Goal: Task Accomplishment & Management: Use online tool/utility

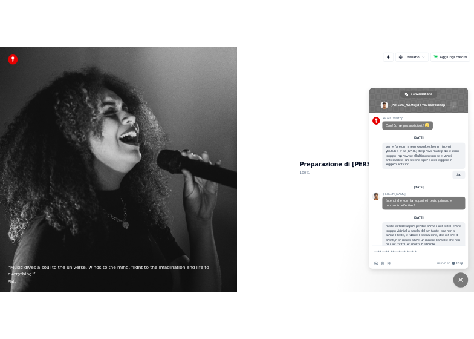
scroll to position [159, 0]
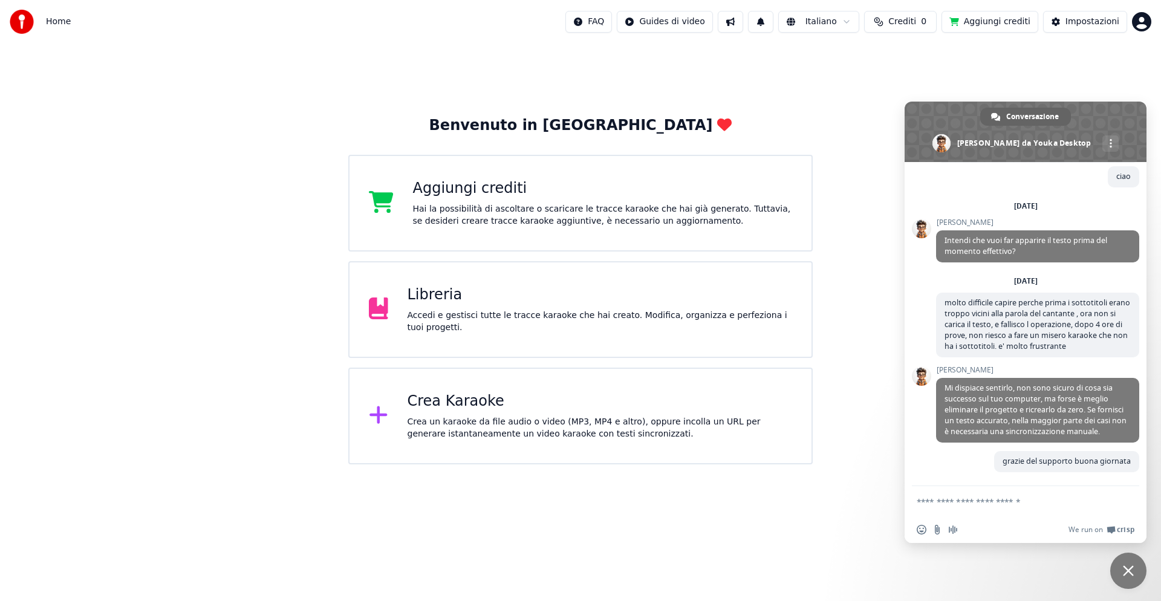
click at [409, 422] on div "Crea un karaoke da file audio o video (MP3, MP4 e altro), oppure incolla un URL…" at bounding box center [600, 428] width 385 height 24
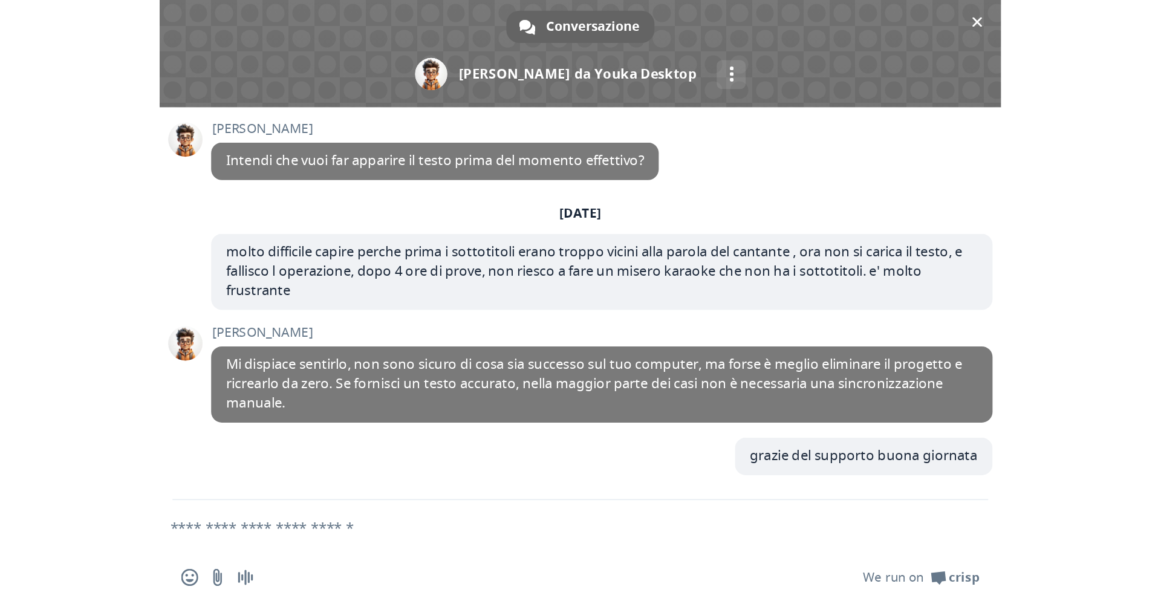
scroll to position [153, 0]
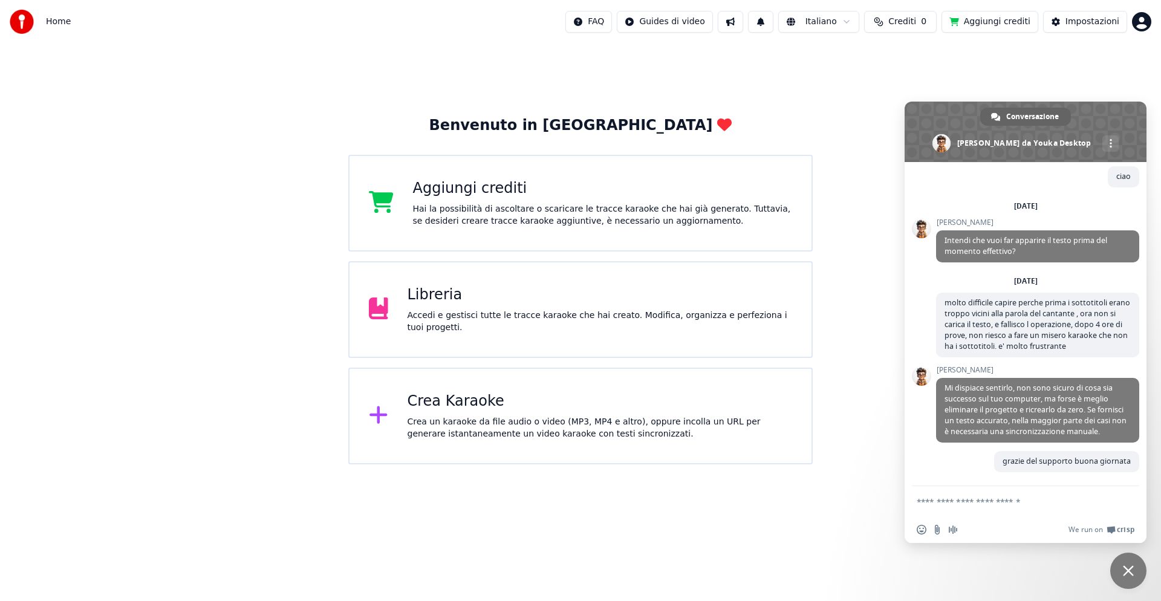
click at [428, 403] on div "Crea Karaoke" at bounding box center [600, 401] width 385 height 19
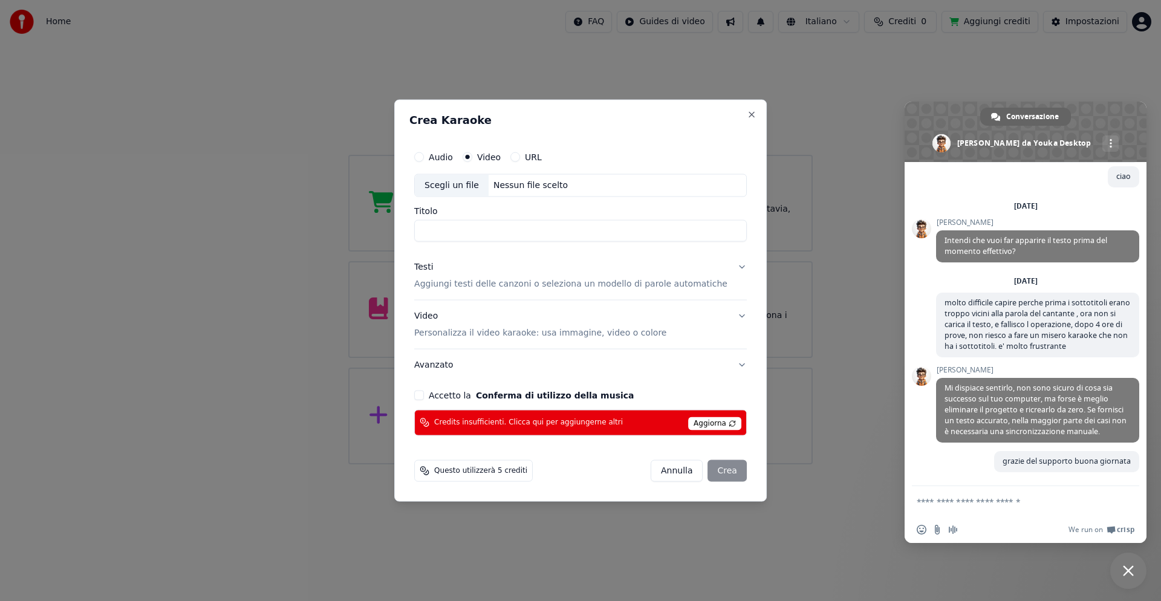
click at [455, 225] on input "Titolo" at bounding box center [580, 231] width 333 height 22
click at [424, 393] on button "Accetto la Conferma di utilizzo della musica" at bounding box center [419, 395] width 10 height 10
click at [467, 187] on div "Scegli un file" at bounding box center [452, 186] width 74 height 22
type input "**********"
click at [712, 469] on div "[PERSON_NAME]" at bounding box center [699, 470] width 96 height 22
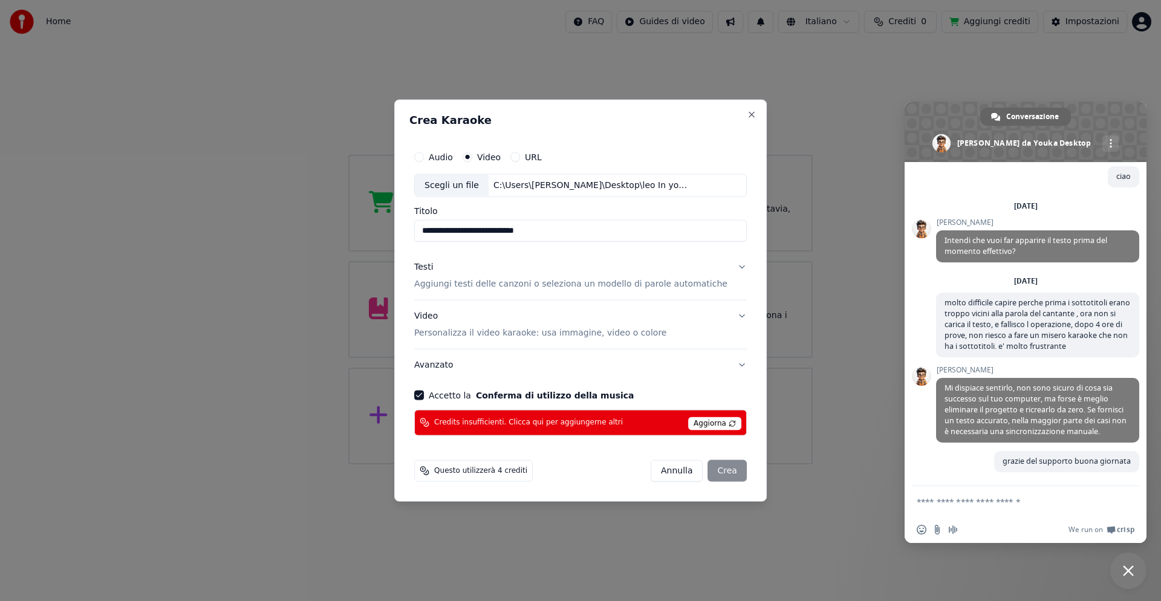
click at [490, 473] on span "Questo utilizzerà 4 crediti" at bounding box center [480, 471] width 93 height 10
click at [520, 157] on button "URL" at bounding box center [515, 157] width 10 height 10
click at [472, 158] on button "Video" at bounding box center [468, 157] width 10 height 10
click at [424, 398] on button "Accetto la Conferma di utilizzo della musica" at bounding box center [419, 395] width 10 height 10
click at [470, 186] on div "Scegli un file" at bounding box center [452, 186] width 74 height 22
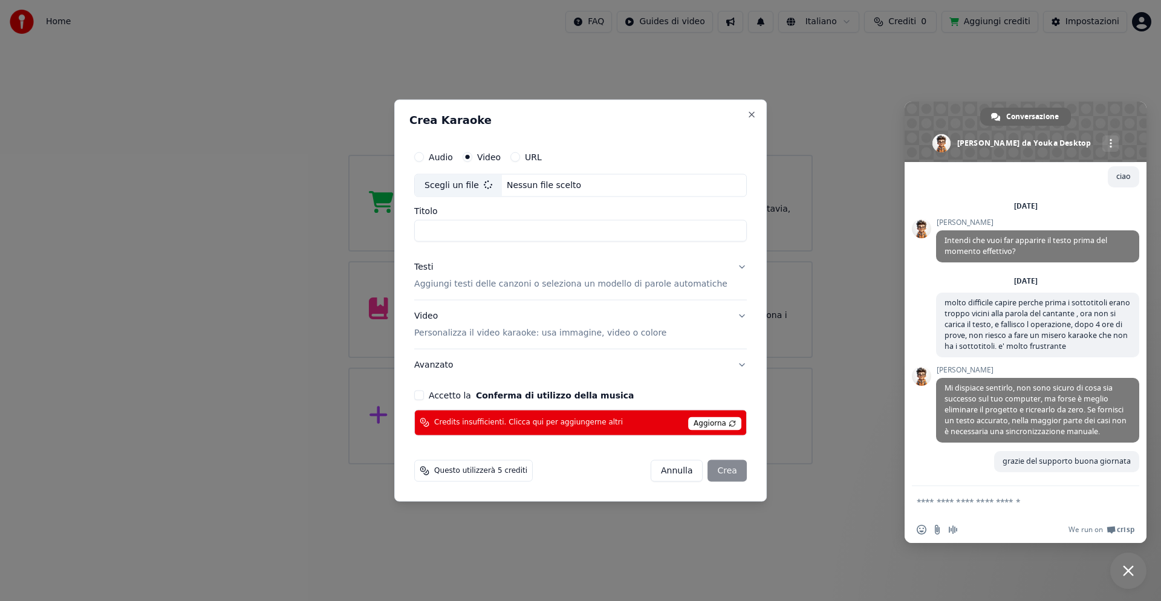
type input "**********"
click at [714, 421] on span "Aggiorna" at bounding box center [714, 423] width 53 height 13
click at [424, 394] on button "Accetto la Conferma di utilizzo della musica" at bounding box center [419, 395] width 10 height 10
click at [709, 469] on div "[PERSON_NAME]" at bounding box center [699, 470] width 96 height 22
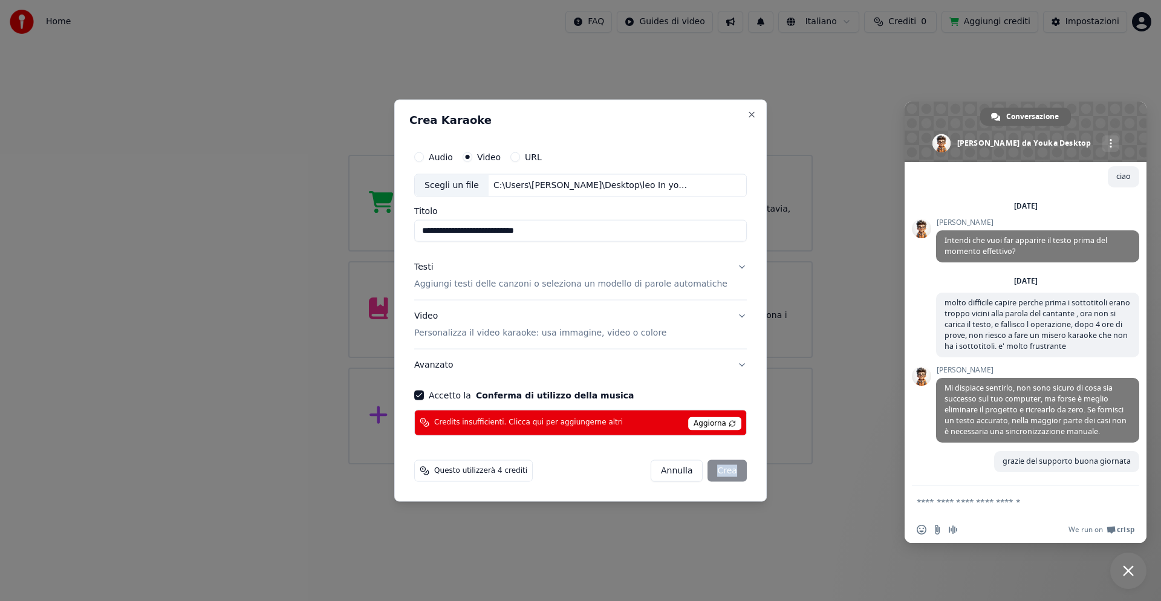
click at [709, 469] on div "[PERSON_NAME]" at bounding box center [699, 470] width 96 height 22
click at [710, 469] on div "[PERSON_NAME]" at bounding box center [699, 470] width 96 height 22
drag, startPoint x: 710, startPoint y: 469, endPoint x: 714, endPoint y: 464, distance: 6.9
click at [710, 469] on div "[PERSON_NAME]" at bounding box center [699, 470] width 96 height 22
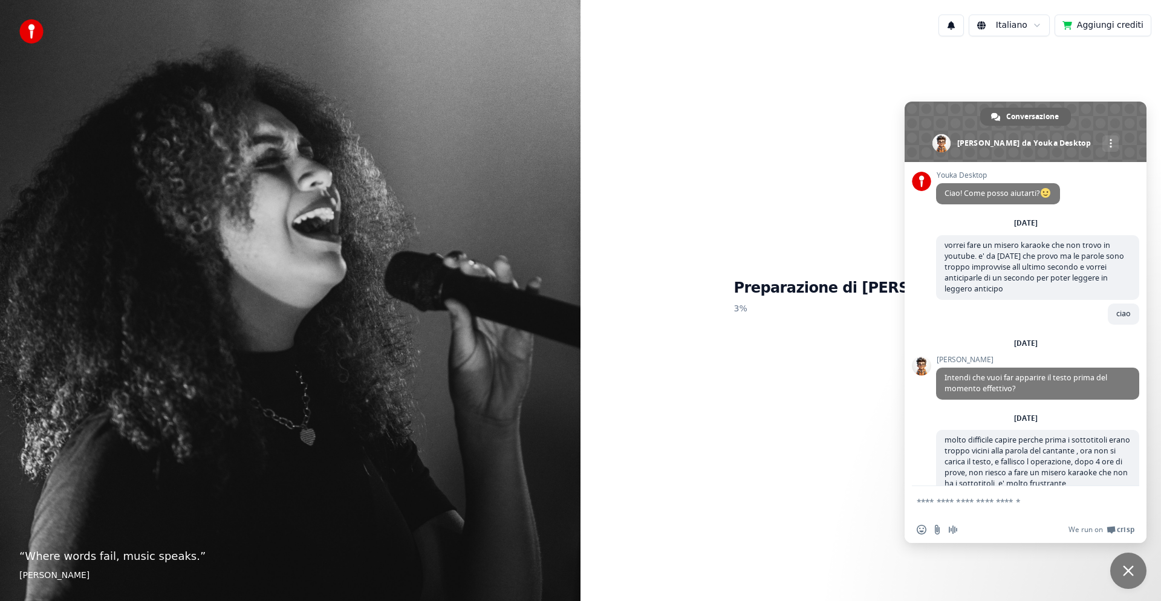
scroll to position [153, 0]
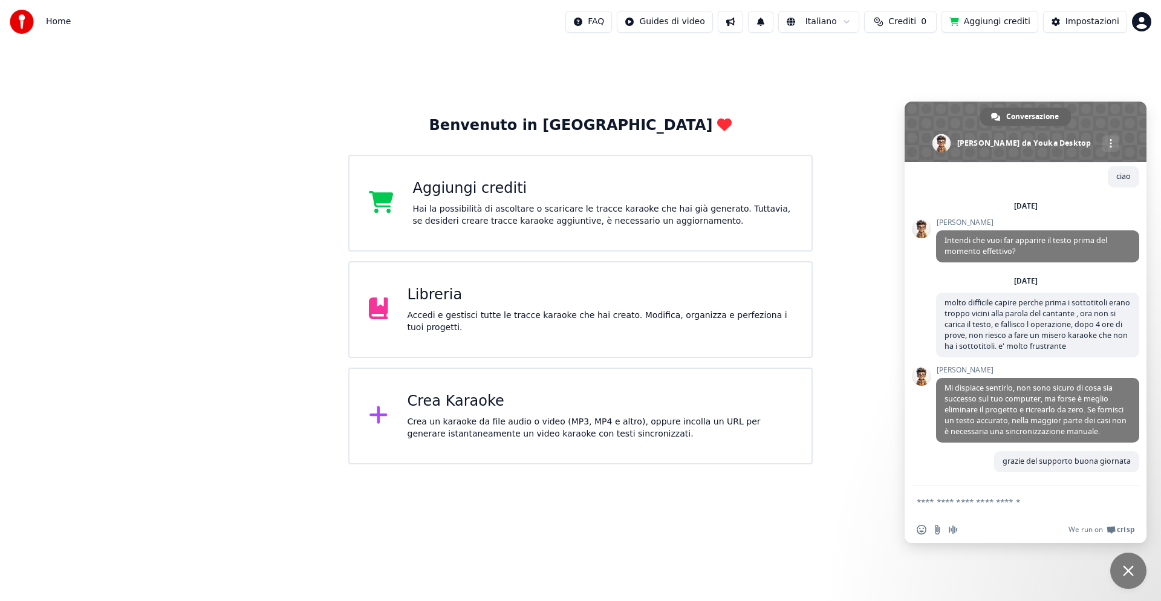
click at [400, 417] on div "Crea Karaoke Crea un karaoke da file audio o video (MP3, MP4 e altro), oppure i…" at bounding box center [580, 416] width 464 height 97
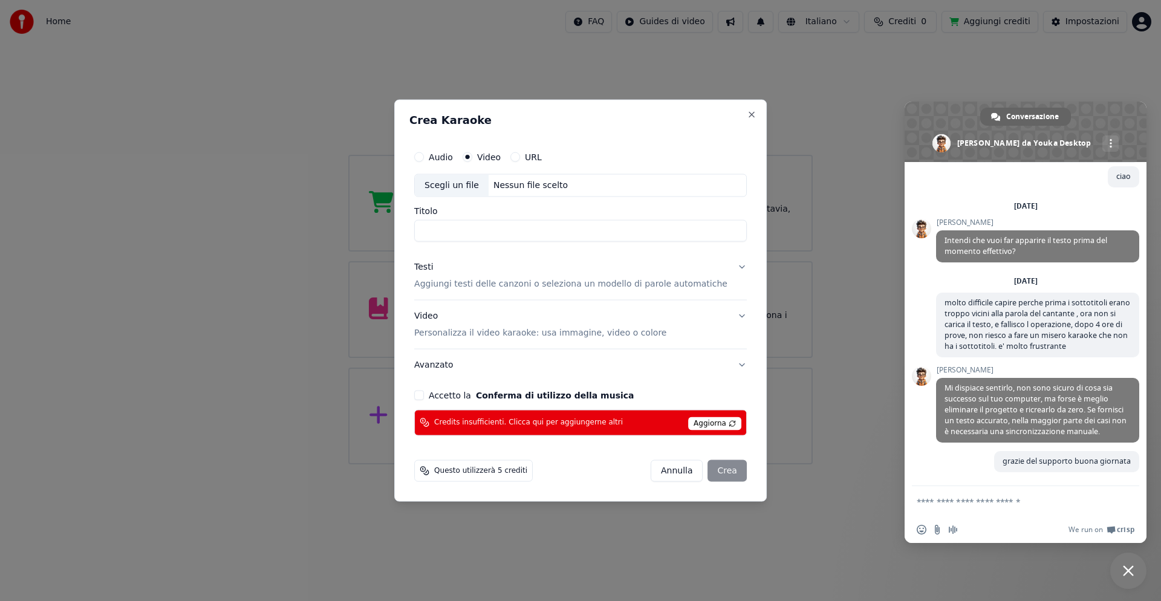
click at [464, 182] on div "Scegli un file" at bounding box center [452, 186] width 74 height 22
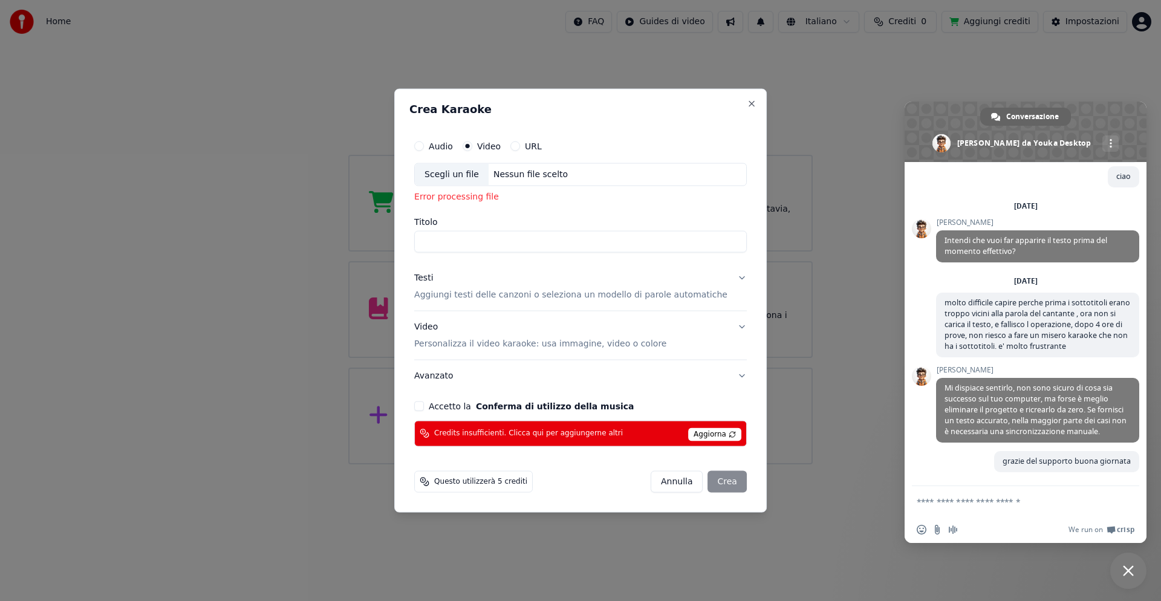
click at [653, 486] on button "Annulla" at bounding box center [677, 481] width 53 height 22
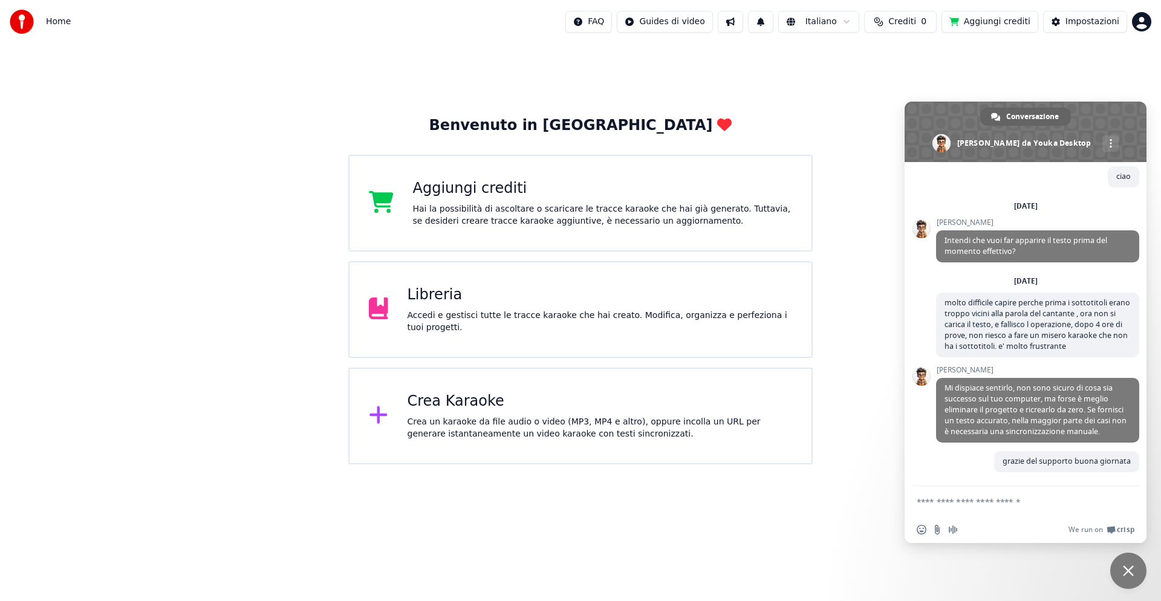
click at [382, 204] on icon at bounding box center [381, 202] width 24 height 22
click at [425, 406] on div "Crea Karaoke" at bounding box center [600, 401] width 385 height 19
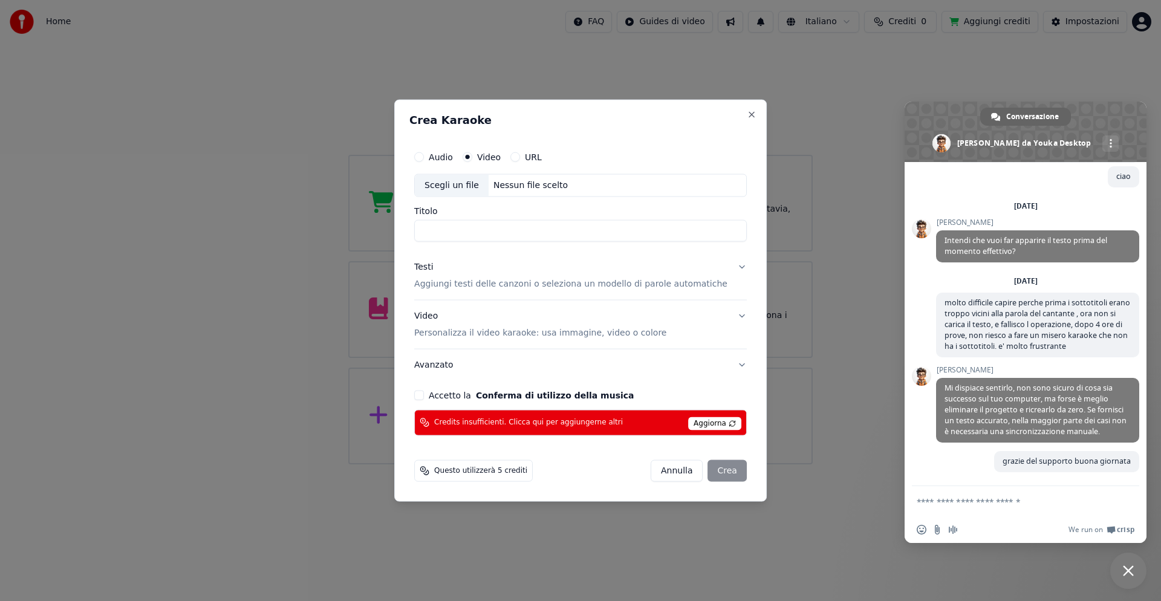
click at [520, 157] on button "URL" at bounding box center [515, 157] width 10 height 10
click at [472, 158] on button "Video" at bounding box center [468, 157] width 10 height 10
click at [475, 183] on div "Scegli un file" at bounding box center [452, 186] width 74 height 22
type input "**********"
click at [424, 395] on button "Accetto la Conferma di utilizzo della musica" at bounding box center [419, 395] width 10 height 10
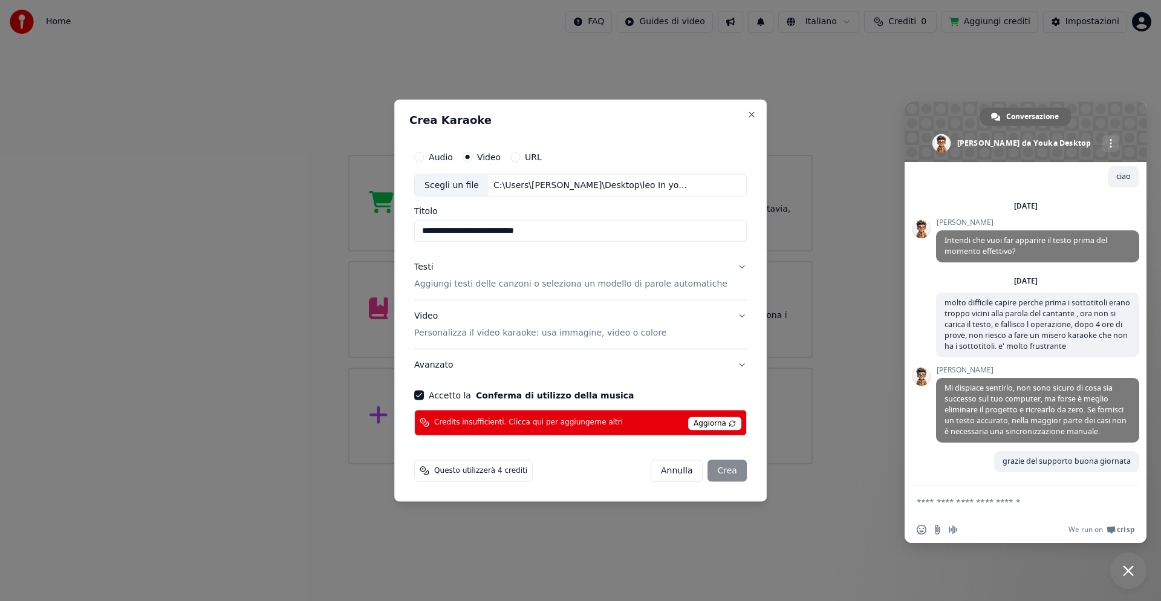
click at [707, 422] on span "Aggiorna" at bounding box center [714, 423] width 53 height 13
click at [456, 186] on div "Scegli un file" at bounding box center [452, 186] width 74 height 22
click at [487, 473] on span "Questo utilizzerà 4 crediti" at bounding box center [480, 471] width 93 height 10
click at [708, 469] on div "[PERSON_NAME]" at bounding box center [699, 470] width 96 height 22
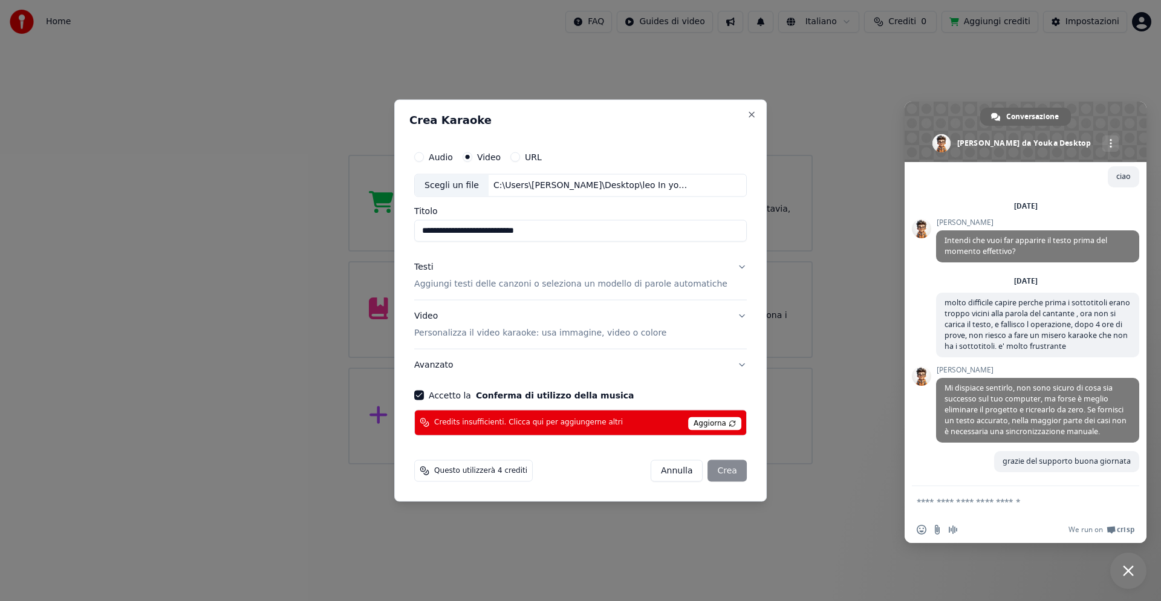
click at [527, 284] on p "Aggiungi testi delle canzoni o seleziona un modello di parole automatiche" at bounding box center [570, 284] width 313 height 12
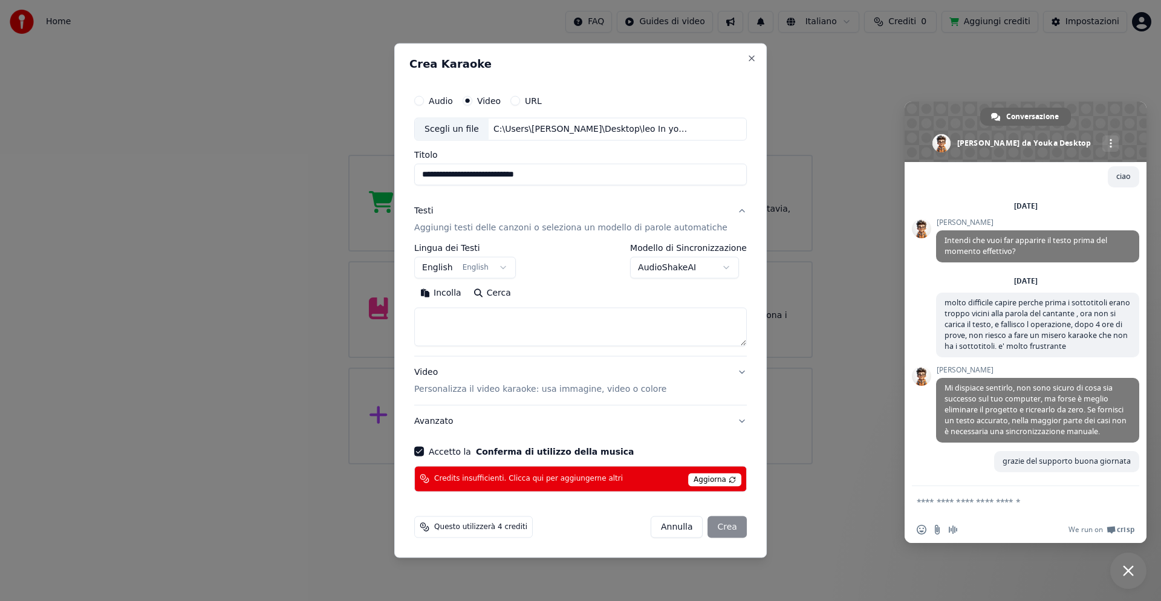
click at [454, 270] on button "English English" at bounding box center [465, 268] width 102 height 22
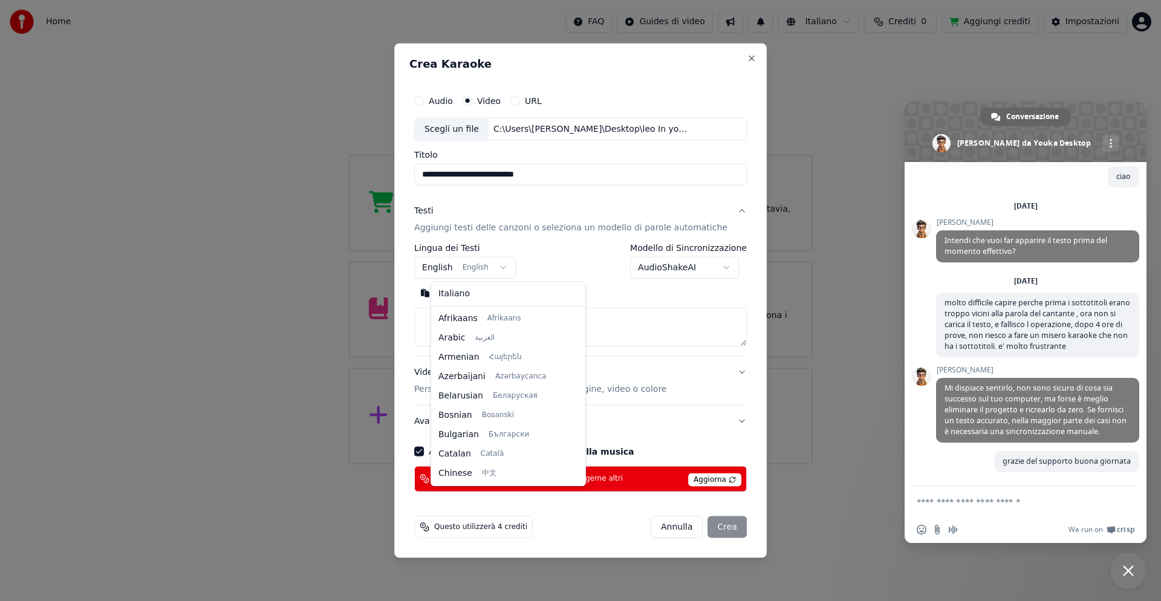
scroll to position [97, 0]
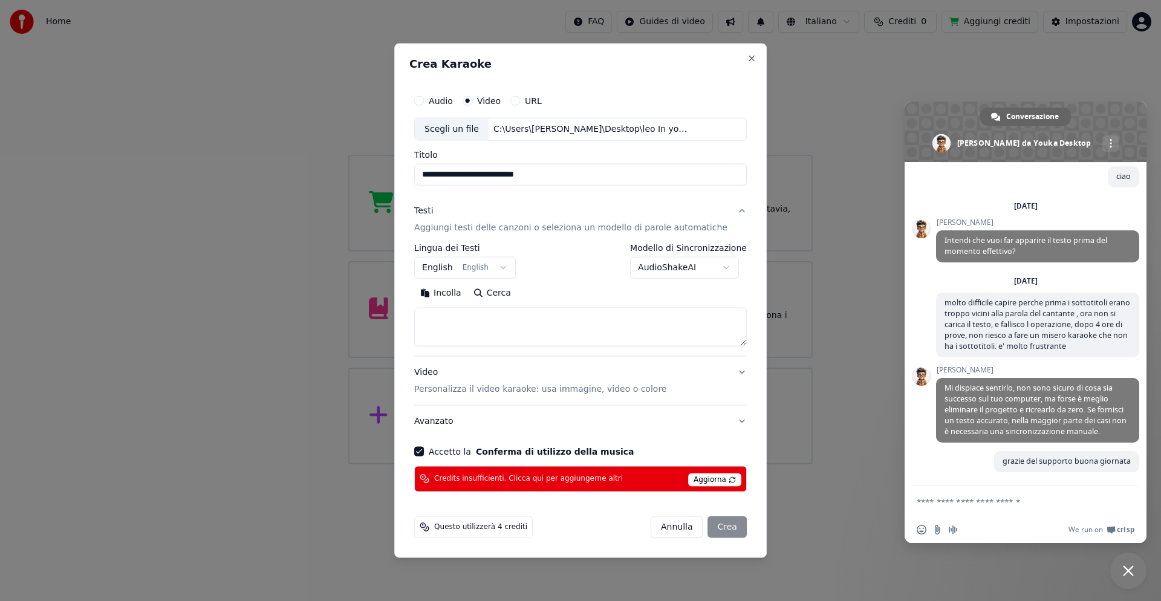
click at [720, 267] on button "AudioShakeAI" at bounding box center [684, 268] width 109 height 22
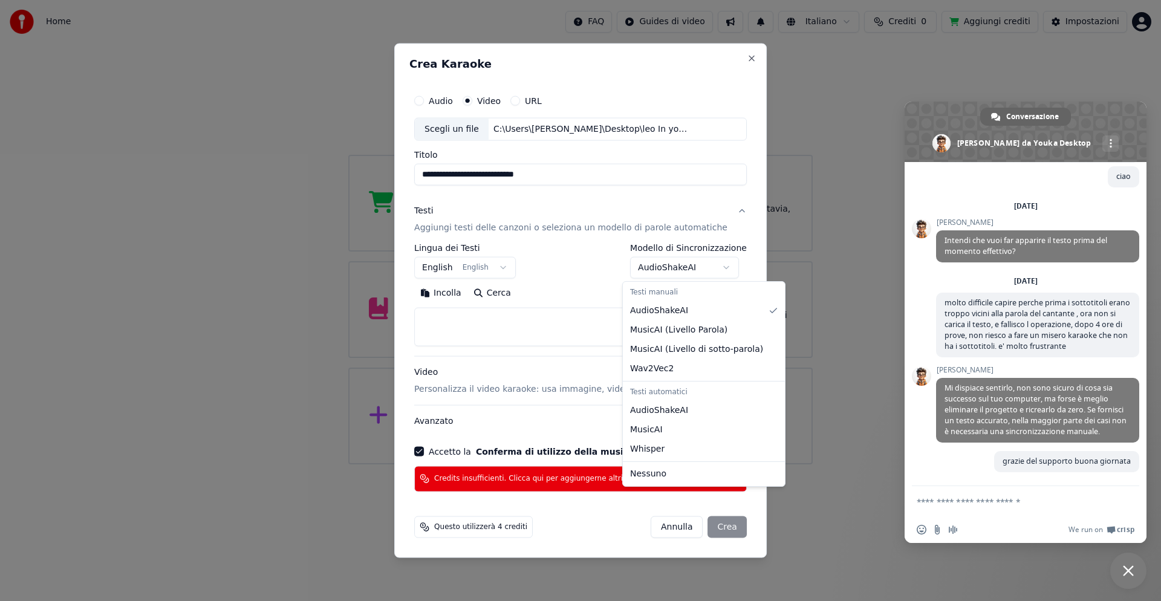
select select "**********"
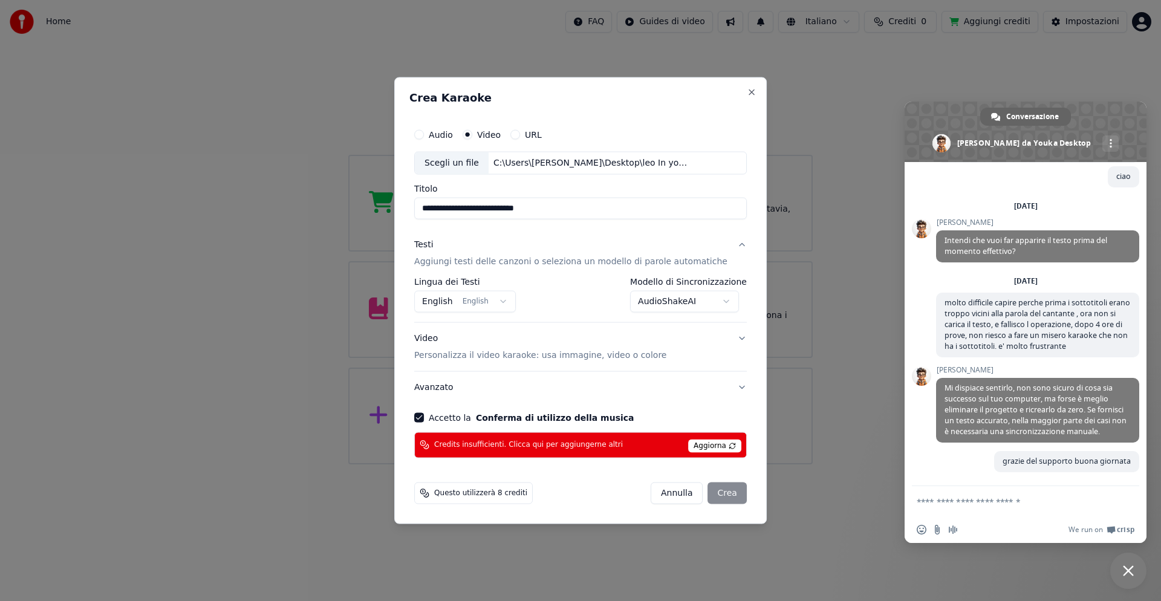
click at [475, 497] on span "Questo utilizzerà 8 crediti" at bounding box center [480, 493] width 93 height 10
click at [708, 492] on div "[PERSON_NAME]" at bounding box center [699, 493] width 96 height 22
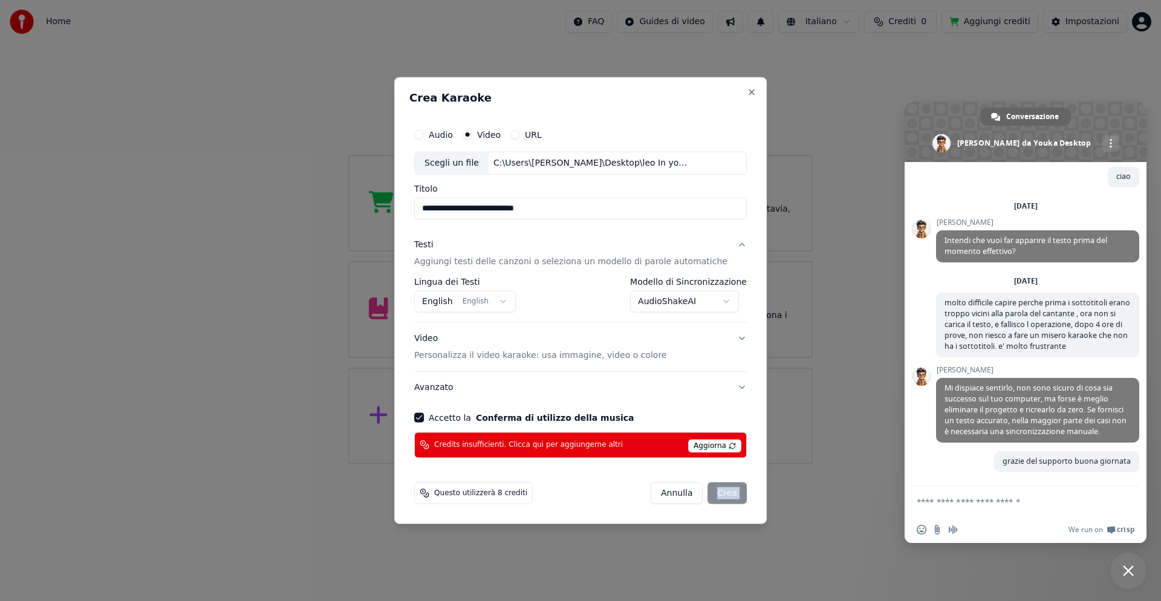
click at [424, 134] on button "Audio" at bounding box center [419, 135] width 10 height 10
click at [489, 134] on div "Video" at bounding box center [482, 135] width 38 height 10
click at [472, 132] on button "Video" at bounding box center [468, 135] width 10 height 10
click at [470, 134] on circle "button" at bounding box center [468, 134] width 4 height 4
click at [461, 159] on div "Scegli un file" at bounding box center [452, 163] width 74 height 22
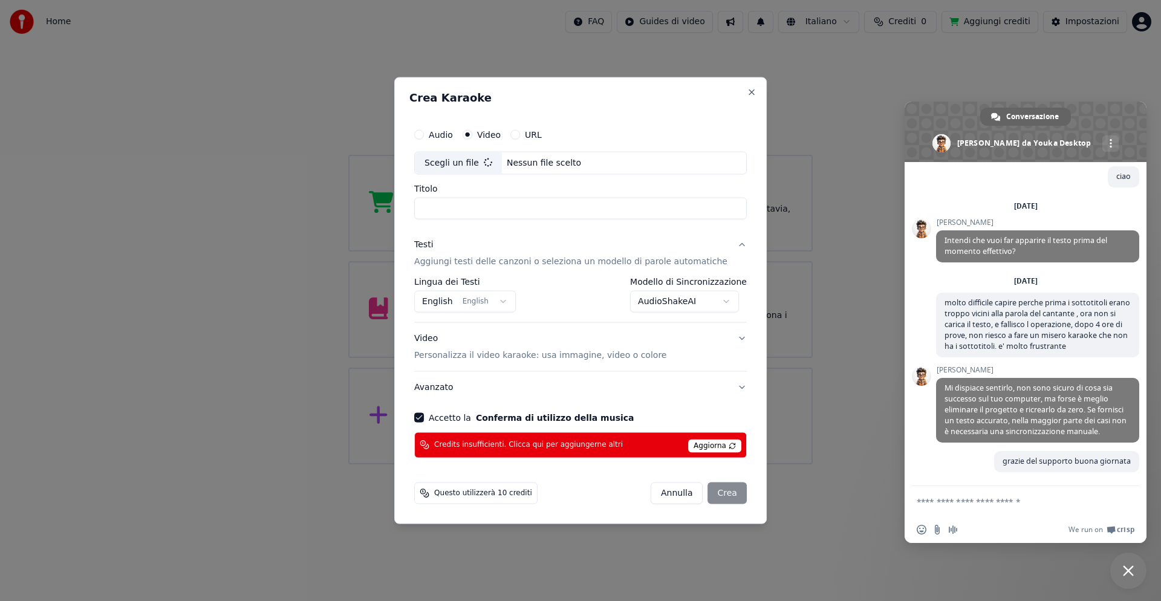
type input "**********"
click at [706, 496] on div "[PERSON_NAME]" at bounding box center [699, 493] width 96 height 22
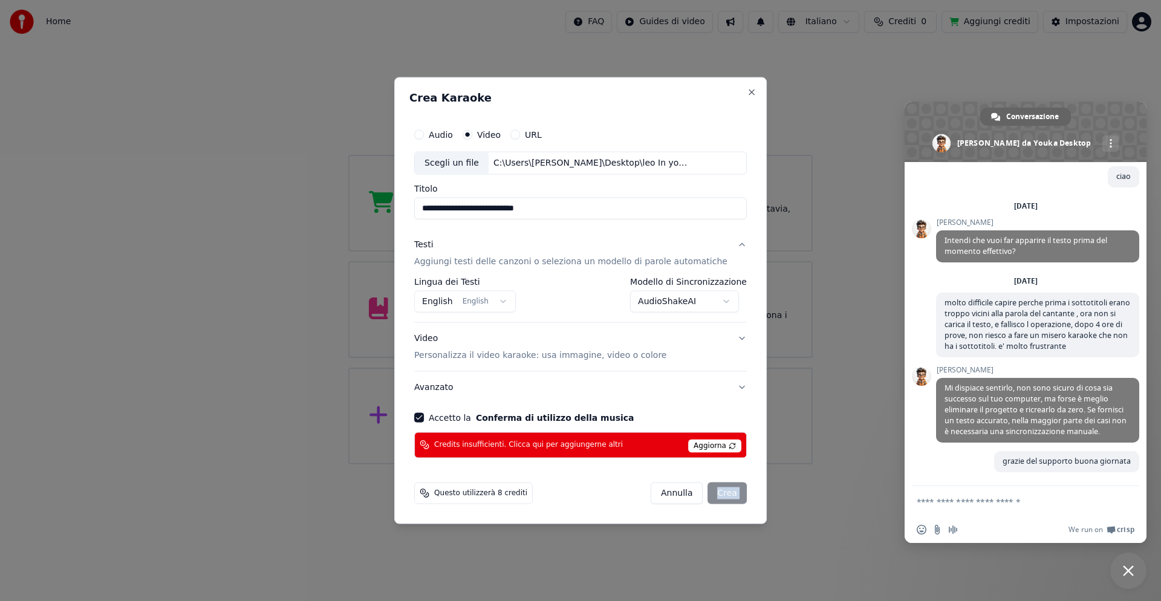
click at [706, 496] on div "[PERSON_NAME]" at bounding box center [699, 493] width 96 height 22
click at [650, 303] on button "AudioShakeAI" at bounding box center [684, 302] width 109 height 22
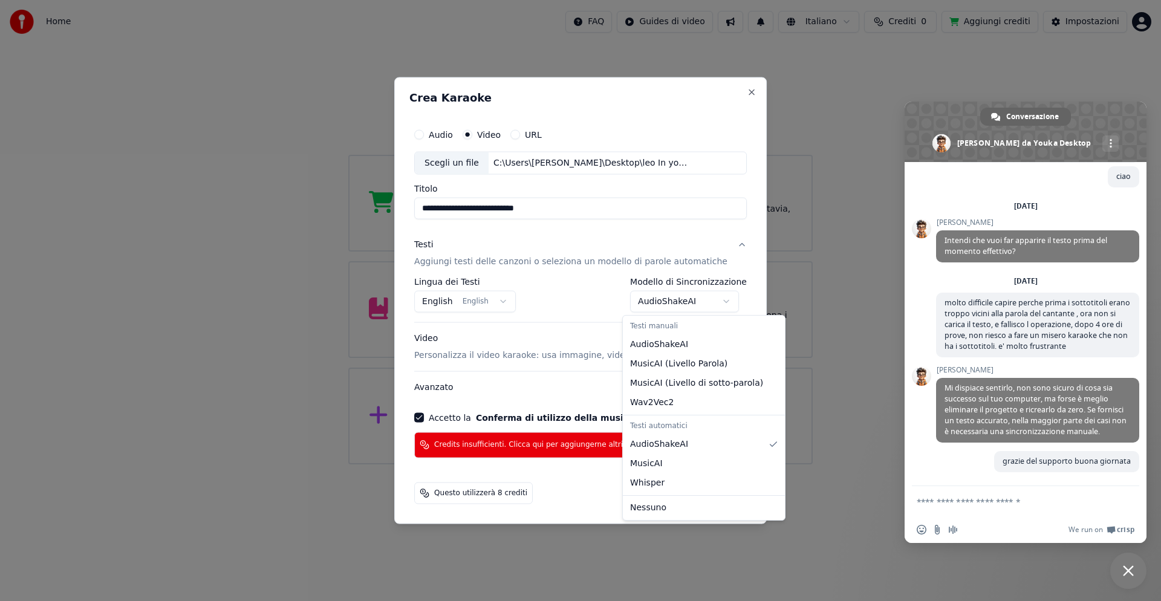
click at [650, 302] on body "Home FAQ Guides di video Italiano Crediti 0 Aggiungi crediti Impostazioni Benve…" at bounding box center [580, 232] width 1161 height 464
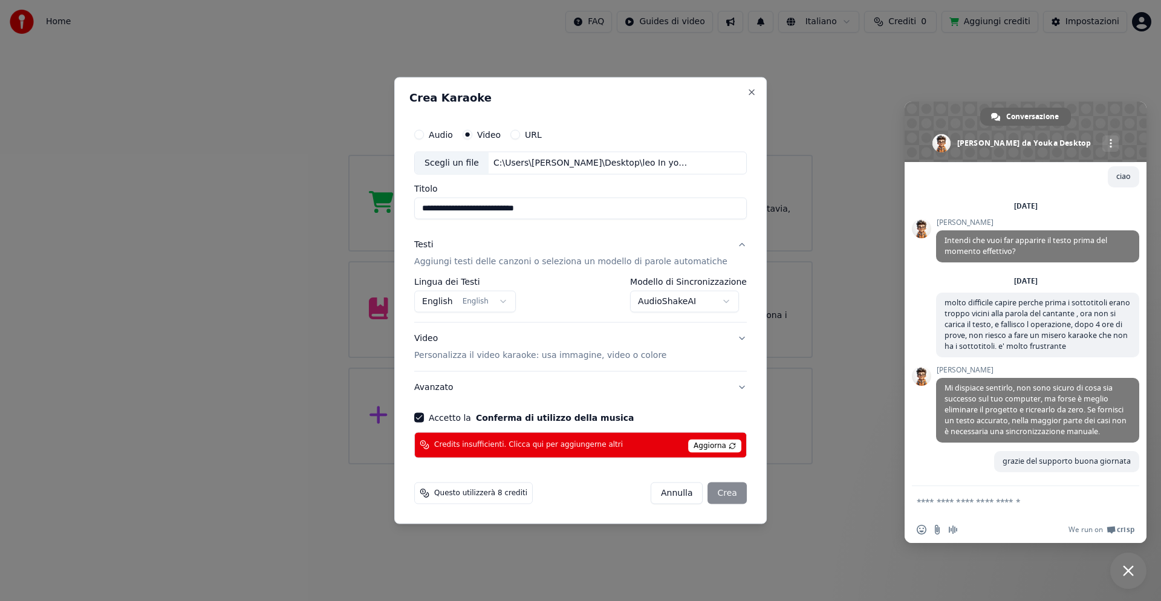
click at [606, 263] on p "Aggiungi testi delle canzoni o seleziona un modello di parole automatiche" at bounding box center [570, 262] width 313 height 12
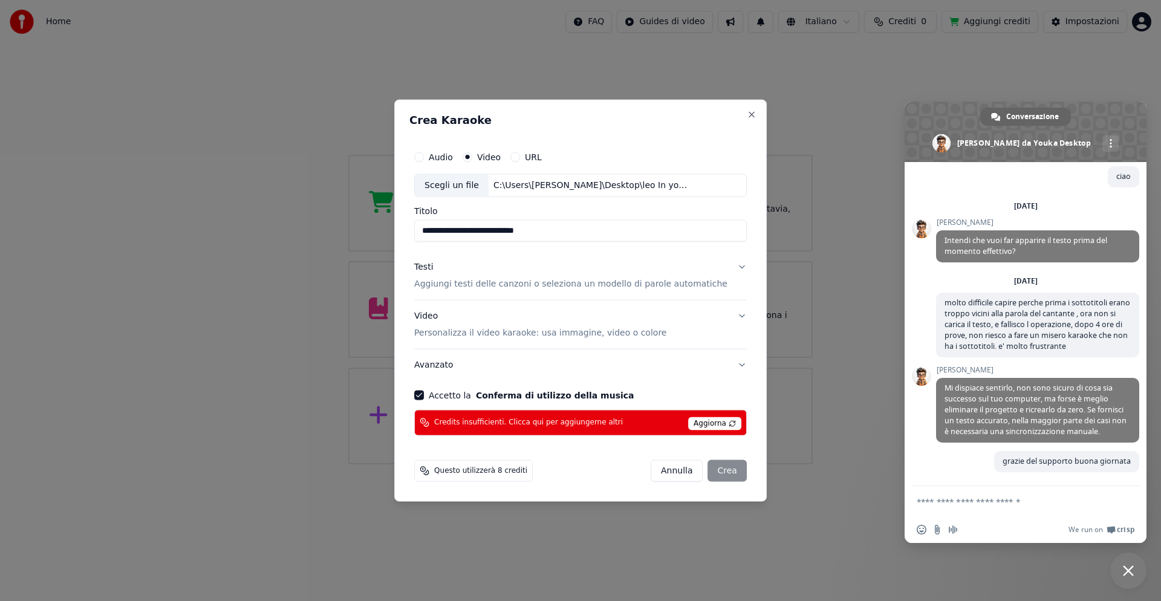
click at [424, 393] on button "Accetto la Conferma di utilizzo della musica" at bounding box center [419, 395] width 10 height 10
click at [706, 473] on div "[PERSON_NAME]" at bounding box center [699, 470] width 96 height 22
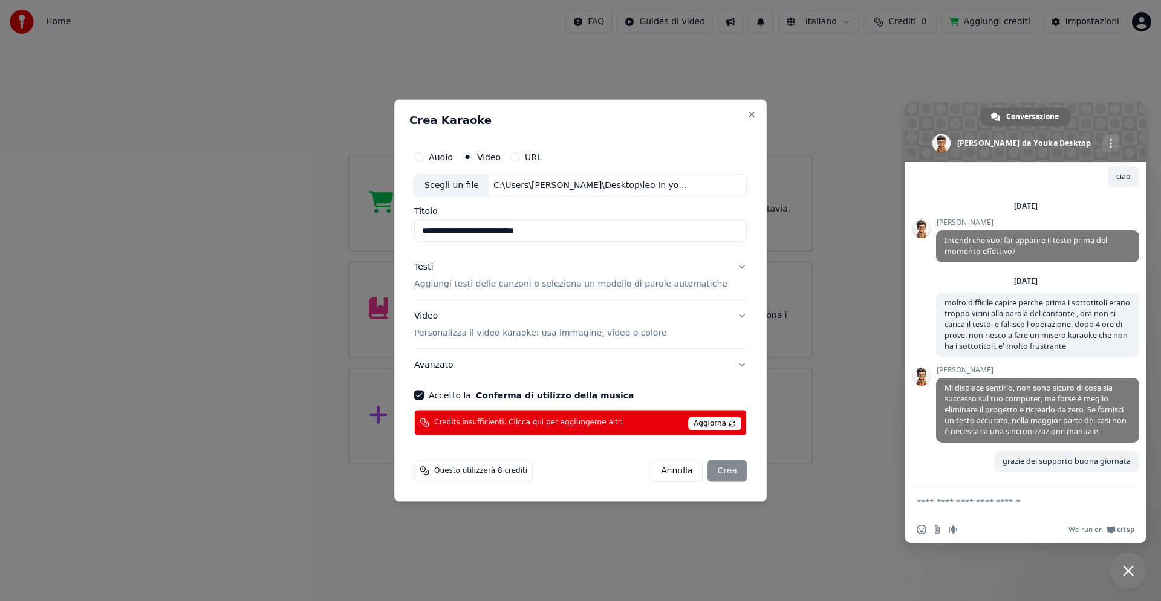
click at [688, 423] on span "Aggiorna" at bounding box center [714, 423] width 53 height 13
click at [513, 475] on span "Questo utilizzerà 8 crediti" at bounding box center [480, 471] width 93 height 10
click at [705, 472] on div "[PERSON_NAME]" at bounding box center [699, 470] width 96 height 22
click at [704, 473] on div "[PERSON_NAME]" at bounding box center [699, 470] width 96 height 22
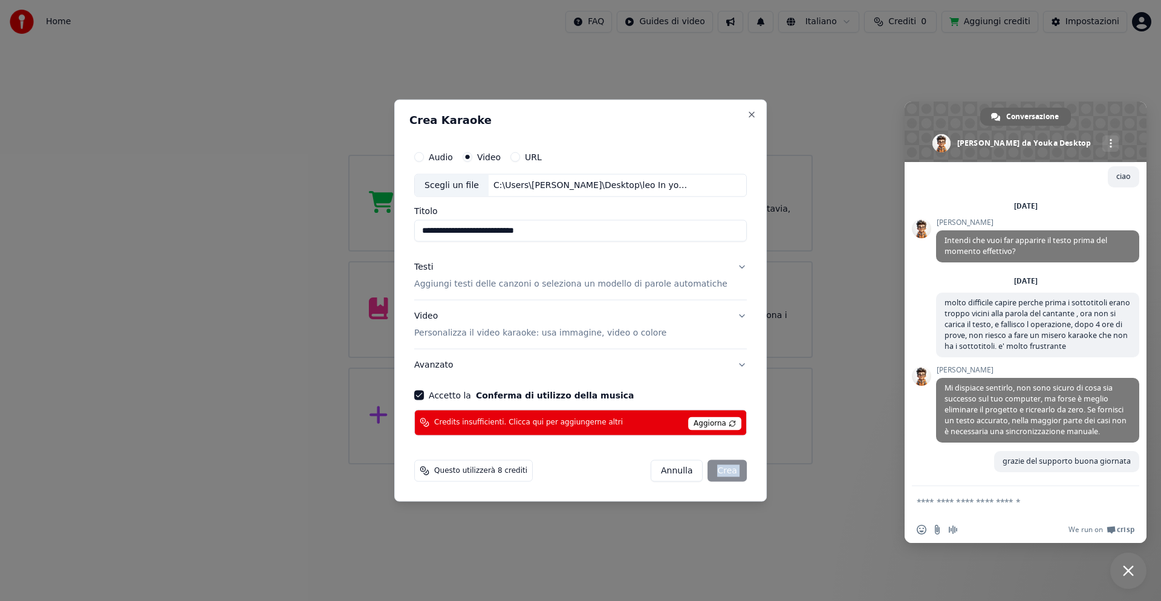
click at [704, 473] on div "[PERSON_NAME]" at bounding box center [699, 470] width 96 height 22
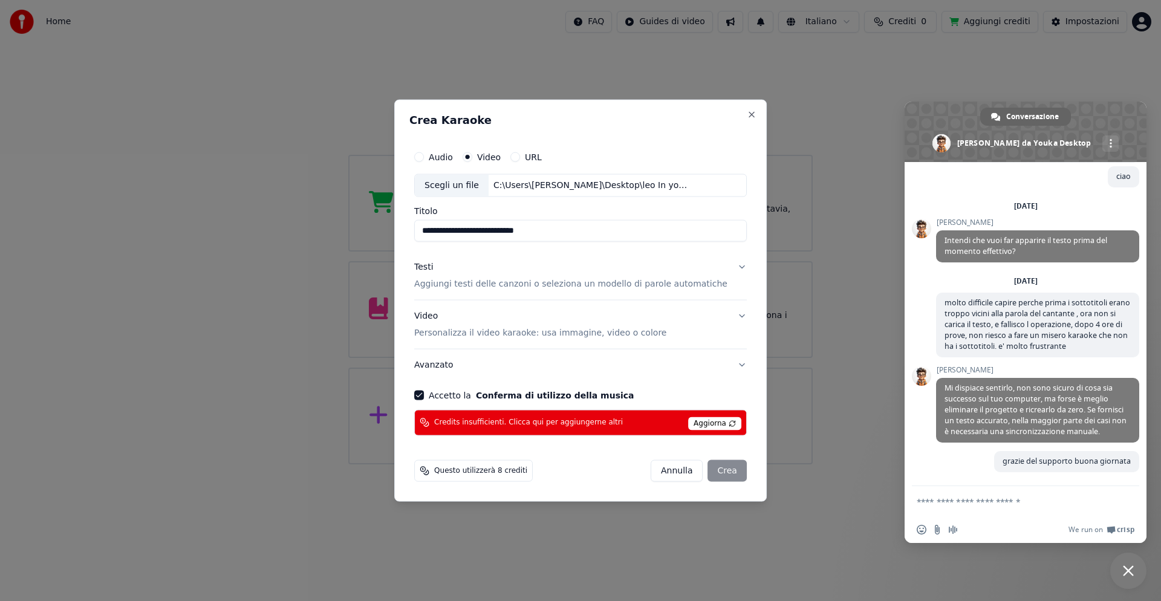
click at [461, 180] on div "Scegli un file" at bounding box center [452, 186] width 74 height 22
click at [705, 469] on div "[PERSON_NAME]" at bounding box center [699, 470] width 96 height 22
click at [705, 470] on div "[PERSON_NAME]" at bounding box center [699, 470] width 96 height 22
click at [704, 470] on div "[PERSON_NAME]" at bounding box center [699, 470] width 96 height 22
click at [703, 470] on div "[PERSON_NAME]" at bounding box center [699, 470] width 96 height 22
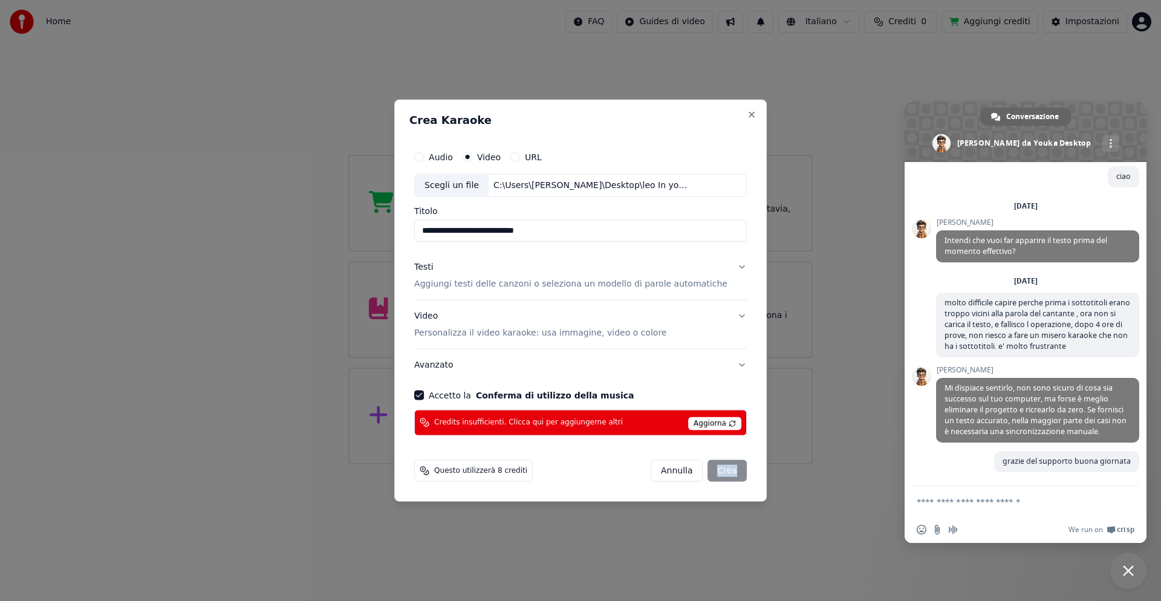
click at [703, 470] on div "[PERSON_NAME]" at bounding box center [699, 470] width 96 height 22
click at [703, 469] on div "[PERSON_NAME]" at bounding box center [699, 470] width 96 height 22
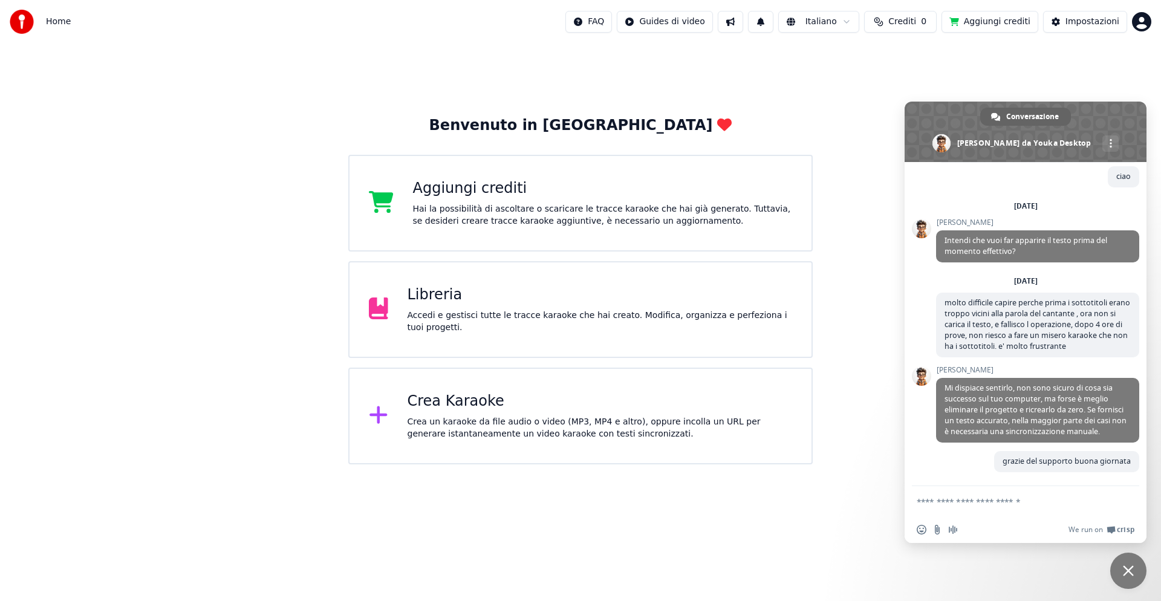
click at [477, 199] on div "Aggiungi crediti Hai la possibilità di ascoltare o scaricare le tracce karaoke …" at bounding box center [603, 203] width 380 height 48
click at [445, 311] on div "Libreria Accedi e gestisci tutte le tracce karaoke che hai creato. Modifica, or…" at bounding box center [600, 309] width 385 height 48
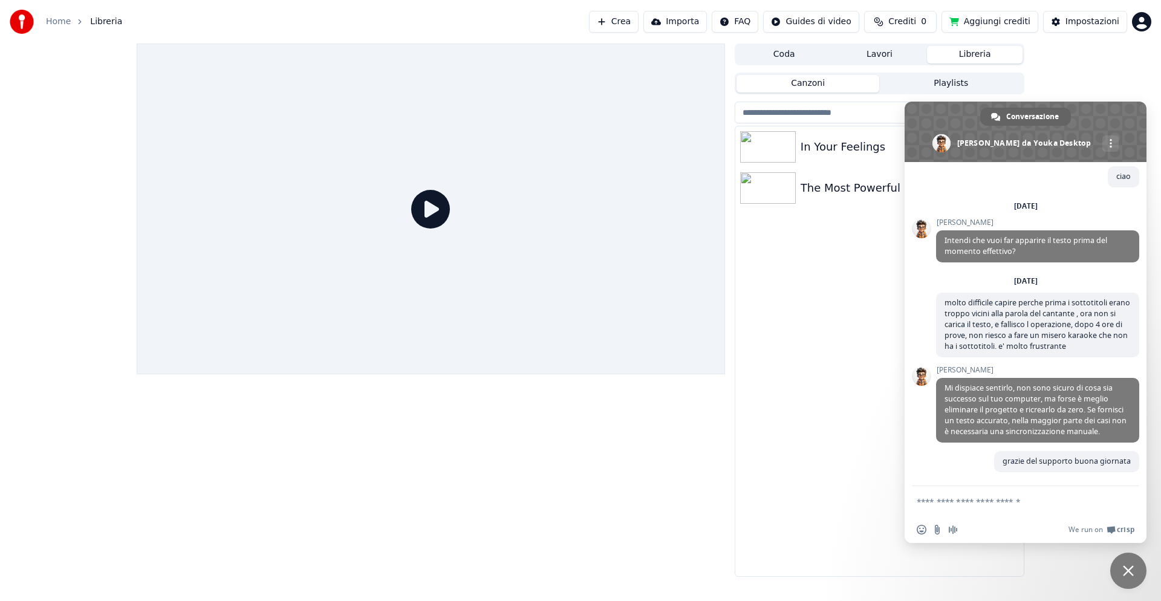
click at [828, 146] on div "In Your Feelings" at bounding box center [903, 146] width 206 height 17
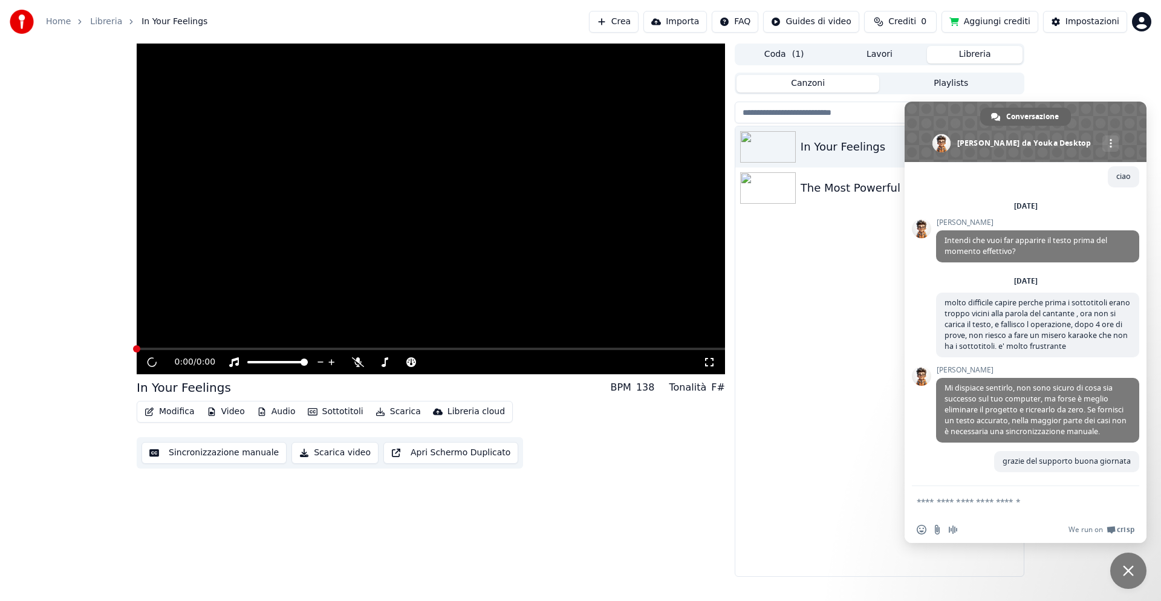
click at [325, 411] on button "Sottotitoli" at bounding box center [335, 411] width 65 height 17
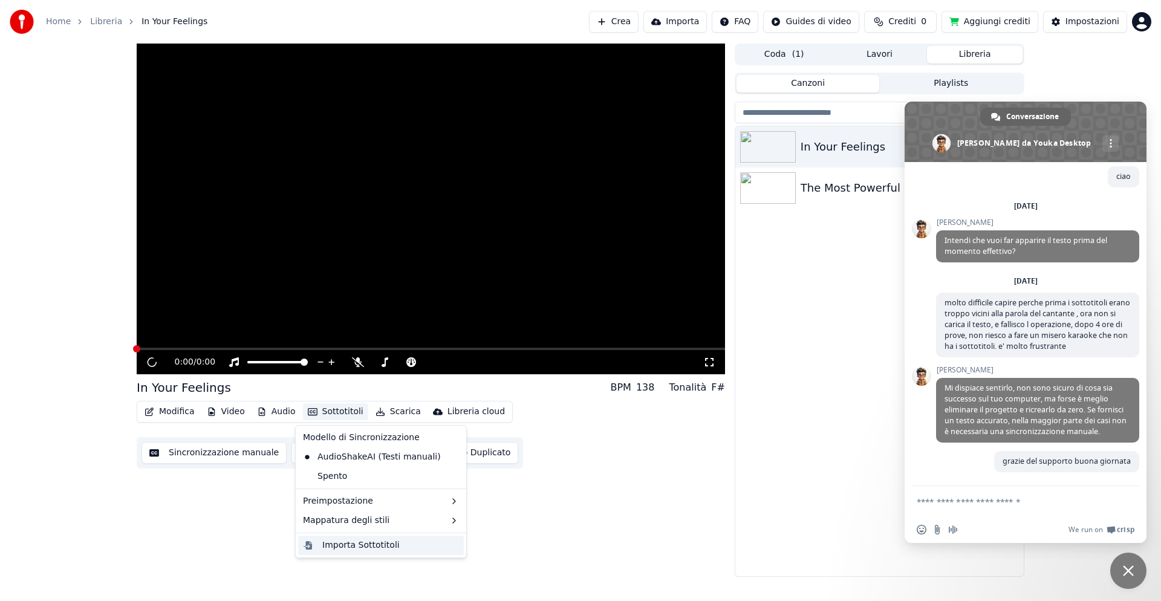
click at [358, 548] on div "Importa Sottotitoli" at bounding box center [360, 545] width 77 height 12
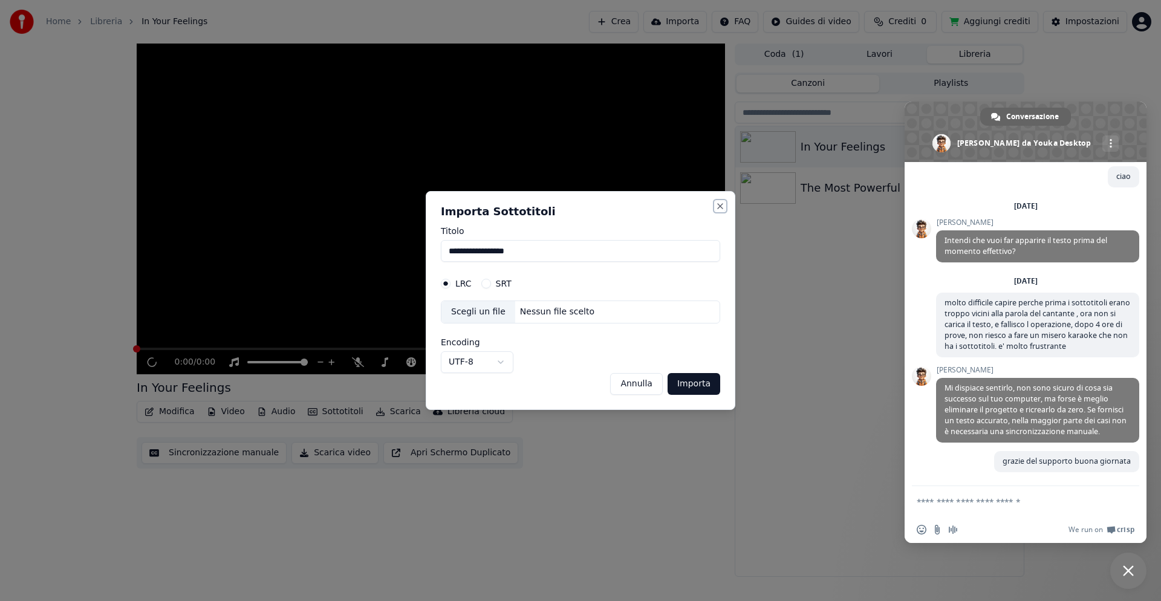
click at [719, 207] on button "Close" at bounding box center [720, 206] width 10 height 10
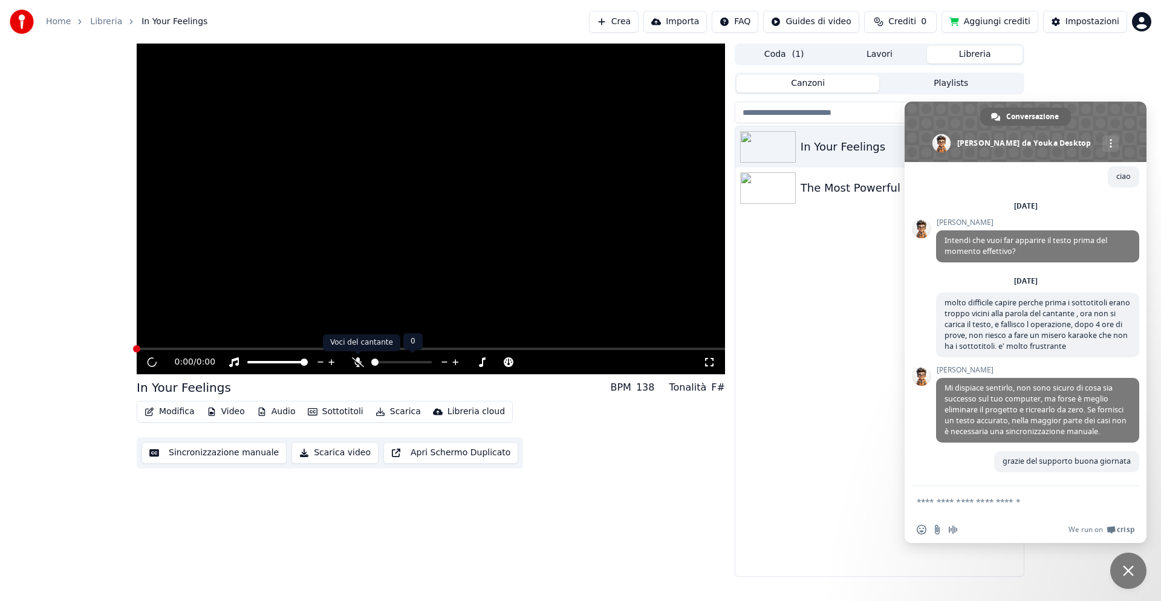
click at [356, 358] on icon at bounding box center [358, 362] width 12 height 10
click at [464, 454] on button "Apri Schermo Duplicato" at bounding box center [450, 453] width 135 height 22
click at [788, 53] on button "Coda ( 1 )" at bounding box center [784, 55] width 96 height 18
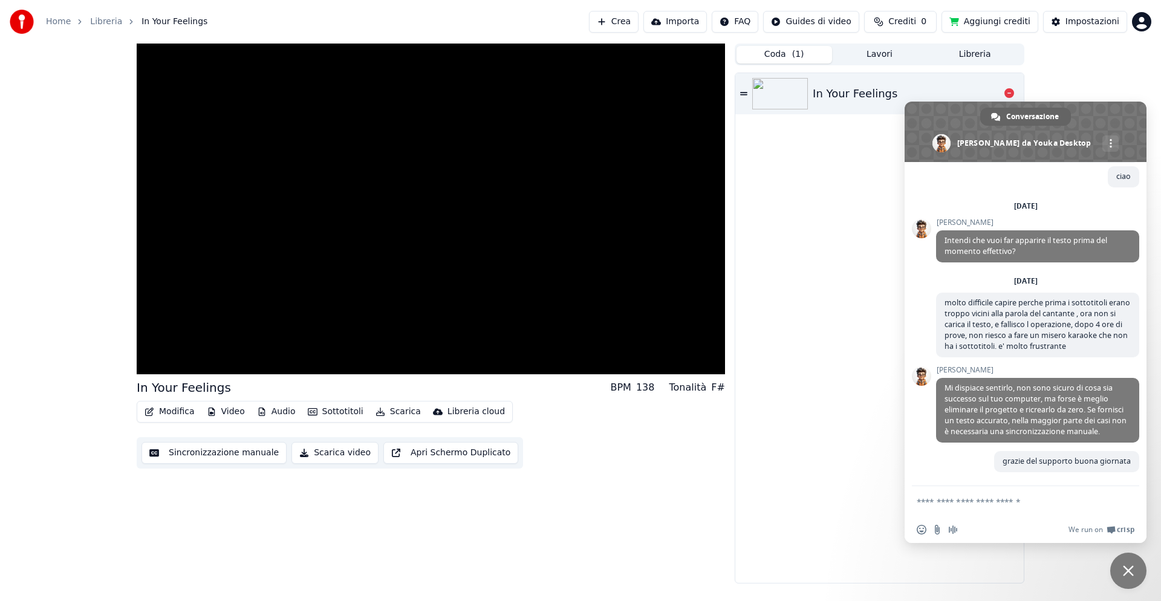
click at [854, 91] on div "In Your Feelings" at bounding box center [855, 93] width 85 height 17
click at [1064, 18] on button "Impostazioni" at bounding box center [1085, 22] width 84 height 22
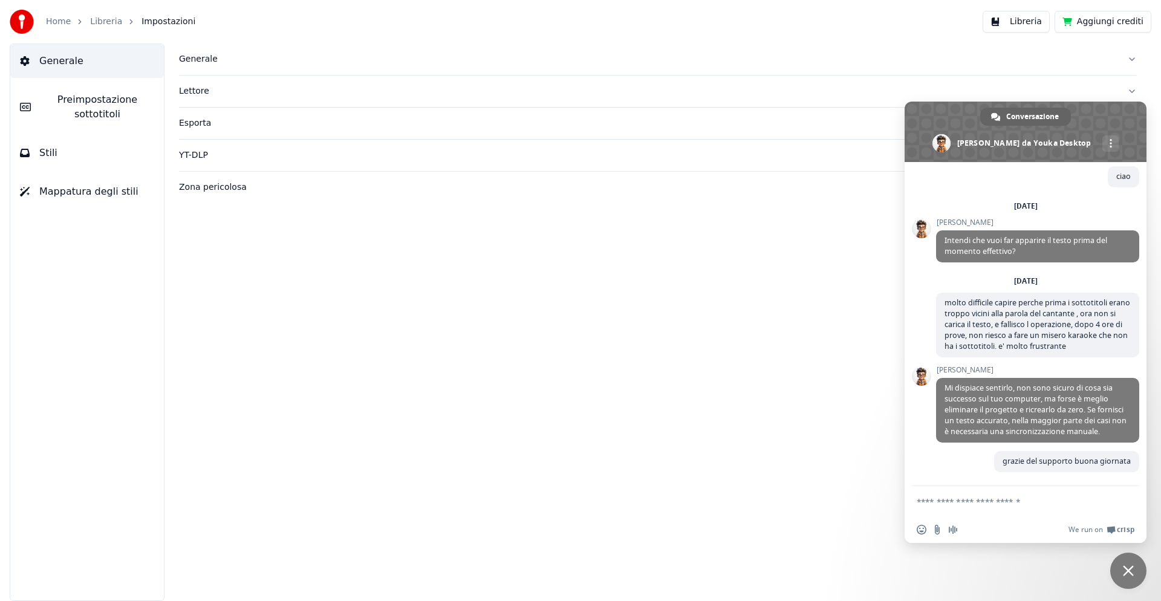
click at [108, 99] on span "Preimpostazione sottotitoli" at bounding box center [98, 107] width 114 height 29
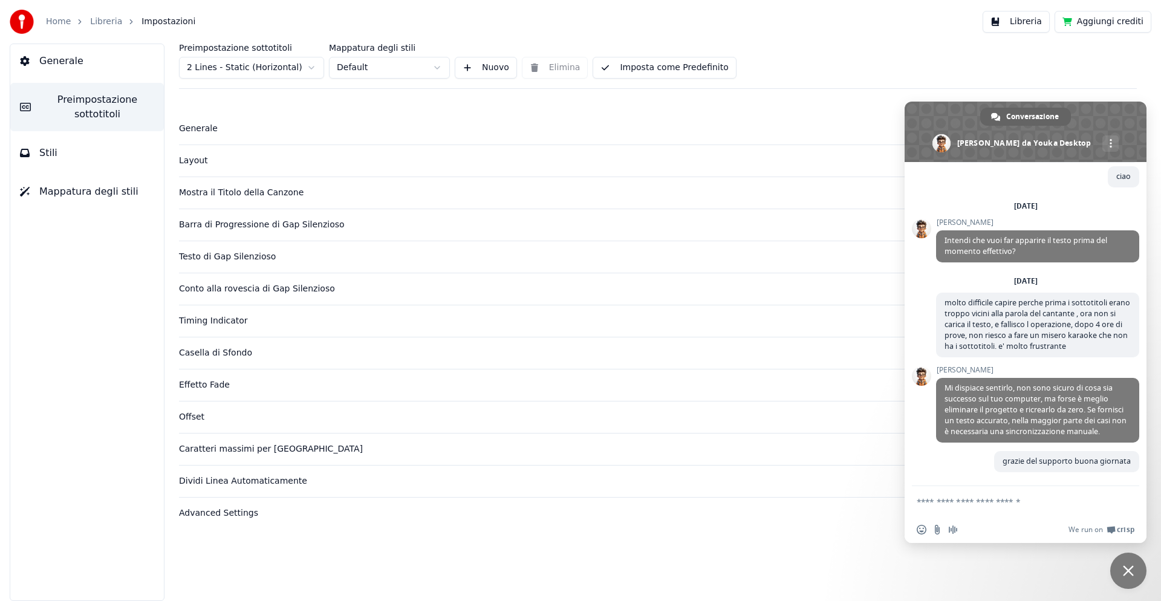
click at [479, 67] on button "Nuovo" at bounding box center [486, 68] width 62 height 22
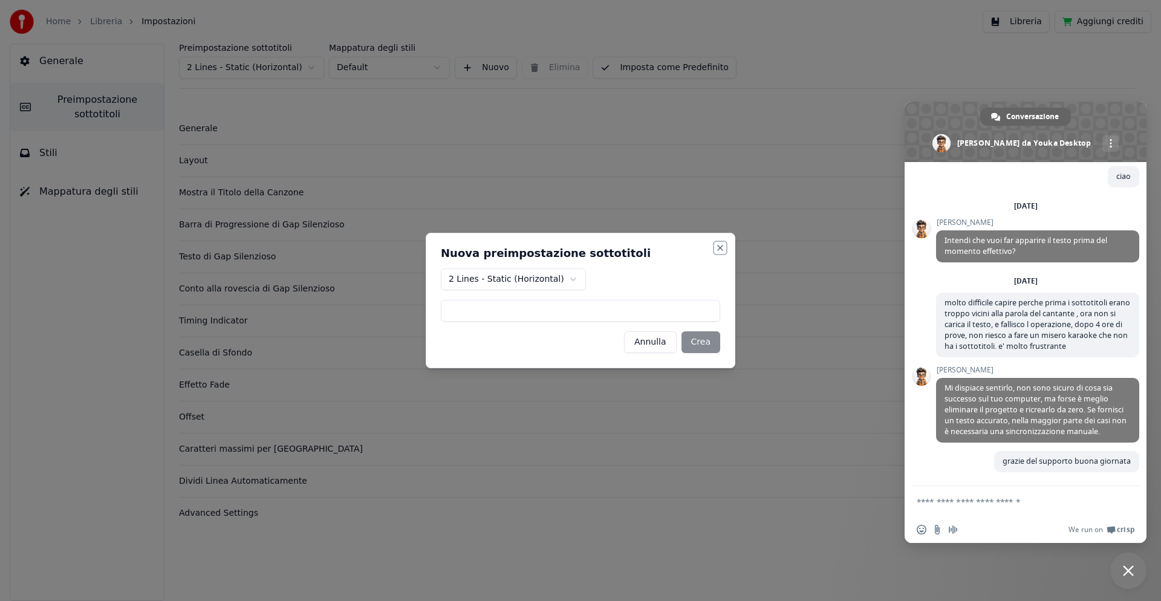
click at [721, 247] on button "Close" at bounding box center [720, 248] width 10 height 10
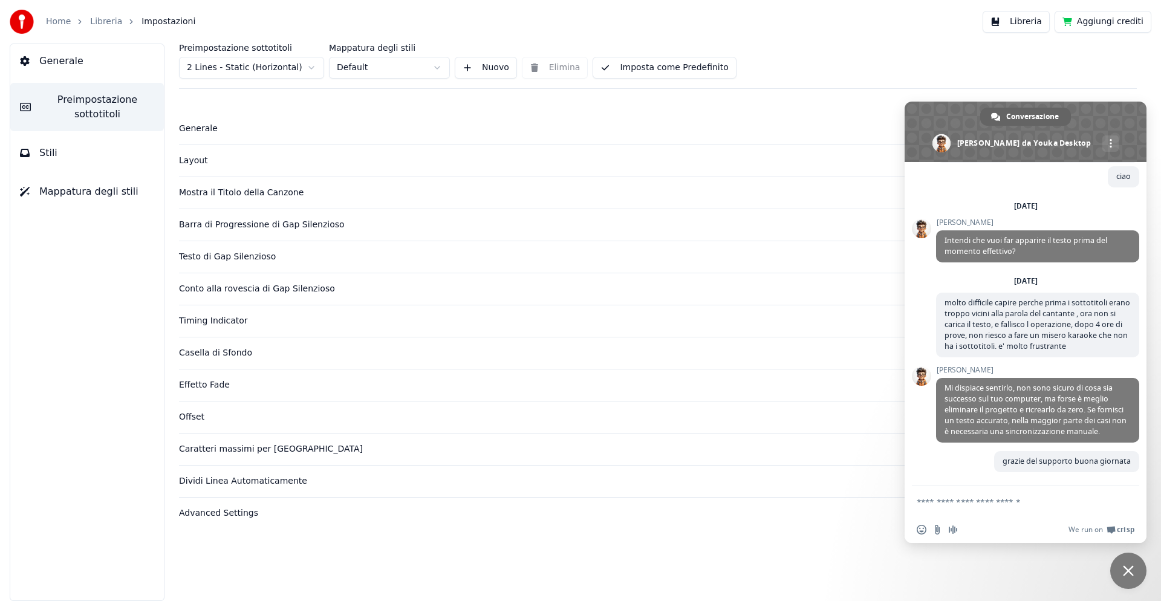
click at [53, 60] on span "Generale" at bounding box center [61, 61] width 44 height 15
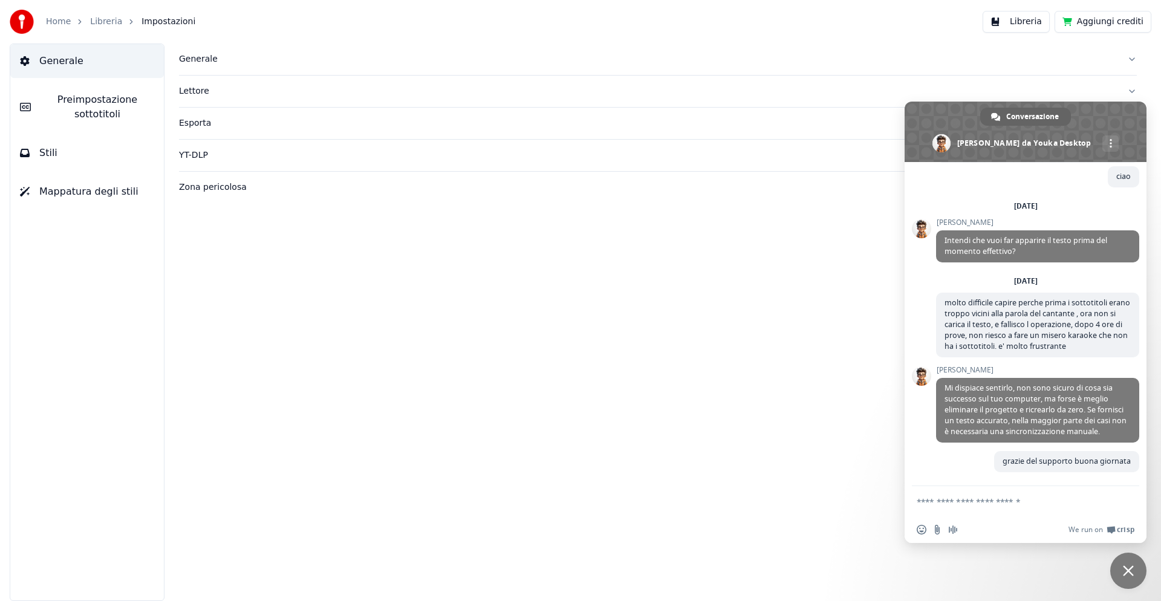
click at [106, 21] on link "Libreria" at bounding box center [106, 22] width 32 height 12
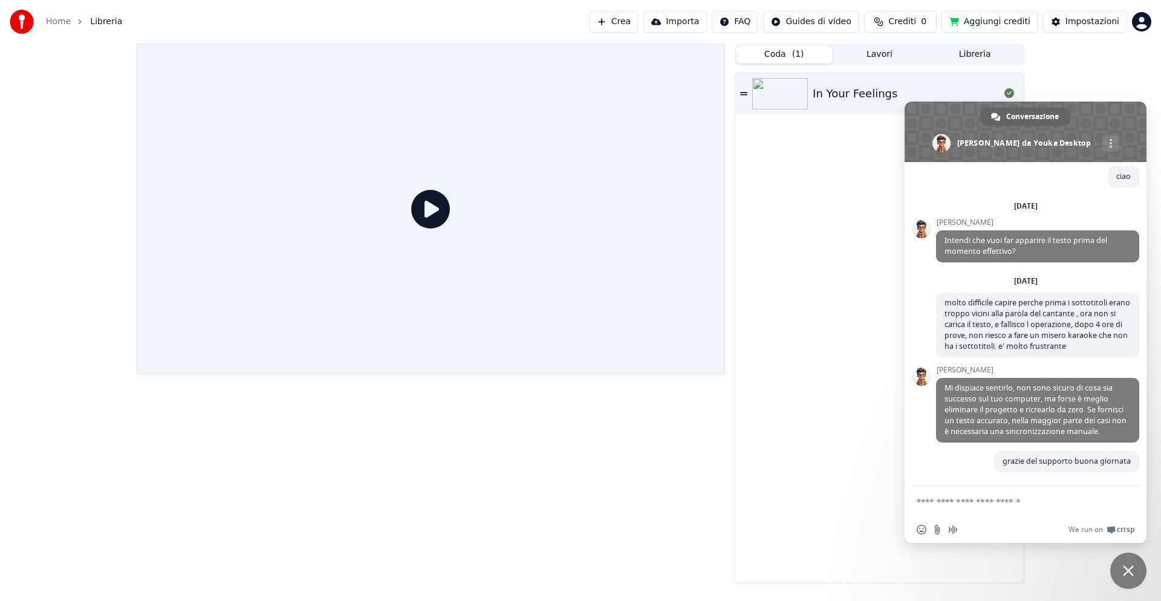
click at [658, 20] on button "Importa" at bounding box center [674, 22] width 63 height 22
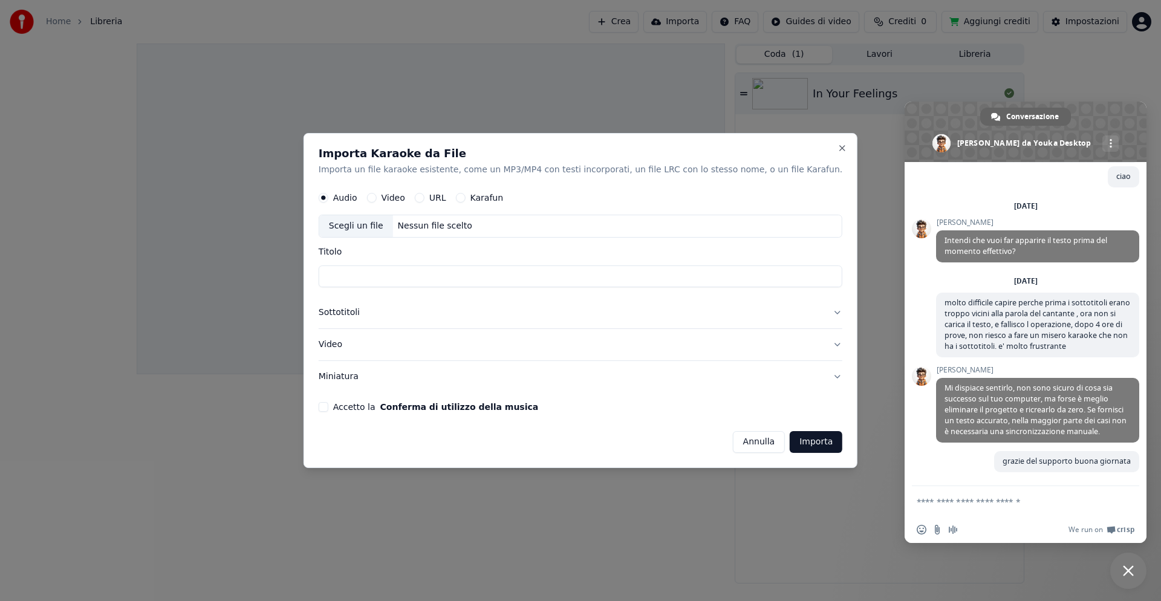
click at [390, 224] on div "Scegli un file" at bounding box center [356, 226] width 74 height 22
click at [371, 227] on div "Scegli un file" at bounding box center [356, 226] width 74 height 22
type input "**********"
click at [377, 198] on button "Video" at bounding box center [372, 198] width 10 height 10
click at [790, 443] on button "Importa" at bounding box center [816, 442] width 53 height 22
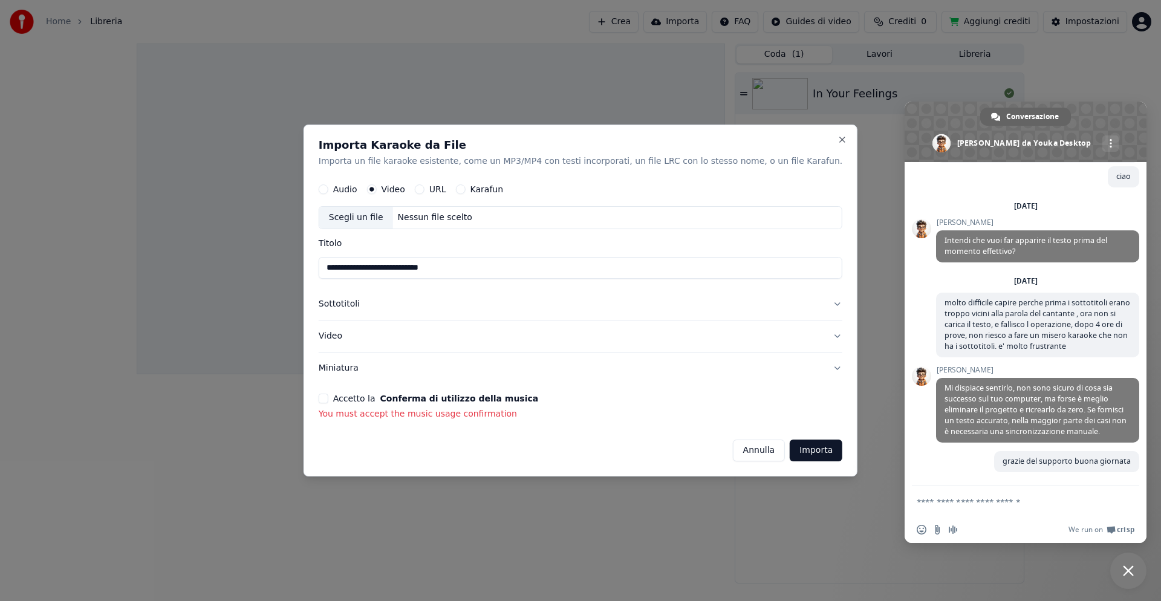
click at [328, 400] on button "Accetto la Conferma di utilizzo della musica" at bounding box center [324, 399] width 10 height 10
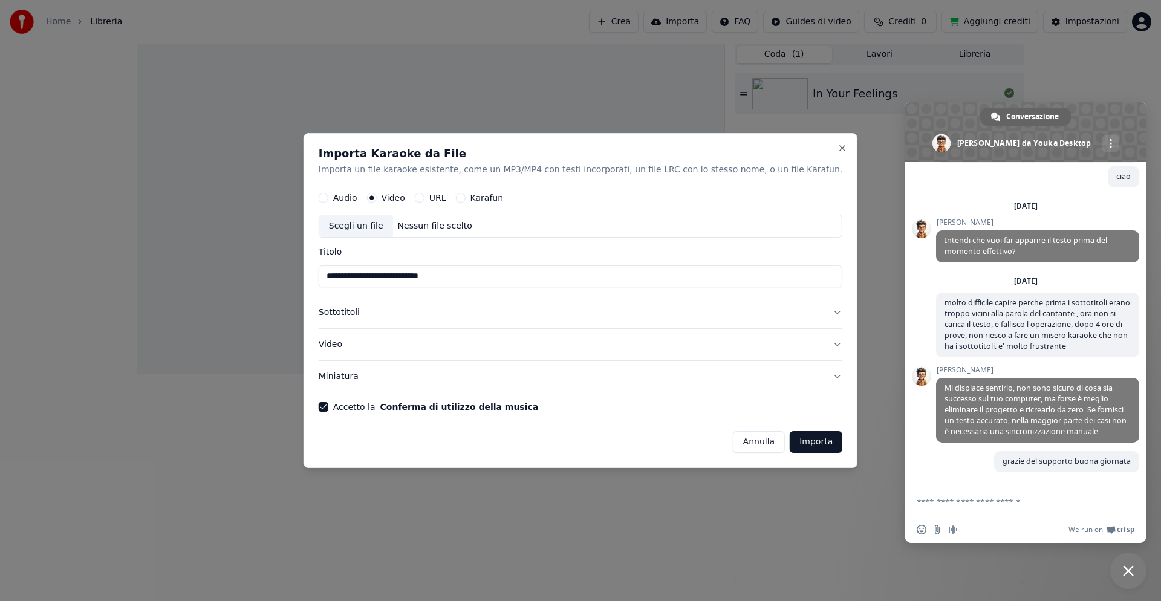
click at [790, 445] on button "Importa" at bounding box center [816, 442] width 53 height 22
click at [378, 225] on div "Scegli un file" at bounding box center [356, 226] width 74 height 22
click at [804, 313] on button "Sottotitoli" at bounding box center [581, 312] width 524 height 31
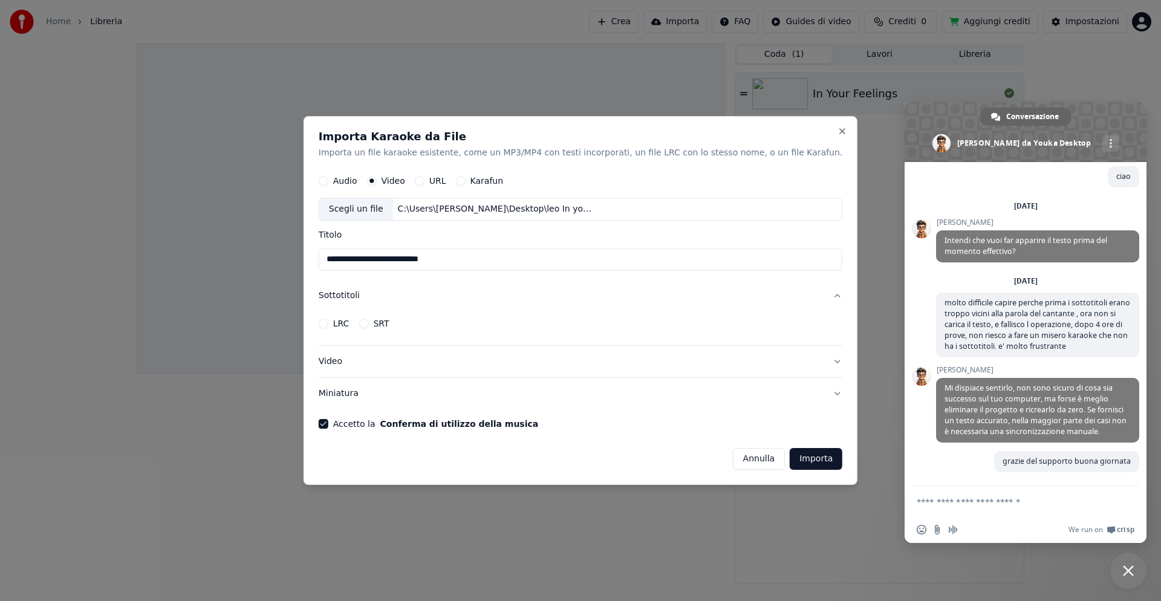
click at [804, 296] on button "Sottotitoli" at bounding box center [581, 295] width 524 height 31
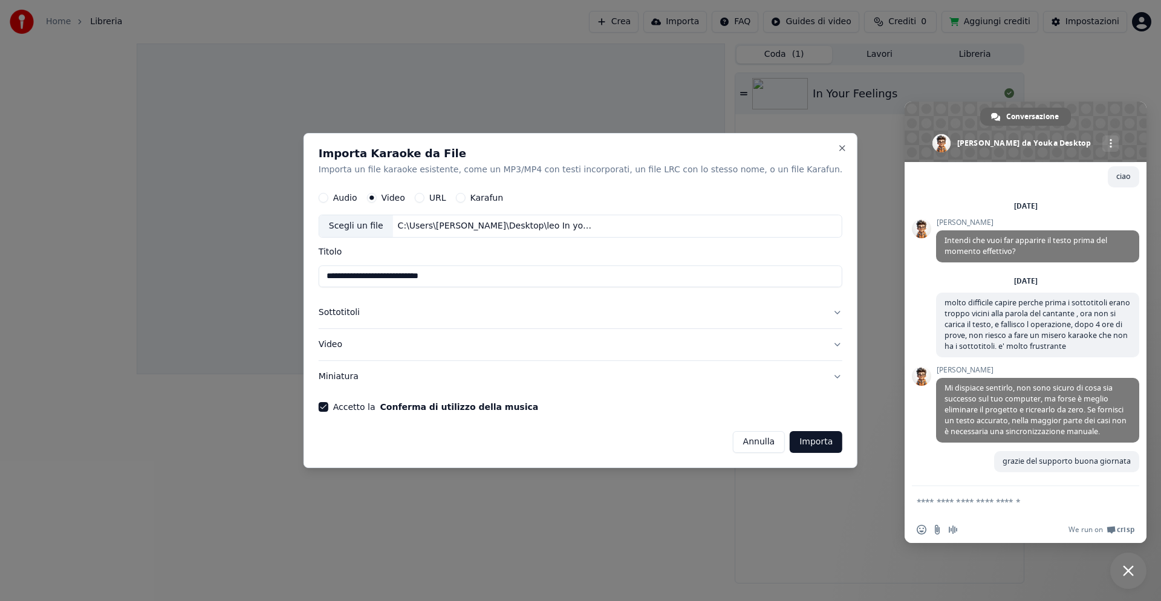
click at [368, 345] on button "Video" at bounding box center [581, 344] width 524 height 31
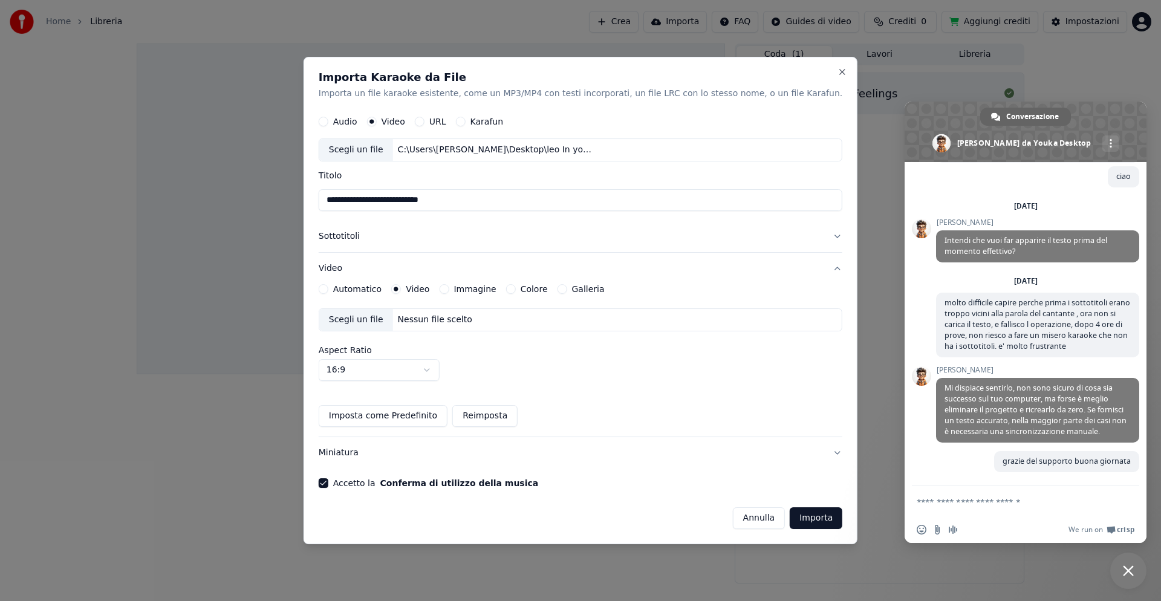
click at [790, 518] on button "Importa" at bounding box center [816, 518] width 53 height 22
click at [790, 515] on button "Importa" at bounding box center [816, 518] width 53 height 22
click at [790, 510] on button "Importa" at bounding box center [816, 518] width 53 height 22
click at [790, 512] on button "Importa" at bounding box center [816, 518] width 53 height 22
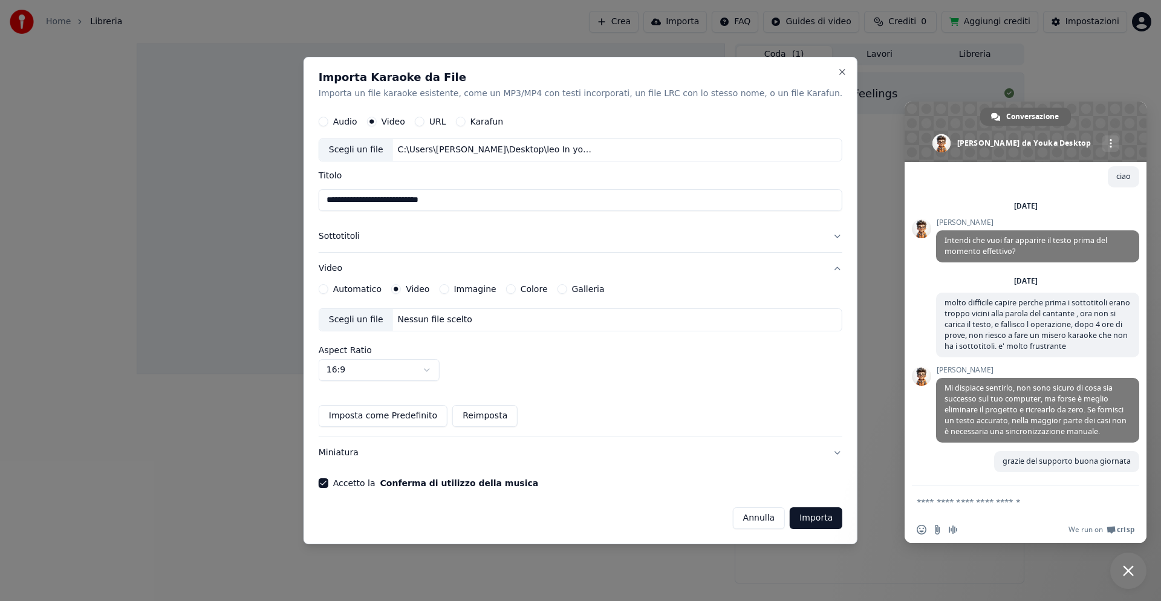
click at [790, 512] on button "Importa" at bounding box center [816, 518] width 53 height 22
click at [466, 122] on button "Karafun" at bounding box center [461, 122] width 10 height 10
click at [790, 519] on button "Importa" at bounding box center [816, 518] width 53 height 22
click at [377, 122] on button "Video" at bounding box center [372, 122] width 10 height 10
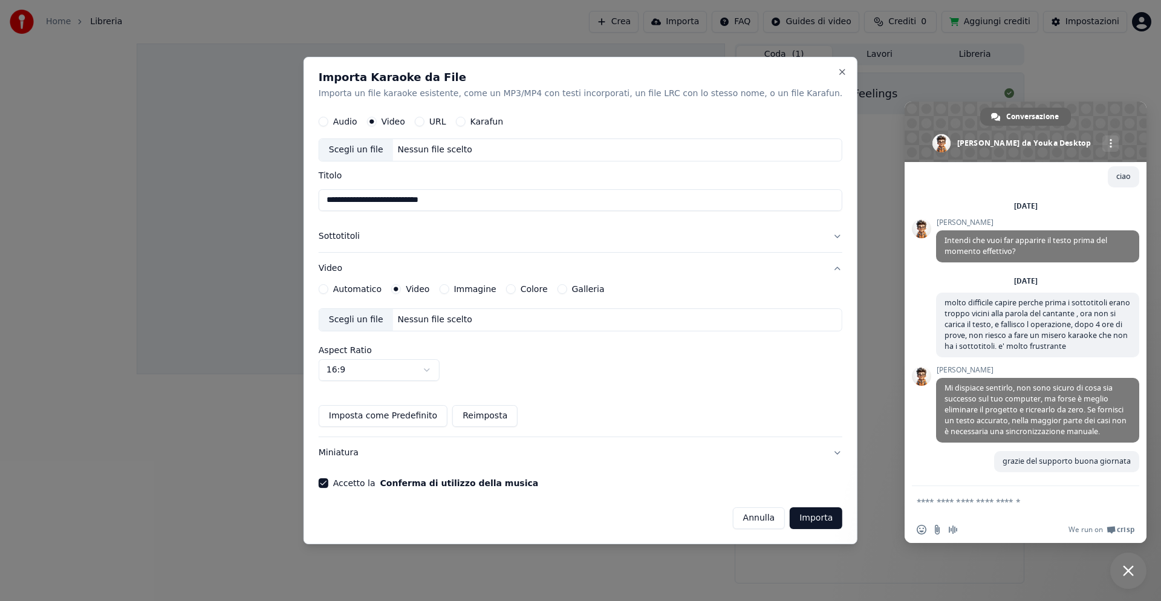
click at [790, 520] on button "Importa" at bounding box center [816, 518] width 53 height 22
click at [466, 119] on button "Karafun" at bounding box center [461, 122] width 10 height 10
click at [428, 417] on button "Imposta come Predefinito" at bounding box center [383, 416] width 129 height 22
click at [790, 518] on button "Importa" at bounding box center [816, 518] width 53 height 22
click at [328, 481] on button "Accetto la Conferma di utilizzo della musica" at bounding box center [324, 483] width 10 height 10
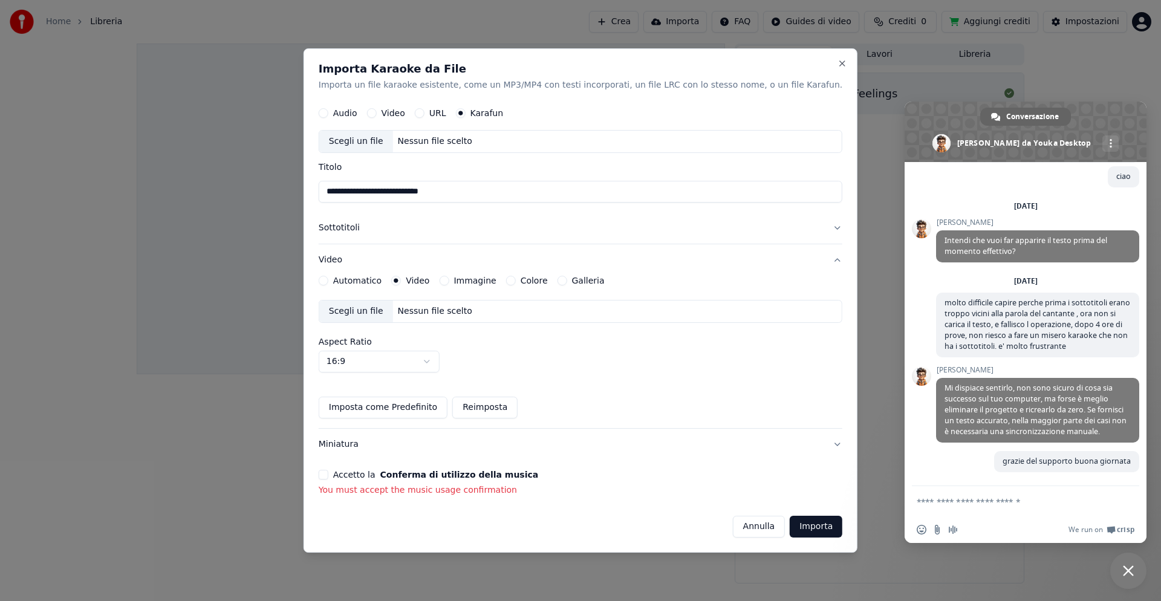
click at [328, 474] on button "Accetto la Conferma di utilizzo della musica" at bounding box center [324, 475] width 10 height 10
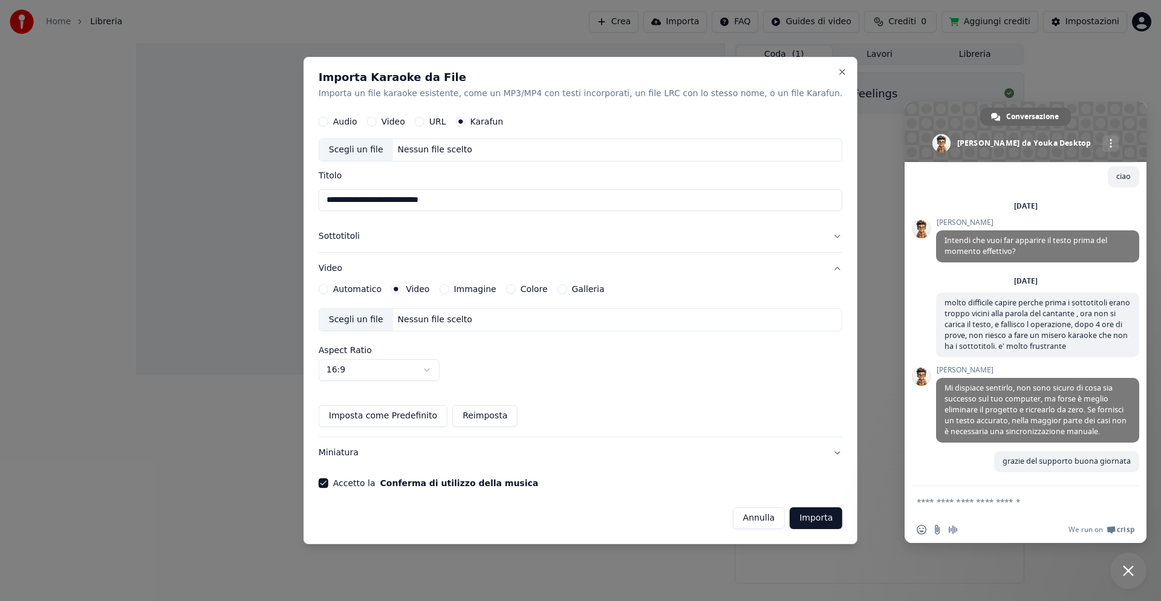
click at [790, 524] on button "Importa" at bounding box center [816, 518] width 53 height 22
click at [377, 122] on button "Video" at bounding box center [372, 122] width 10 height 10
click at [328, 290] on button "Automatico" at bounding box center [324, 289] width 10 height 10
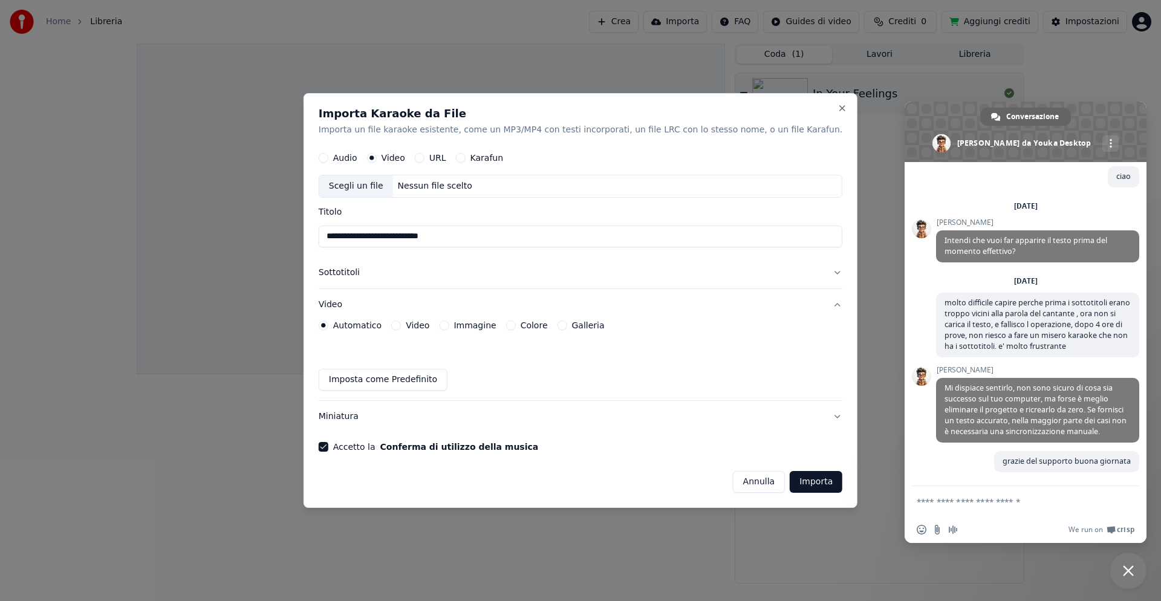
click at [798, 479] on button "Importa" at bounding box center [816, 482] width 53 height 22
click at [790, 484] on button "Importa" at bounding box center [816, 482] width 53 height 22
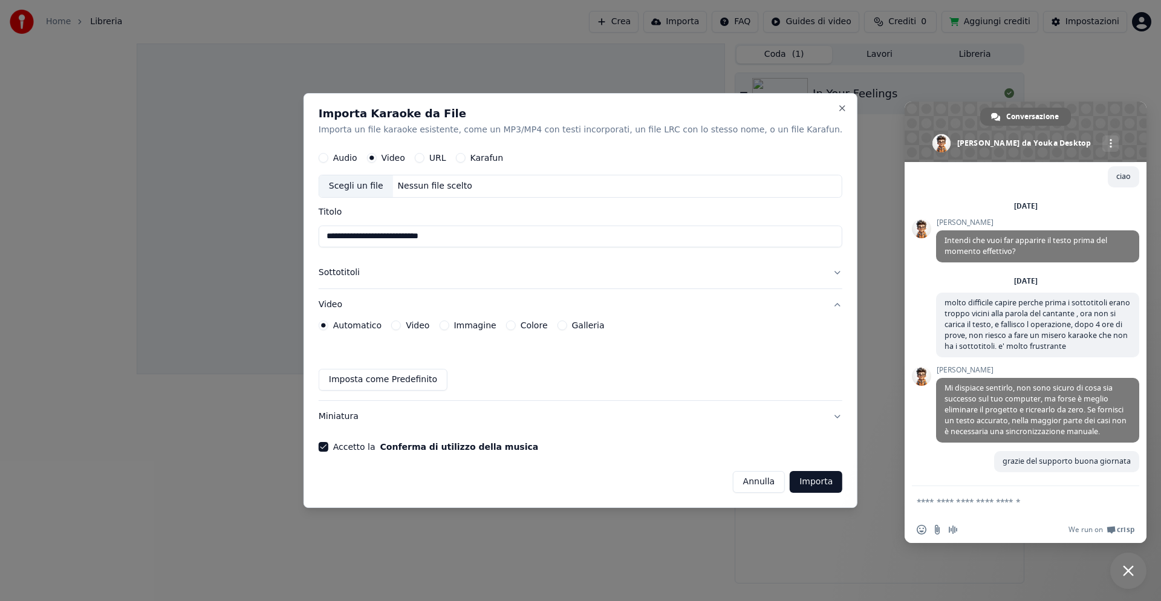
click at [790, 484] on button "Importa" at bounding box center [816, 482] width 53 height 22
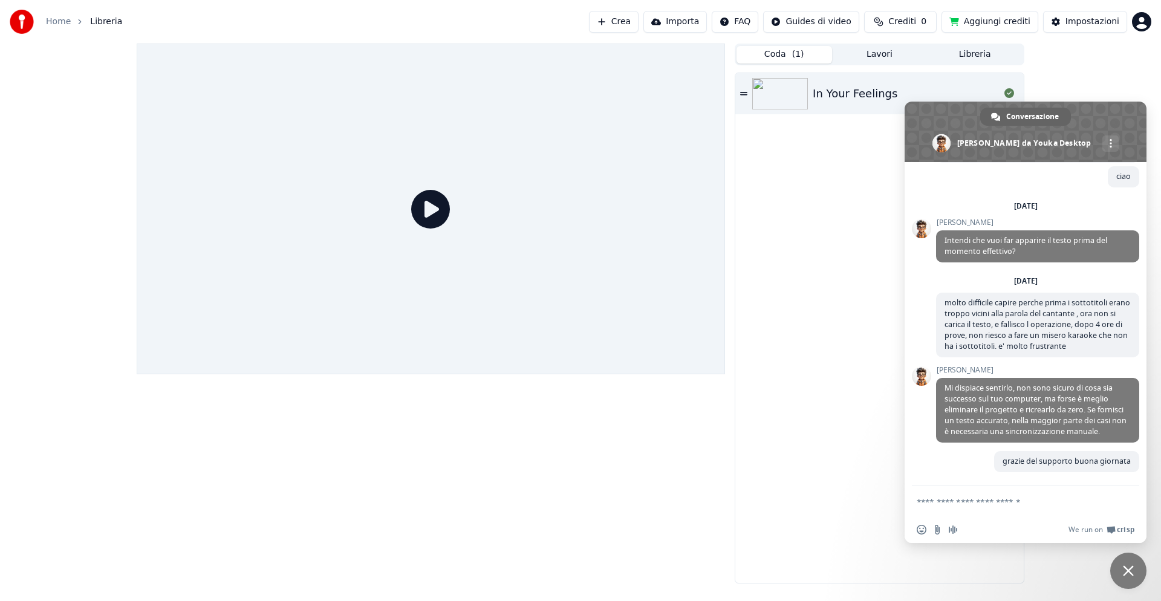
click at [432, 208] on icon at bounding box center [430, 209] width 39 height 39
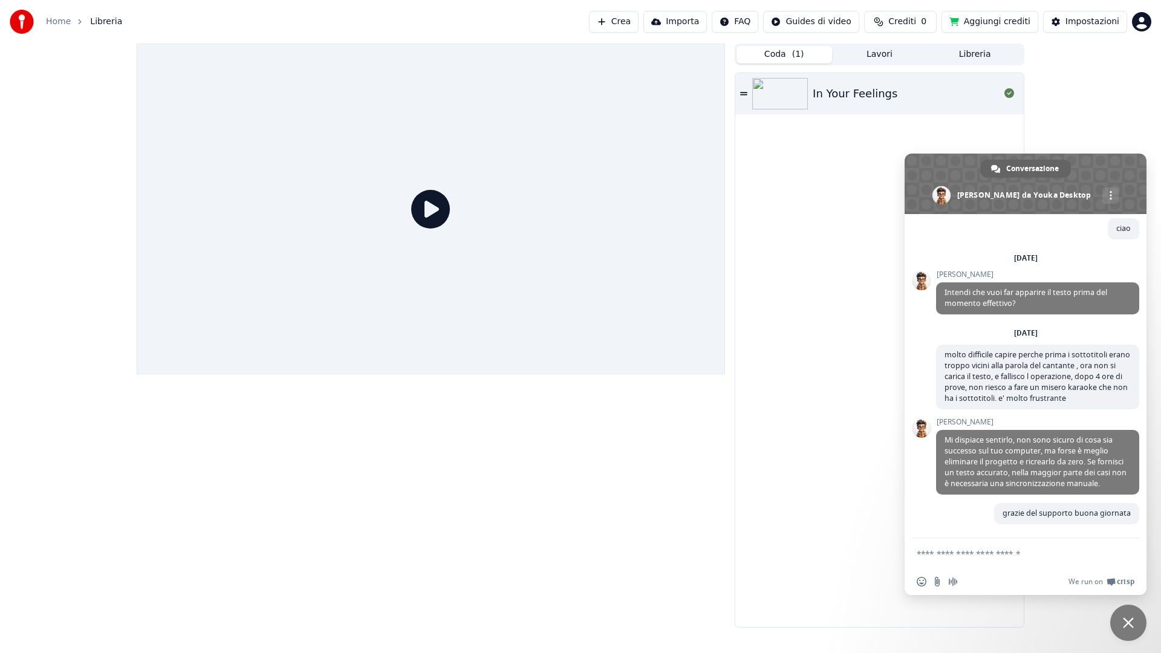
click at [450, 229] on icon at bounding box center [430, 209] width 39 height 39
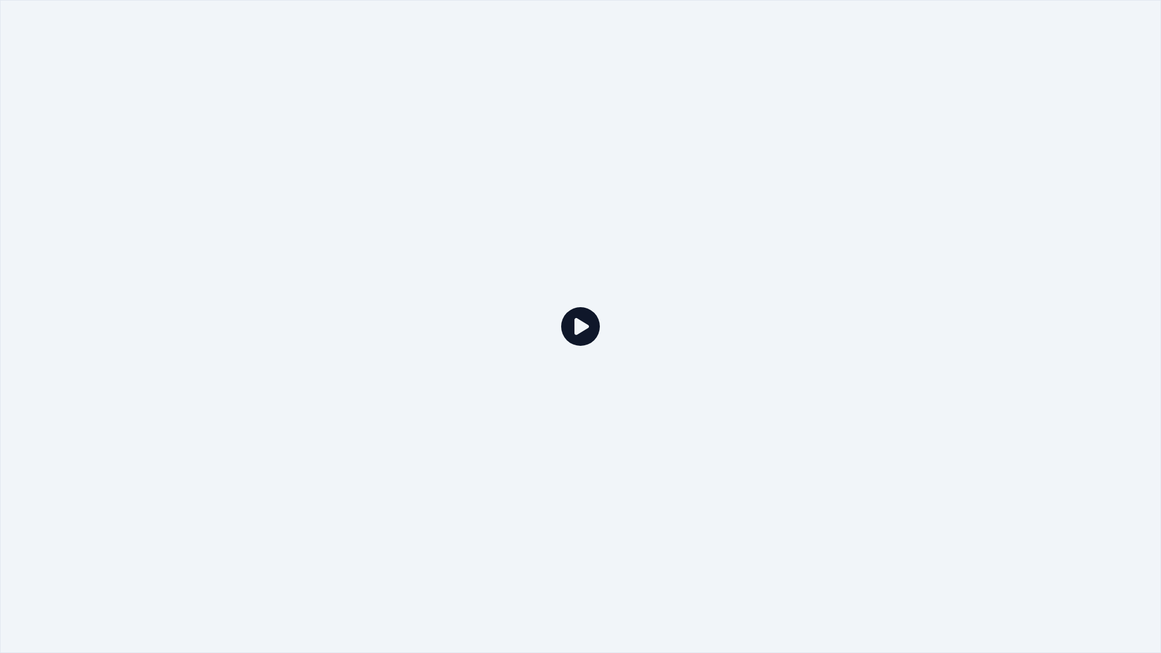
click at [578, 321] on icon at bounding box center [580, 326] width 39 height 39
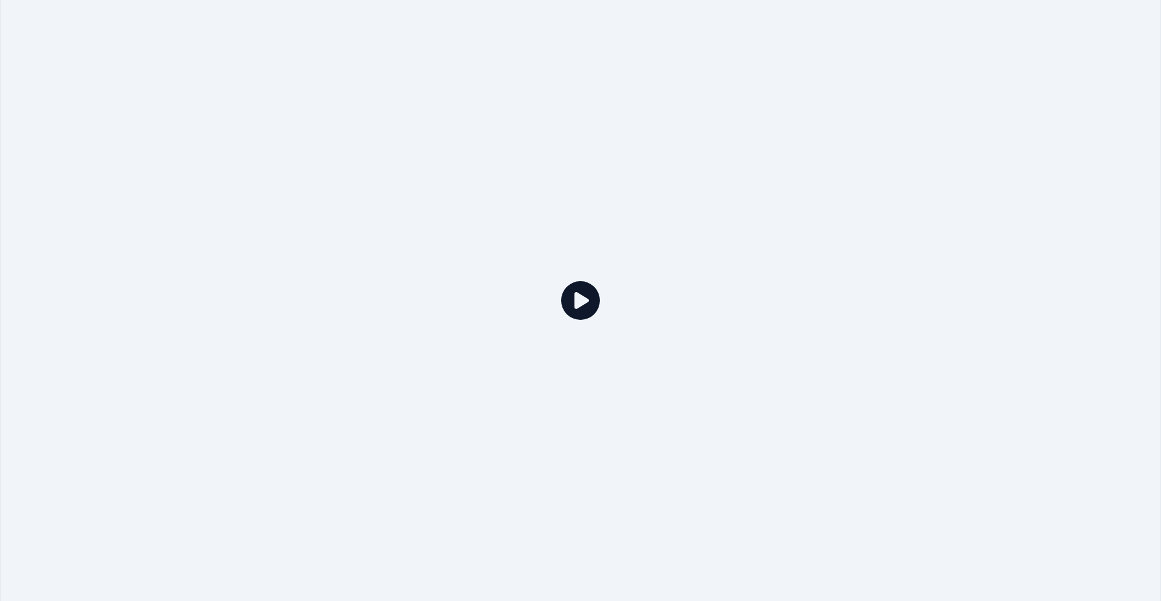
click at [578, 307] on div at bounding box center [580, 300] width 1161 height 653
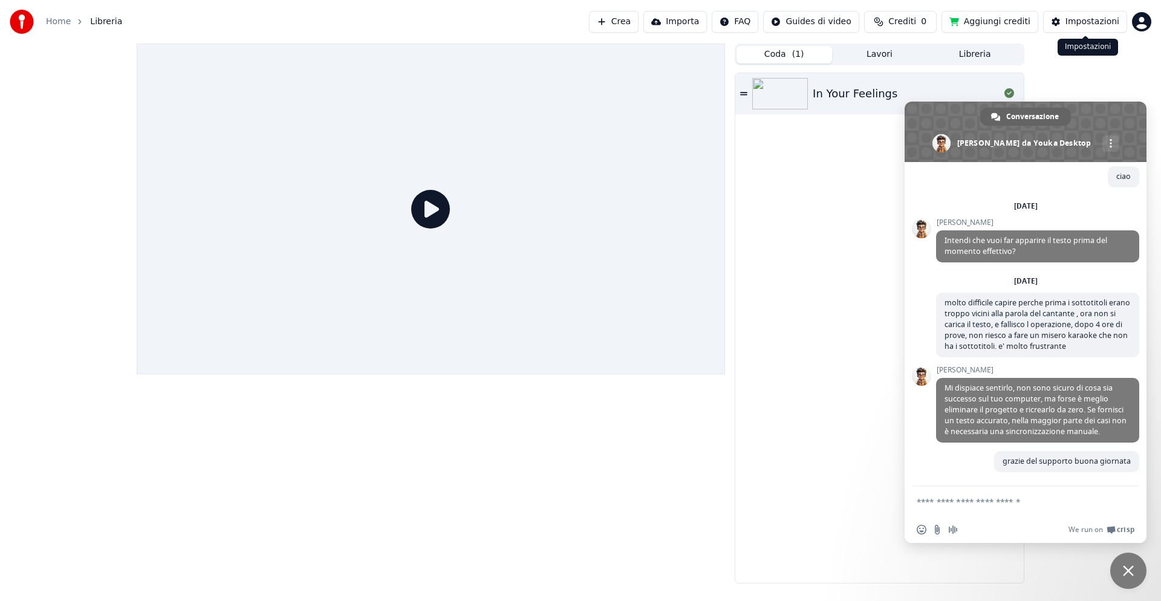
click at [1076, 20] on div "Impostazioni" at bounding box center [1092, 22] width 54 height 12
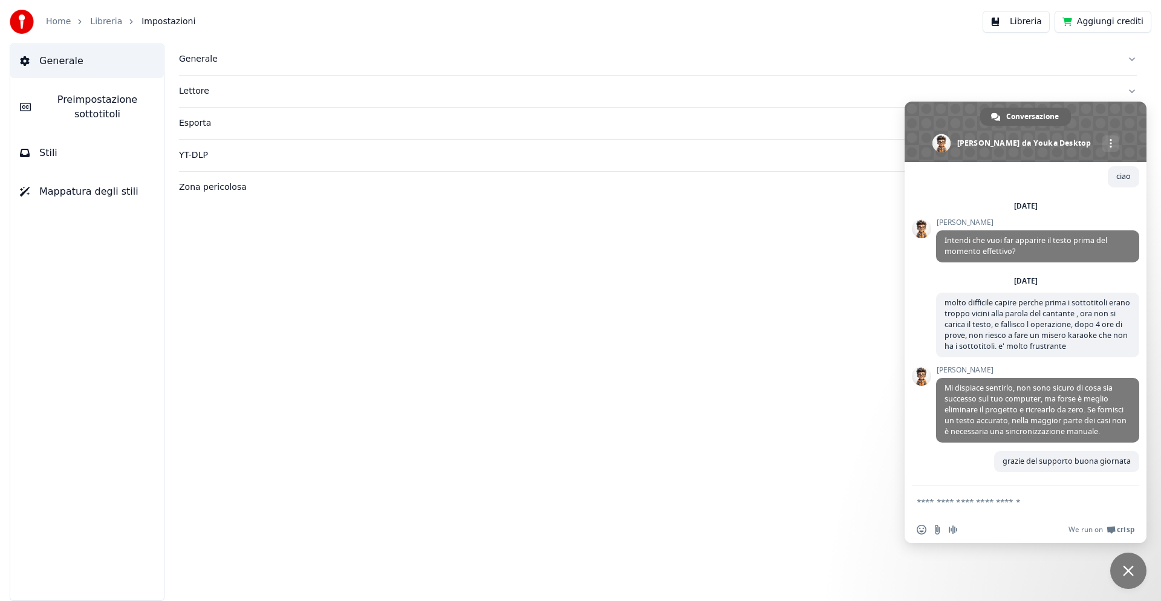
click at [198, 93] on div "Lettore" at bounding box center [648, 91] width 938 height 12
click at [201, 63] on div "Generale" at bounding box center [648, 59] width 938 height 12
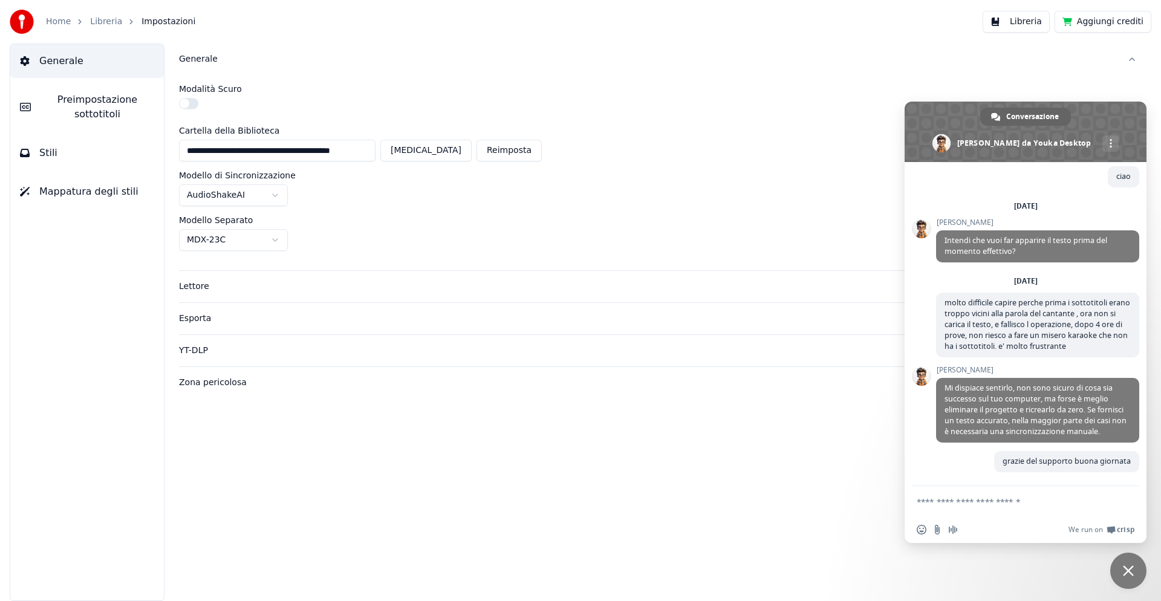
click at [210, 320] on div "Esporta" at bounding box center [648, 319] width 938 height 12
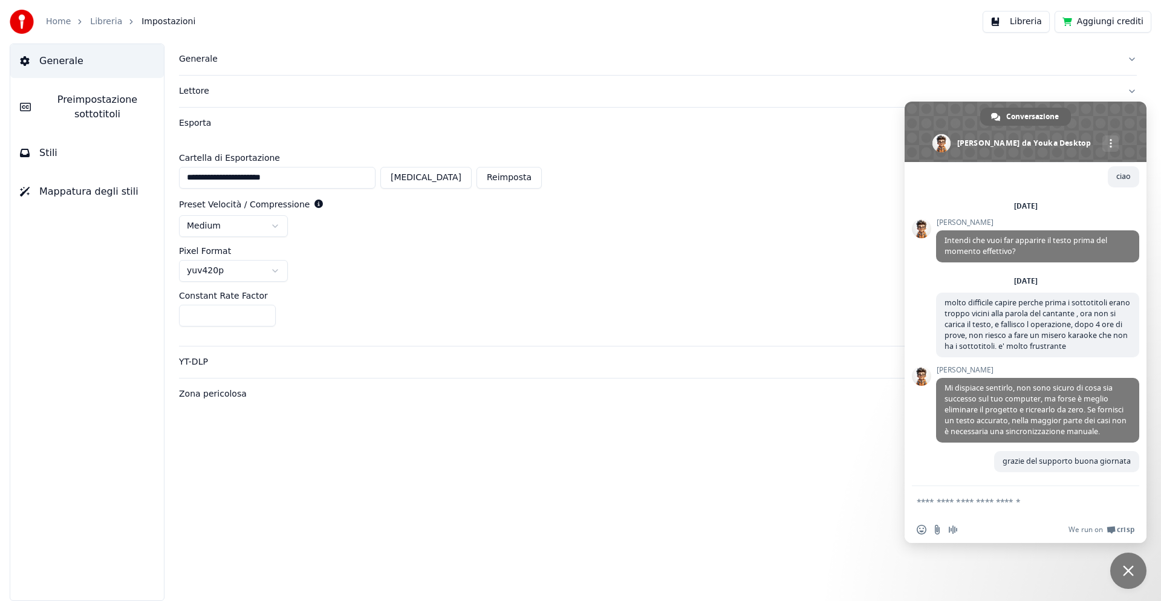
click at [522, 180] on button "Reimposta" at bounding box center [508, 178] width 65 height 22
type input "**********"
click at [1131, 91] on button "Lettore" at bounding box center [658, 91] width 958 height 31
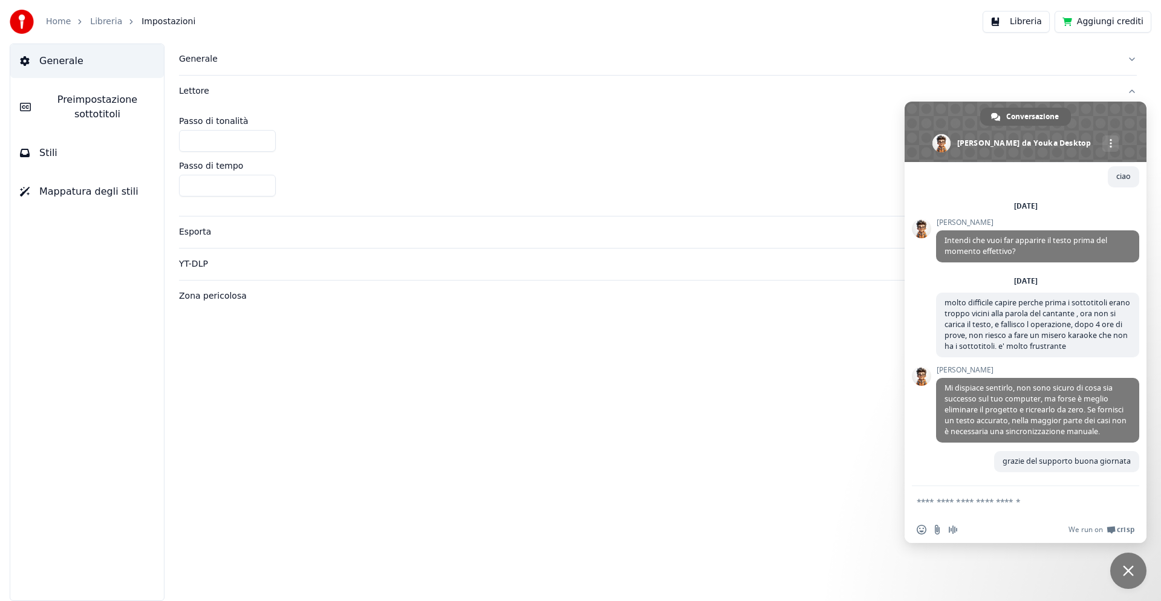
click at [44, 146] on span "Stili" at bounding box center [48, 153] width 18 height 15
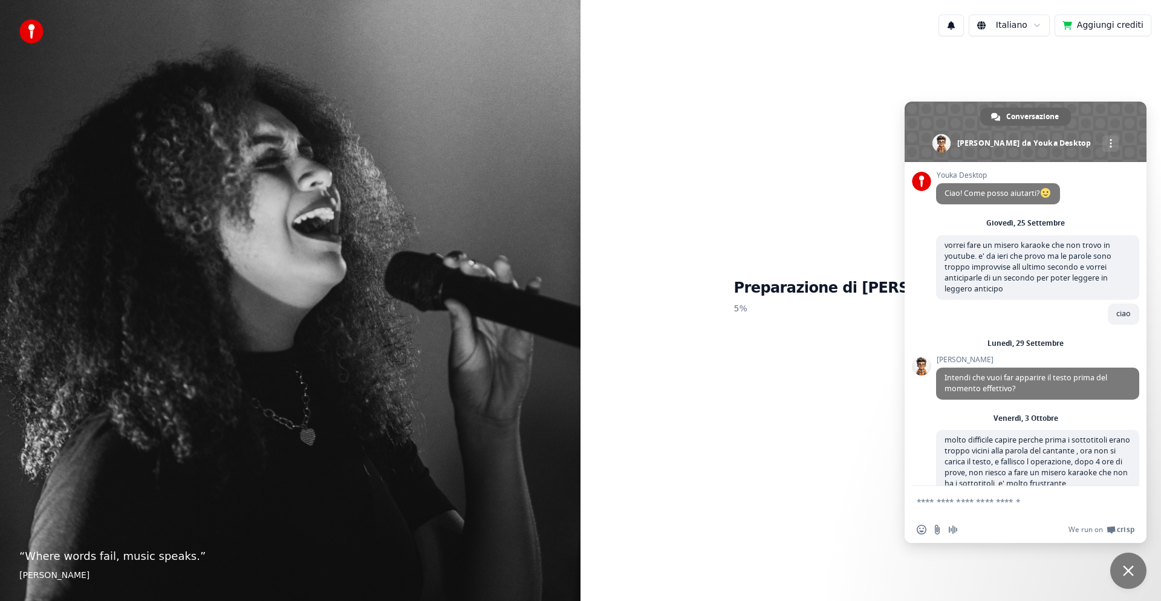
scroll to position [153, 0]
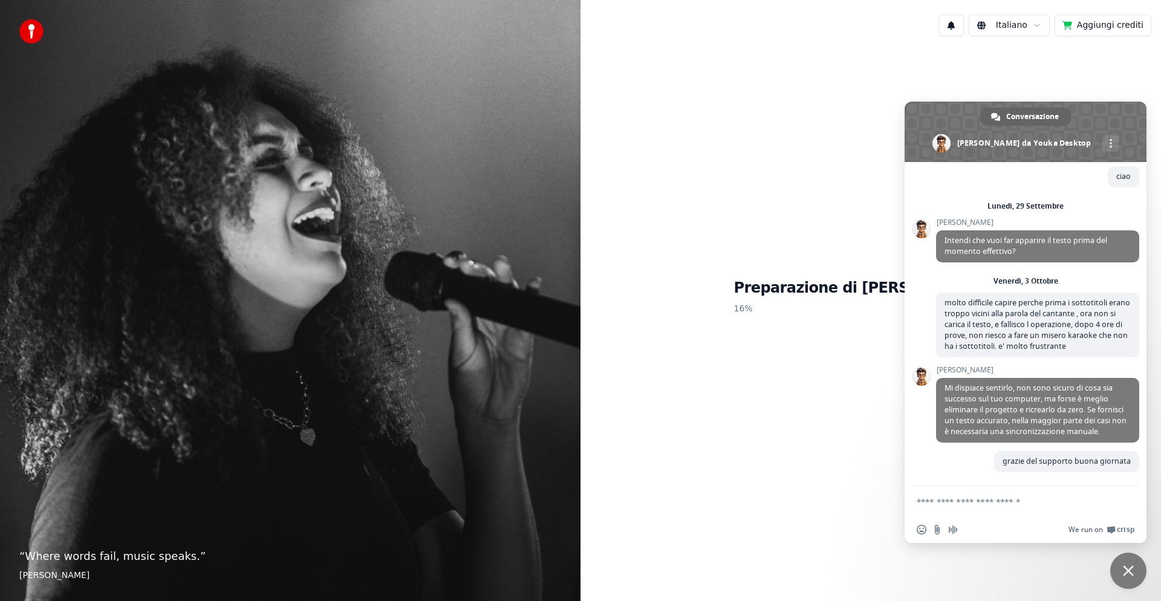
click at [1121, 528] on span "Crisp" at bounding box center [1126, 530] width 18 height 10
click at [1084, 531] on span "We run on" at bounding box center [1085, 530] width 34 height 10
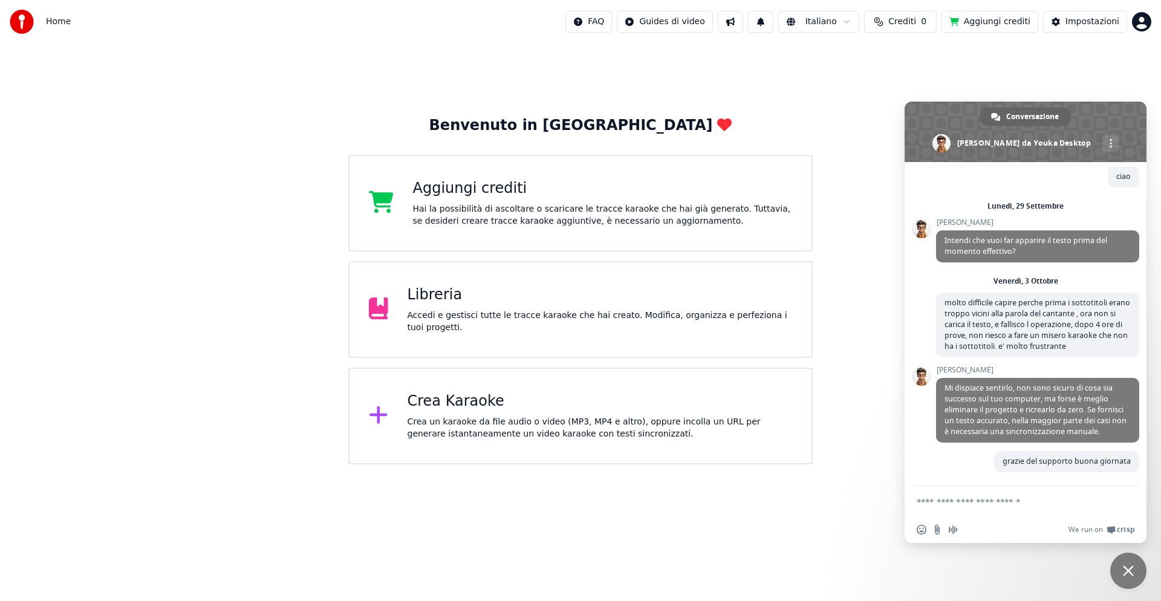
click at [422, 404] on div "Crea Karaoke" at bounding box center [600, 401] width 385 height 19
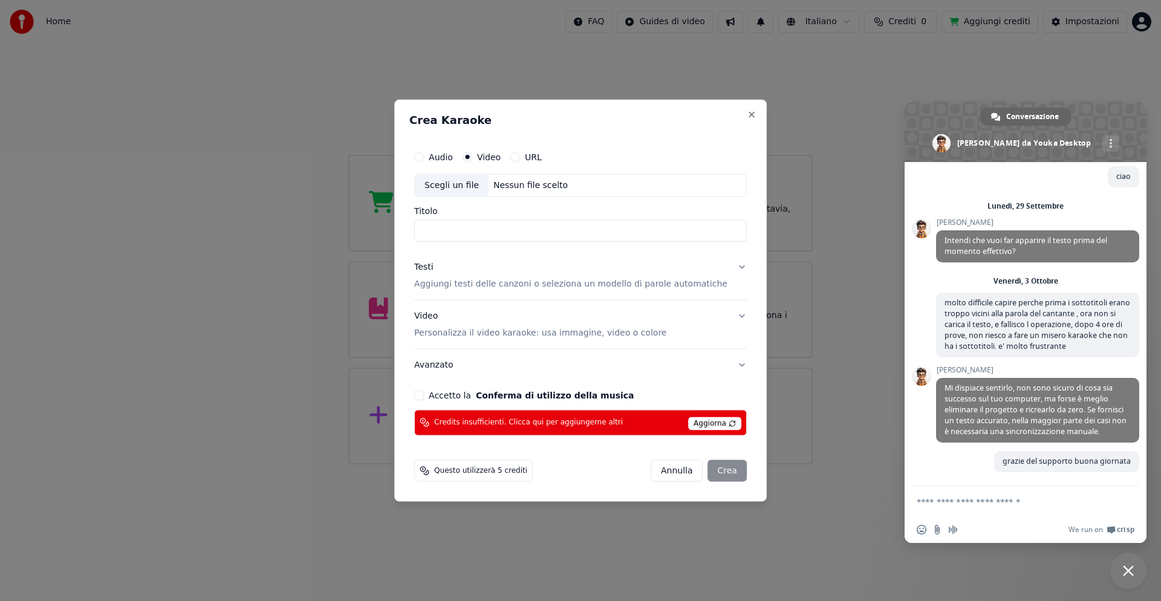
click at [463, 183] on div "Scegli un file" at bounding box center [452, 186] width 74 height 22
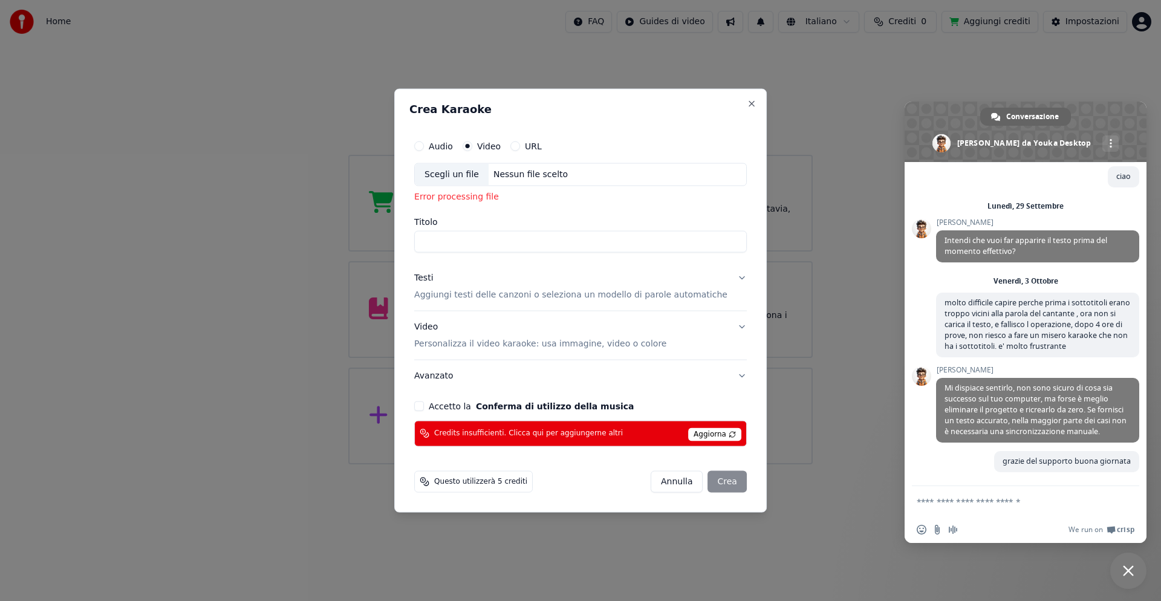
click at [424, 408] on button "Accetto la Conferma di utilizzo della musica" at bounding box center [419, 406] width 10 height 10
click at [447, 172] on div "Scegli un file" at bounding box center [452, 175] width 74 height 22
click at [707, 480] on div "[PERSON_NAME]" at bounding box center [699, 481] width 96 height 22
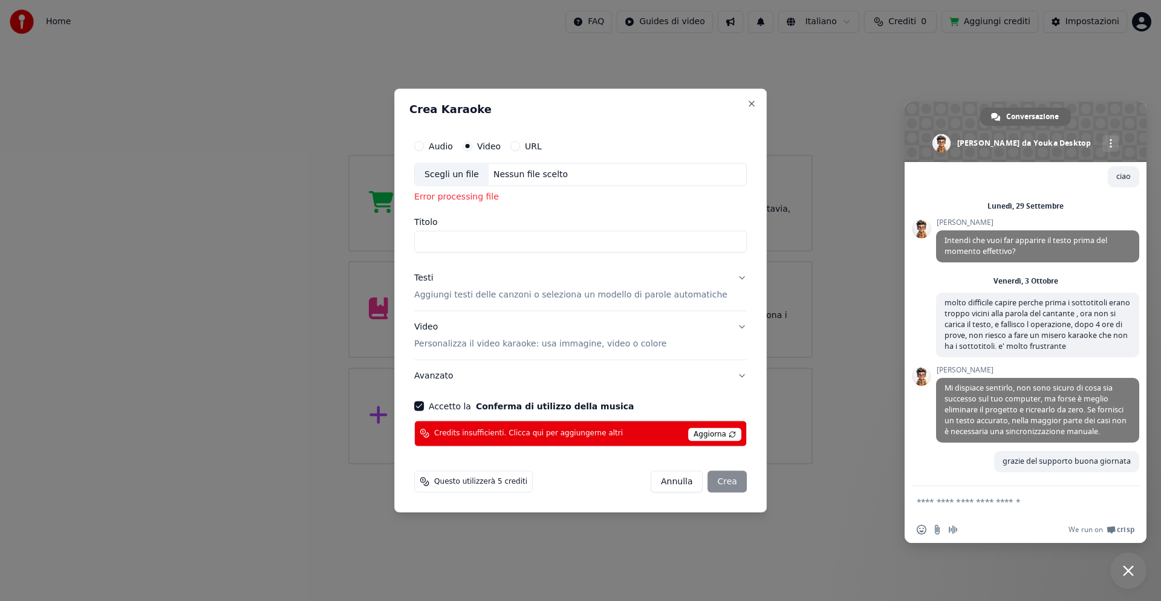
click at [508, 478] on span "Questo utilizzerà 5 crediti" at bounding box center [480, 481] width 93 height 10
click at [719, 478] on div "[PERSON_NAME]" at bounding box center [699, 481] width 96 height 22
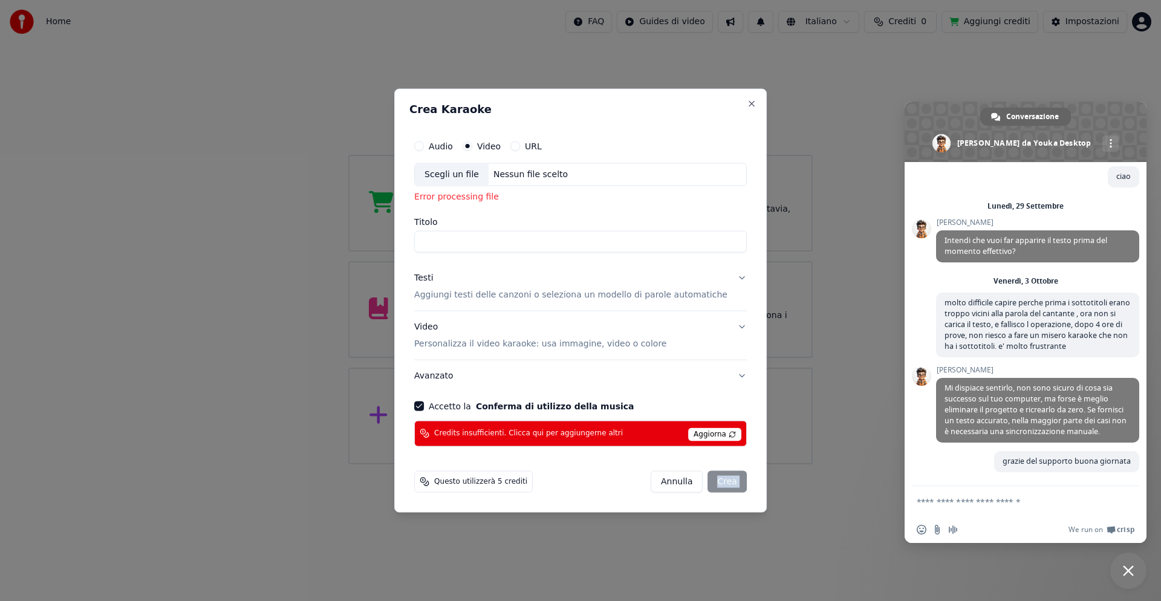
click at [719, 478] on div "[PERSON_NAME]" at bounding box center [699, 481] width 96 height 22
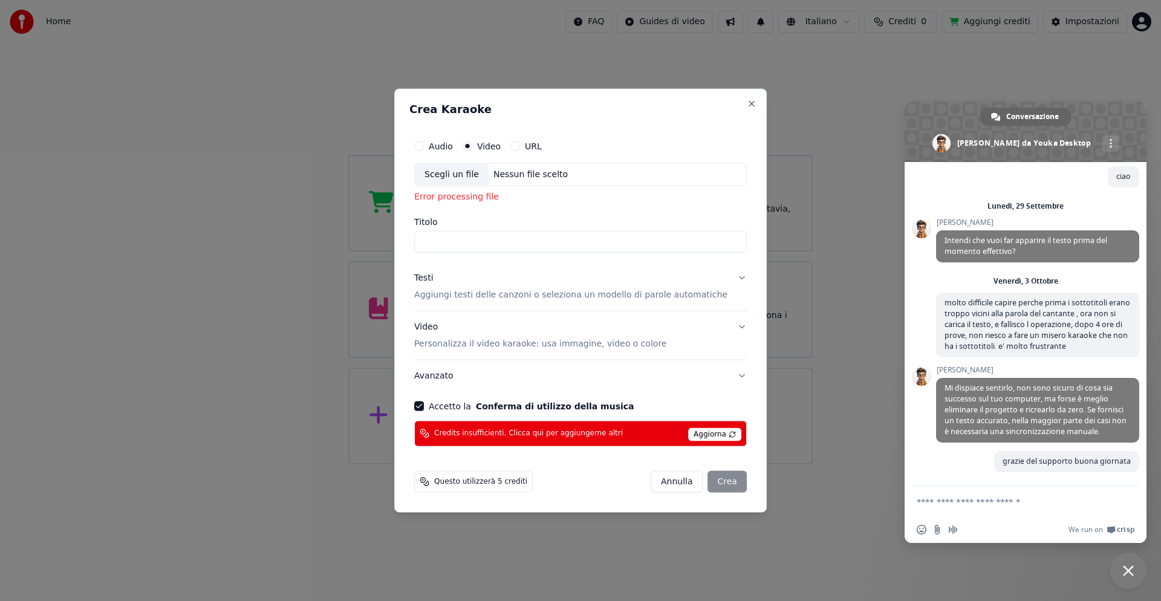
click at [464, 174] on div "Scegli un file" at bounding box center [452, 175] width 74 height 22
click at [713, 480] on div "[PERSON_NAME]" at bounding box center [699, 481] width 96 height 22
click at [456, 244] on input "Titolo" at bounding box center [580, 242] width 333 height 22
type input "**********"
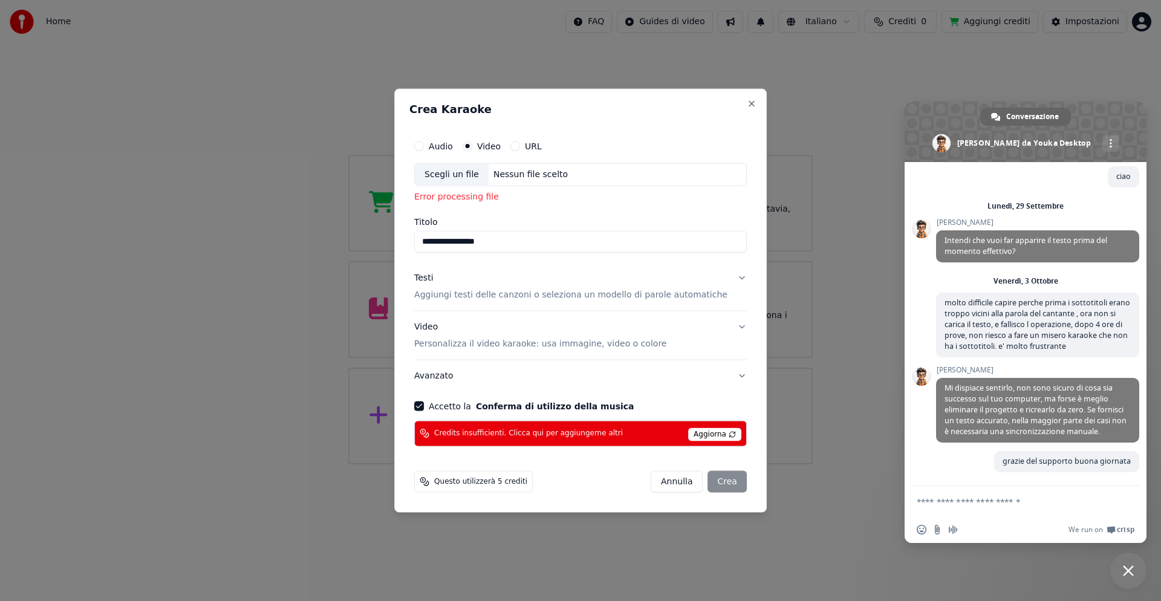
click at [690, 430] on span "Aggiorna" at bounding box center [714, 433] width 53 height 13
click at [722, 482] on div "[PERSON_NAME]" at bounding box center [699, 481] width 96 height 22
drag, startPoint x: 722, startPoint y: 482, endPoint x: 576, endPoint y: 472, distance: 146.1
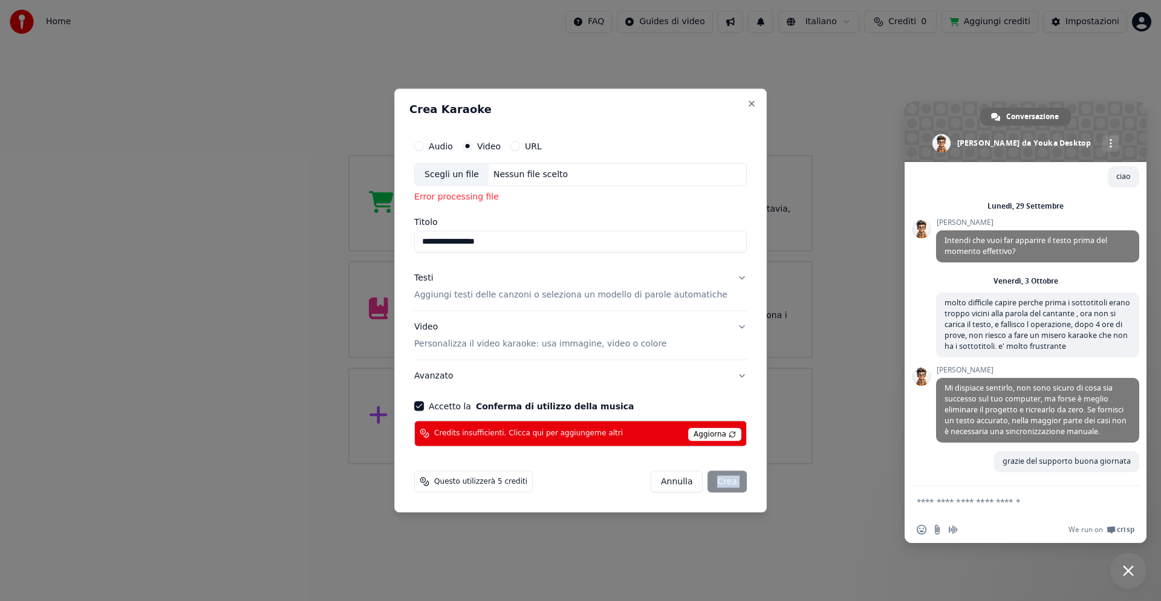
click at [721, 482] on div "[PERSON_NAME]" at bounding box center [699, 481] width 96 height 22
click at [493, 482] on span "Questo utilizzerà 5 crediti" at bounding box center [480, 481] width 93 height 10
click at [495, 482] on span "Questo utilizzerà 5 crediti" at bounding box center [480, 481] width 93 height 10
click at [706, 434] on span "Aggiorna" at bounding box center [714, 433] width 53 height 13
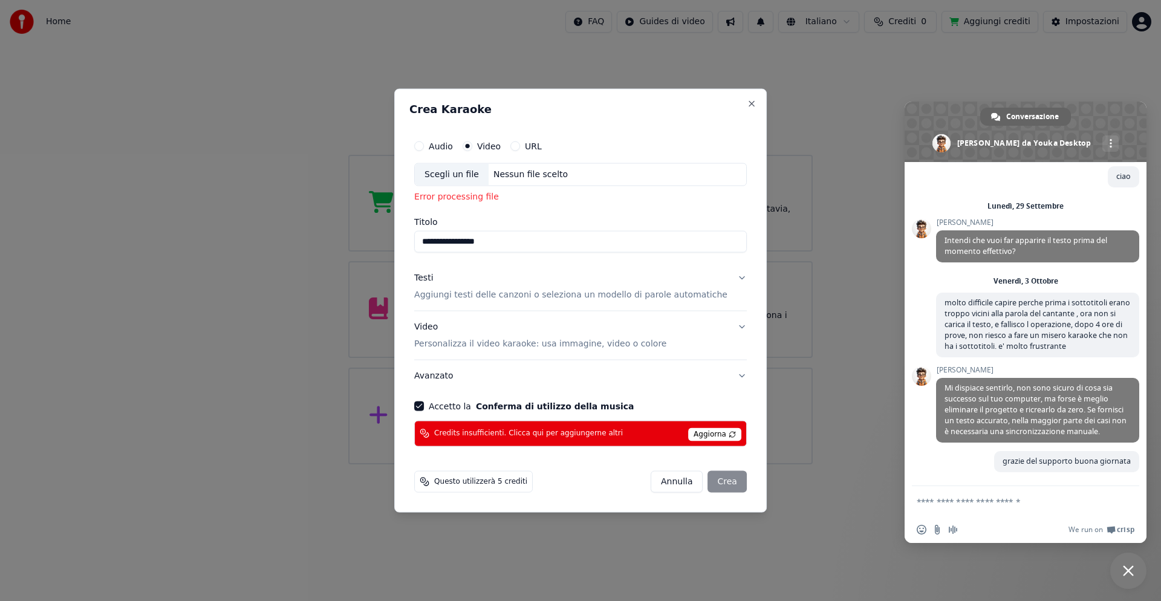
click at [710, 482] on div "[PERSON_NAME]" at bounding box center [699, 481] width 96 height 22
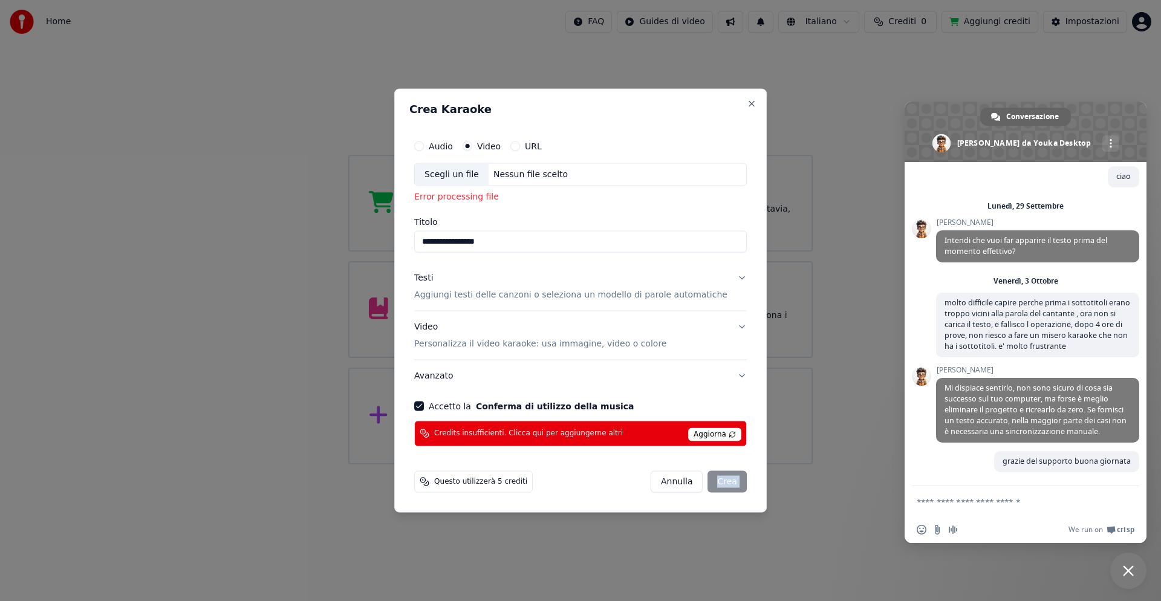
click at [710, 482] on div "[PERSON_NAME]" at bounding box center [699, 481] width 96 height 22
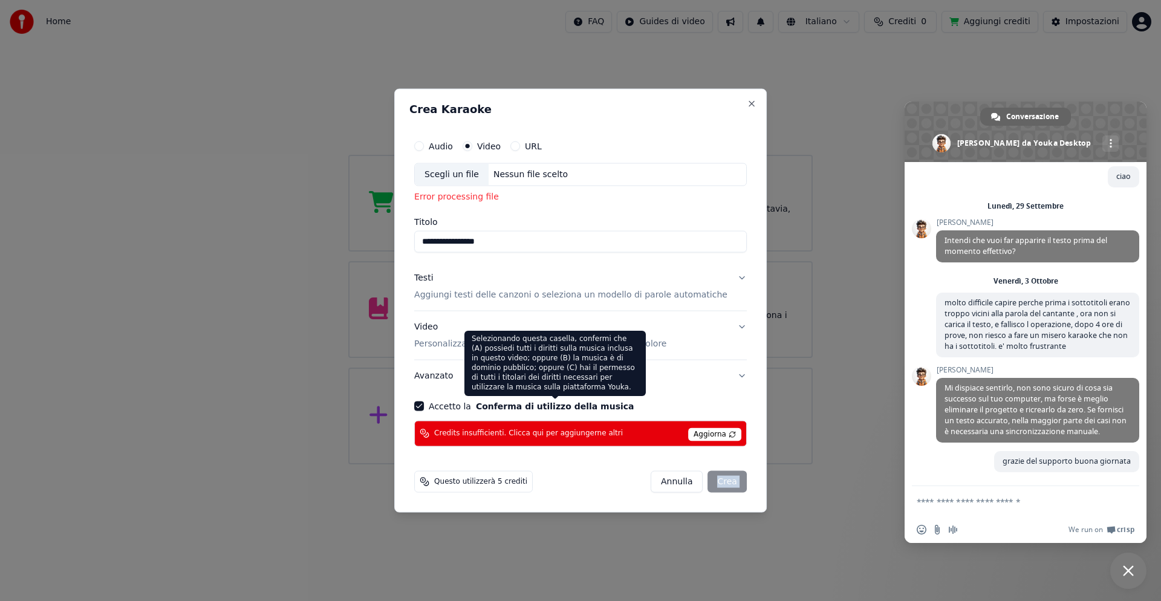
click at [502, 405] on button "Conferma di utilizzo della musica" at bounding box center [555, 405] width 158 height 8
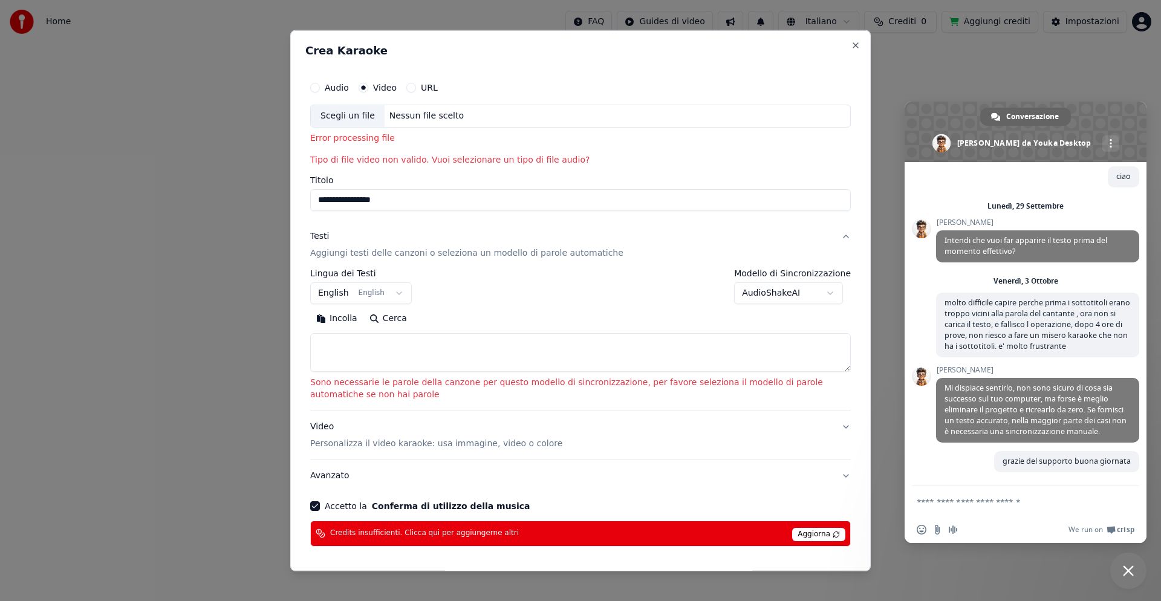
click at [828, 292] on button "AudioShakeAI" at bounding box center [788, 293] width 109 height 22
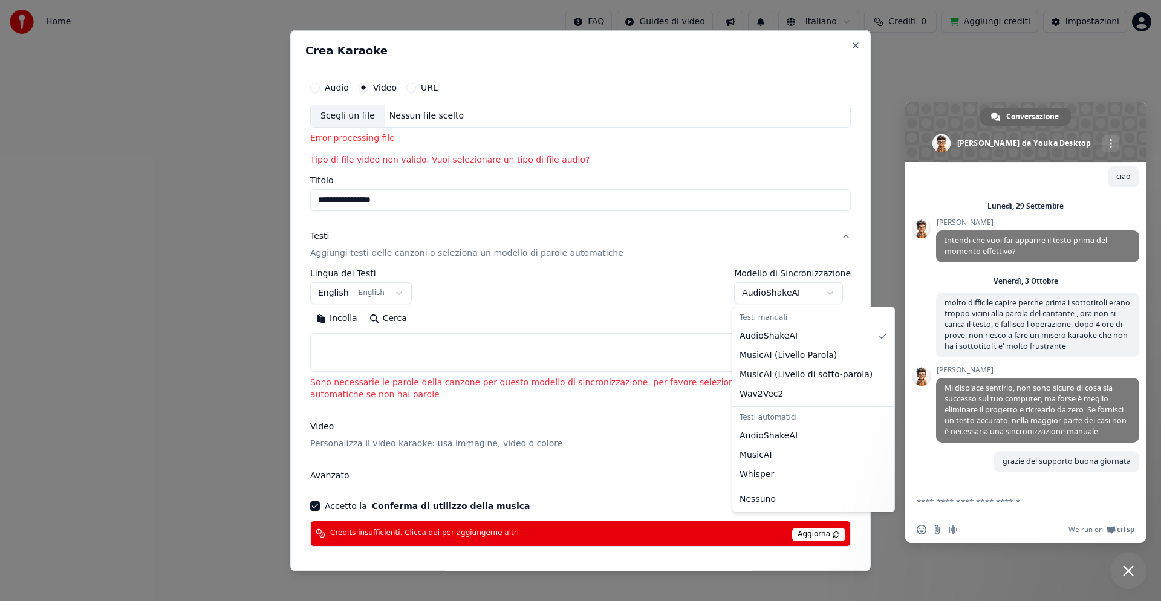
select select "**********"
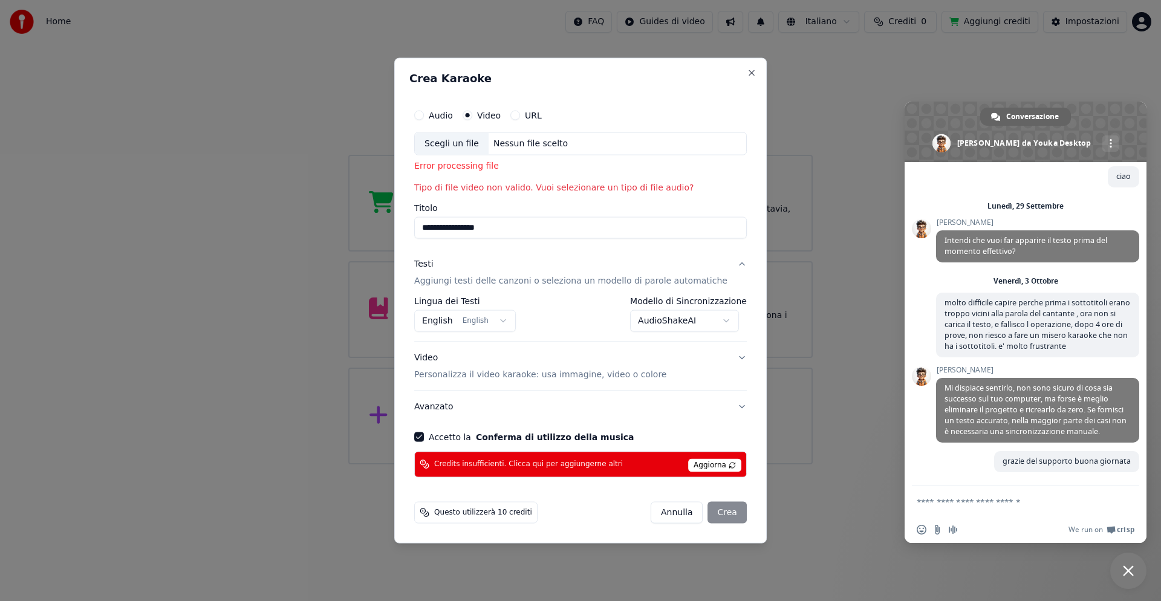
click at [465, 145] on div "Scegli un file" at bounding box center [452, 144] width 74 height 22
click at [716, 319] on button "AudioShakeAI" at bounding box center [684, 321] width 109 height 22
click at [718, 320] on button "AudioShakeAI" at bounding box center [684, 321] width 109 height 22
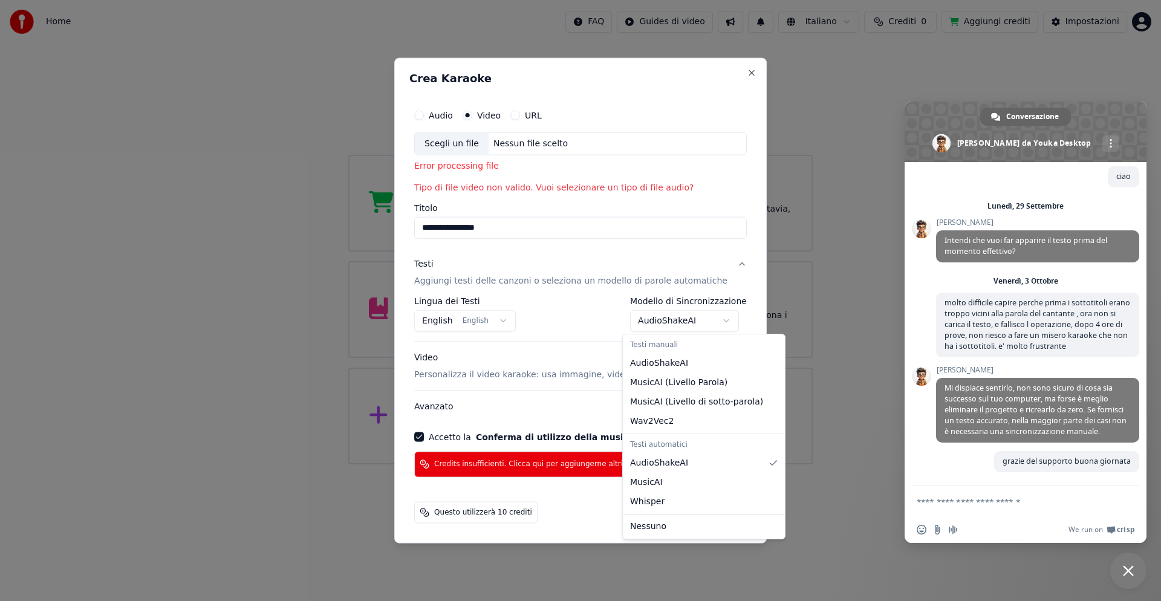
click at [545, 360] on div at bounding box center [580, 300] width 1161 height 601
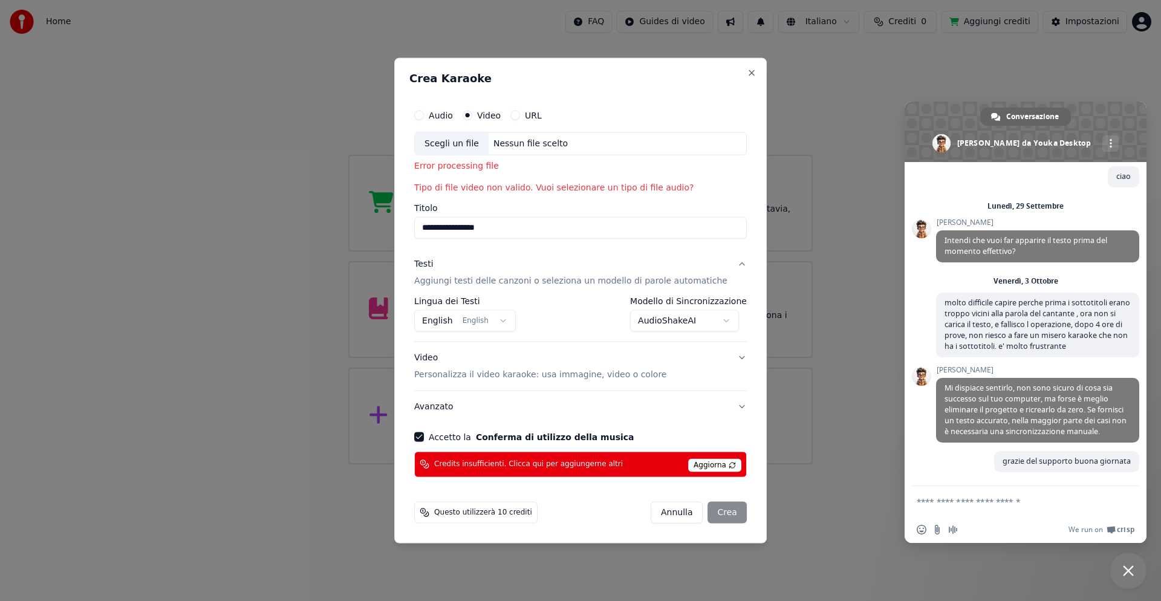
click at [424, 434] on button "Accetto la Conferma di utilizzo della musica" at bounding box center [419, 437] width 10 height 10
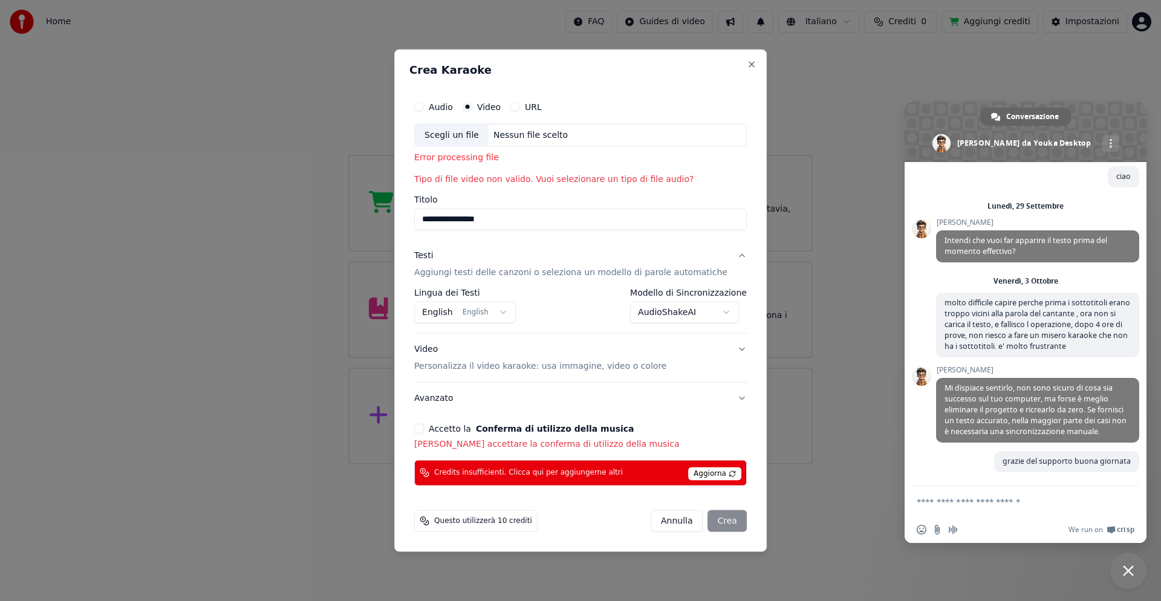
click at [424, 428] on button "Accetto la Conferma di utilizzo della musica" at bounding box center [419, 428] width 10 height 10
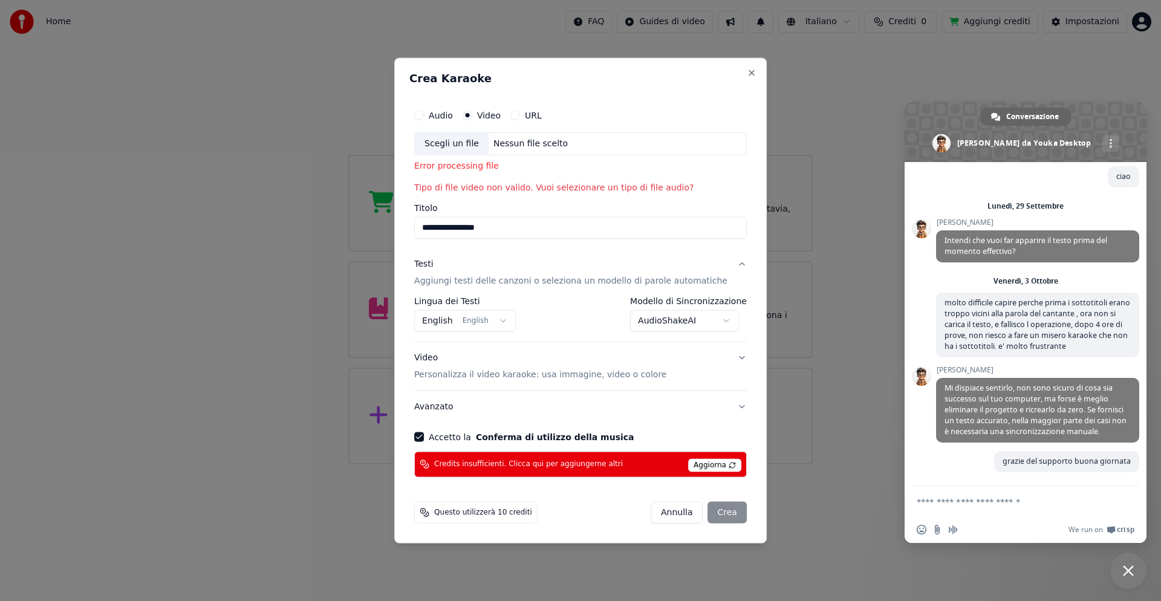
click at [458, 139] on div "Scegli un file" at bounding box center [452, 144] width 74 height 22
click at [520, 113] on button "URL" at bounding box center [515, 116] width 10 height 10
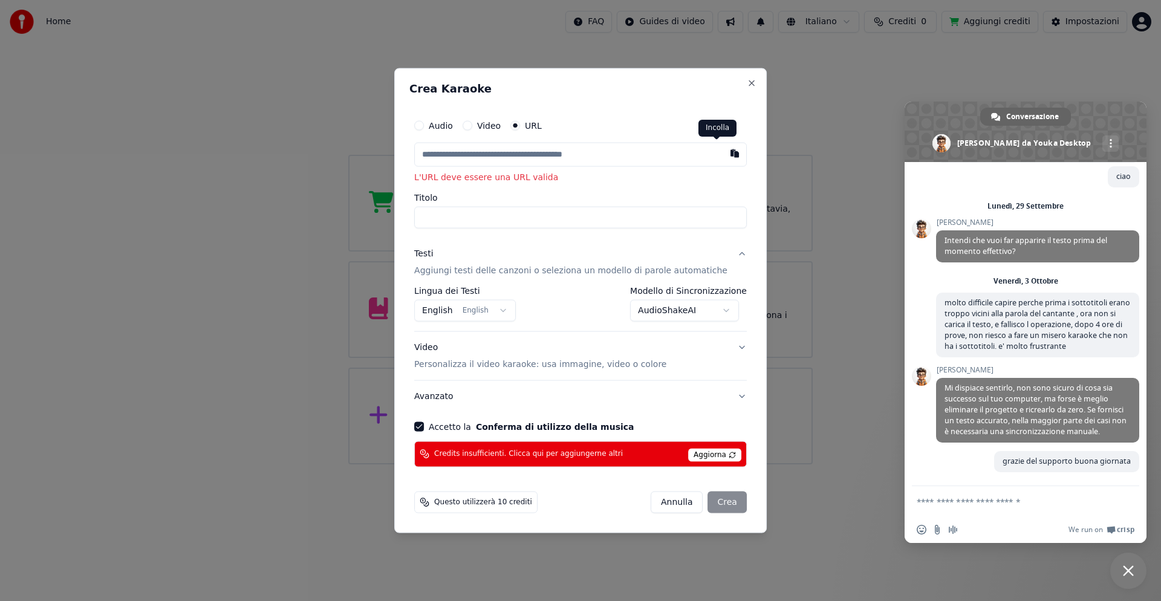
click at [723, 151] on button "button" at bounding box center [735, 154] width 24 height 22
click at [723, 154] on button "button" at bounding box center [735, 154] width 24 height 22
click at [495, 218] on input "Titolo" at bounding box center [580, 218] width 333 height 22
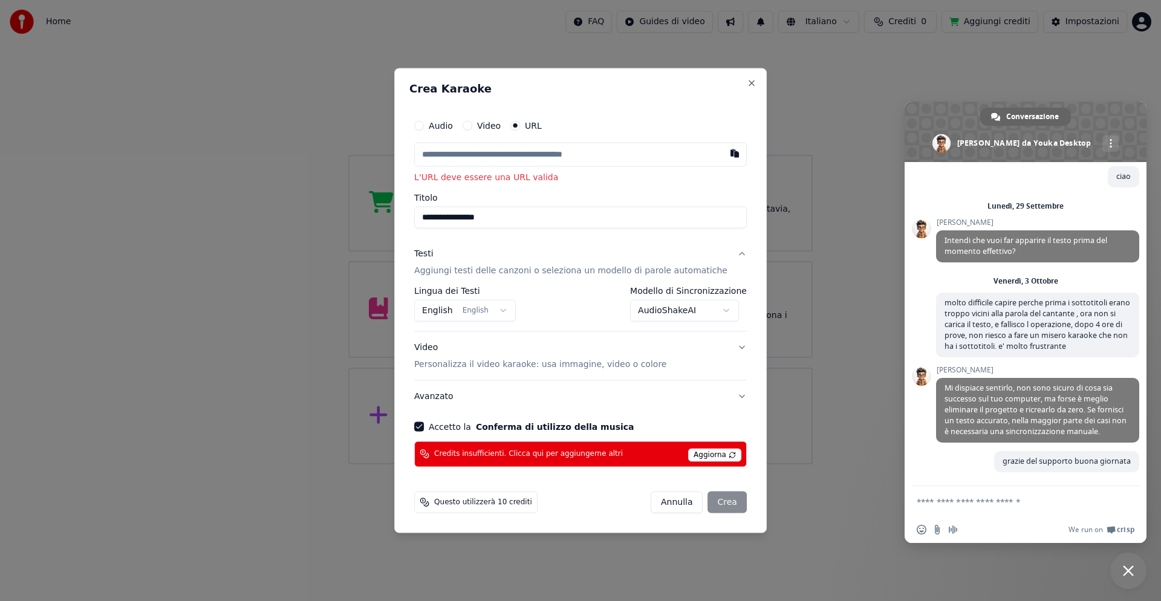
type input "**********"
click at [718, 311] on button "AudioShakeAI" at bounding box center [684, 311] width 109 height 22
click at [718, 311] on body "Home FAQ Guides di video Italiano Crediti 0 Aggiungi crediti Impostazioni Benve…" at bounding box center [580, 232] width 1161 height 464
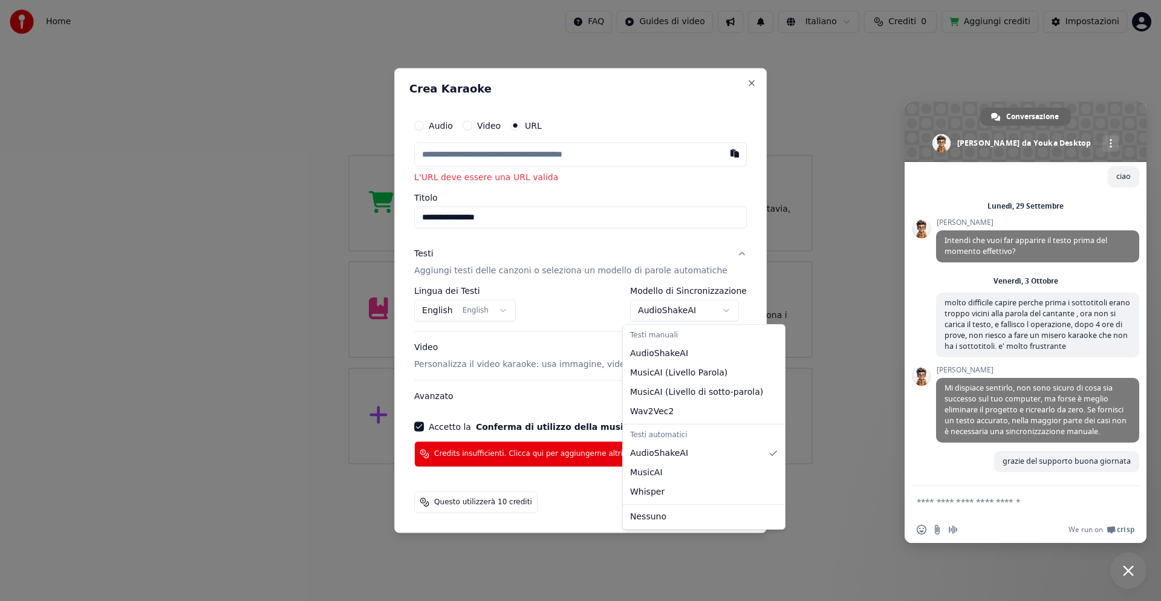
click at [718, 311] on body "Home FAQ Guides di video Italiano Crediti 0 Aggiungi crediti Impostazioni Benve…" at bounding box center [580, 232] width 1161 height 464
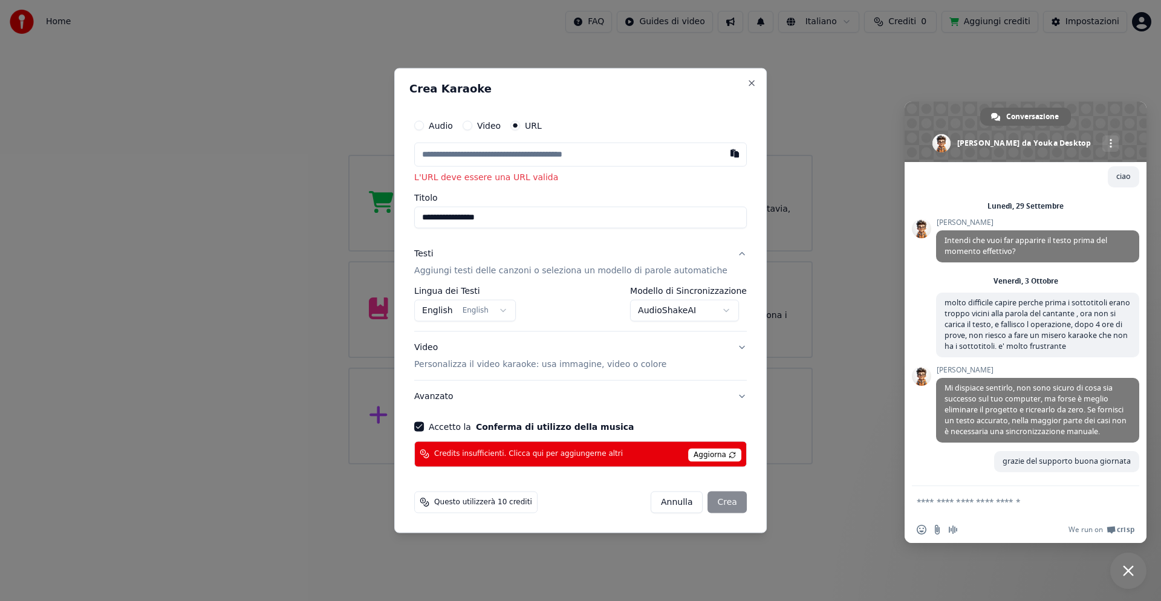
click at [575, 366] on p "Personalizza il video karaoke: usa immagine, video o colore" at bounding box center [540, 364] width 252 height 12
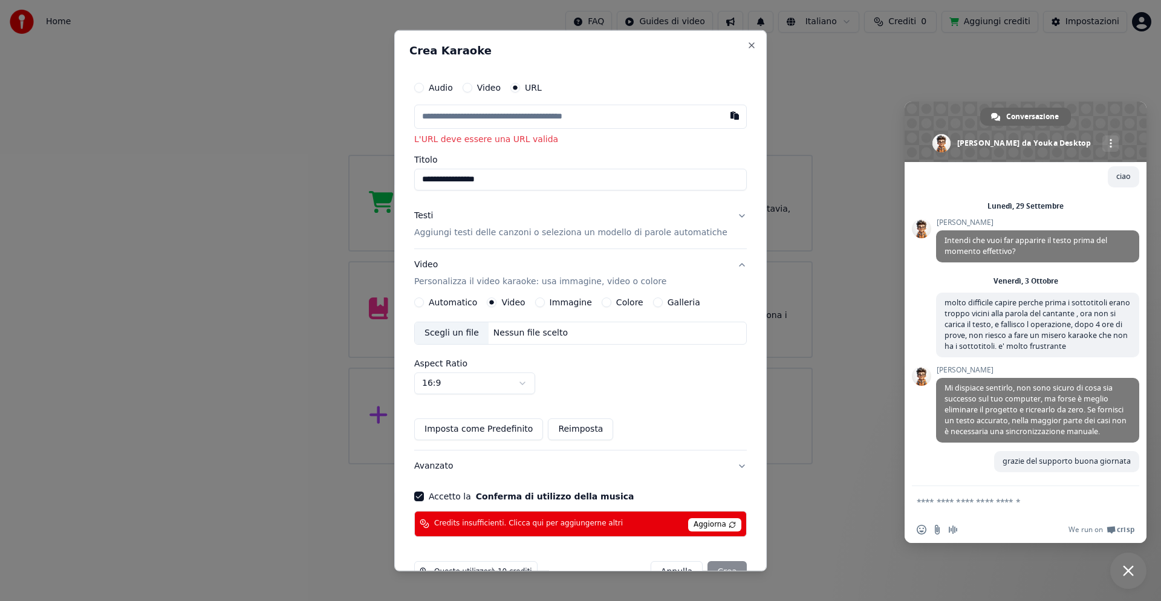
click at [465, 333] on div "Scegli un file" at bounding box center [452, 333] width 74 height 22
click at [723, 116] on button "button" at bounding box center [735, 116] width 24 height 22
click at [472, 88] on button "Video" at bounding box center [468, 88] width 10 height 10
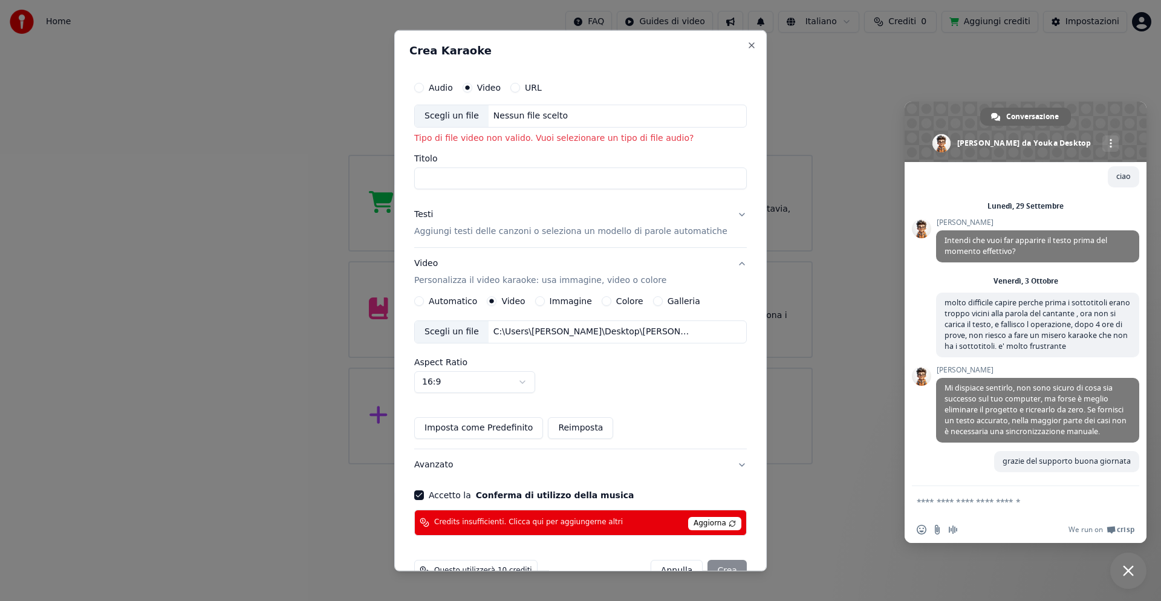
click at [455, 120] on div "Scegli un file" at bounding box center [452, 116] width 74 height 22
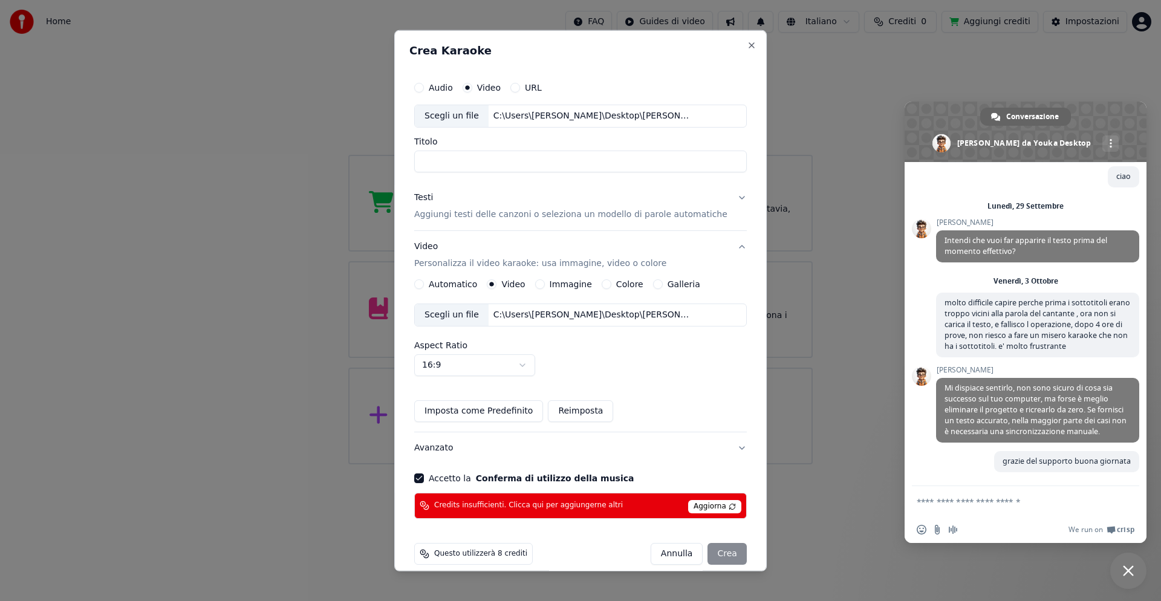
type input "**********"
click at [527, 412] on button "Imposta come Predefinito" at bounding box center [478, 411] width 129 height 22
click at [710, 555] on div "[PERSON_NAME]" at bounding box center [699, 554] width 96 height 22
click at [709, 503] on span "Aggiorna" at bounding box center [714, 506] width 53 height 13
click at [701, 550] on div "[PERSON_NAME]" at bounding box center [699, 554] width 96 height 22
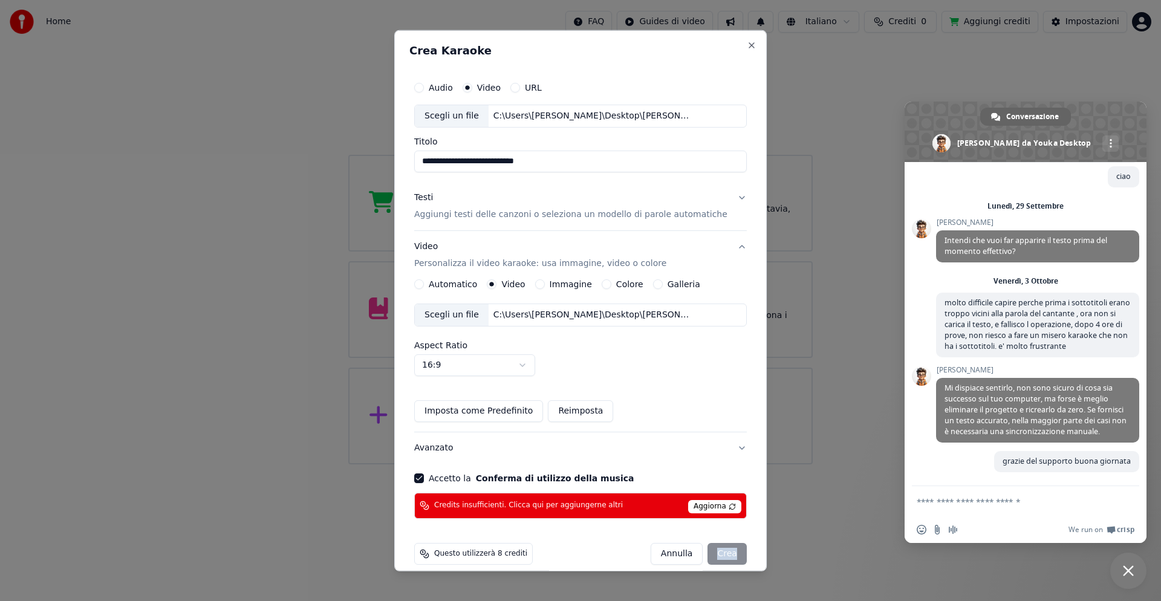
click at [701, 550] on div "[PERSON_NAME]" at bounding box center [699, 554] width 96 height 22
click at [700, 551] on div "[PERSON_NAME]" at bounding box center [699, 554] width 96 height 22
click at [701, 551] on div "[PERSON_NAME]" at bounding box center [699, 554] width 96 height 22
click at [470, 554] on span "Questo utilizzerà 8 crediti" at bounding box center [480, 554] width 93 height 10
click at [707, 558] on div "[PERSON_NAME]" at bounding box center [699, 554] width 96 height 22
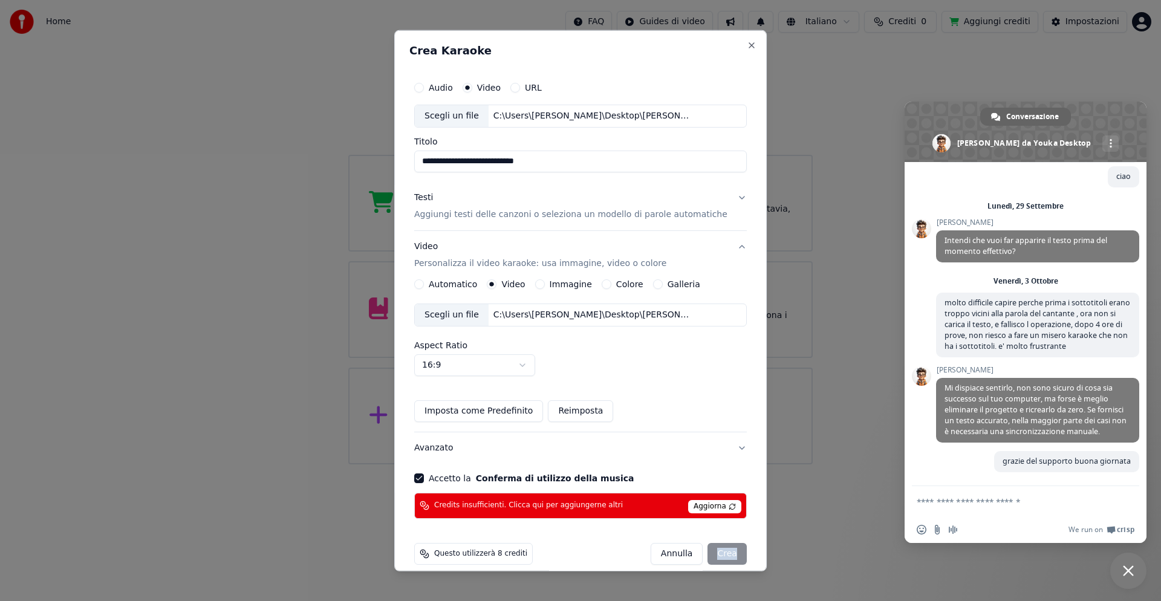
click at [707, 558] on div "[PERSON_NAME]" at bounding box center [699, 554] width 96 height 22
drag, startPoint x: 707, startPoint y: 558, endPoint x: 710, endPoint y: 548, distance: 10.6
click at [707, 557] on div "[PERSON_NAME]" at bounding box center [699, 554] width 96 height 22
